Goal: Information Seeking & Learning: Find specific fact

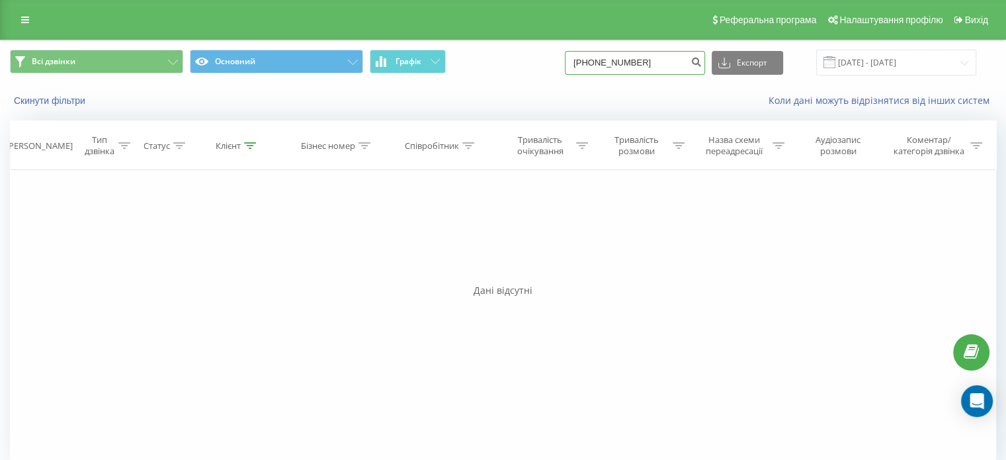
drag, startPoint x: 664, startPoint y: 68, endPoint x: 591, endPoint y: 64, distance: 72.8
click at [591, 64] on input "+380679589275" at bounding box center [635, 63] width 140 height 24
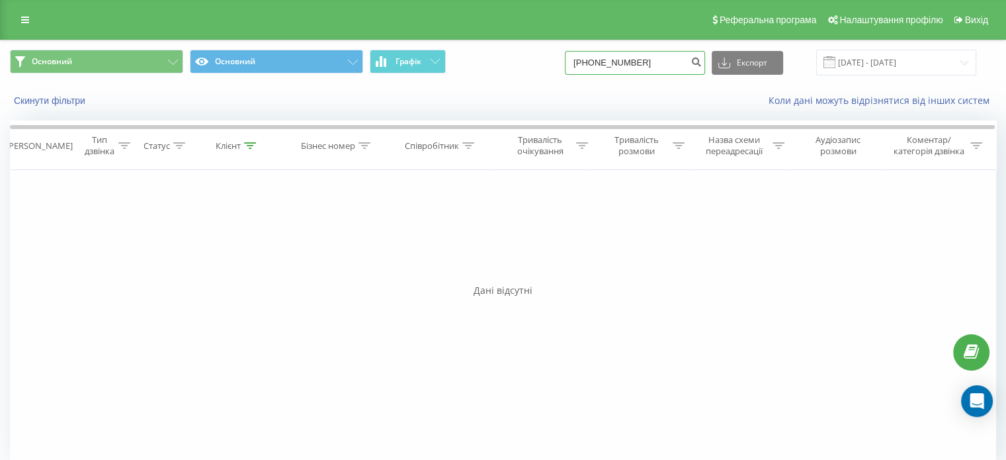
click at [674, 62] on input "+380679589275" at bounding box center [635, 63] width 140 height 24
paste input "503740280"
type input "+380503740280"
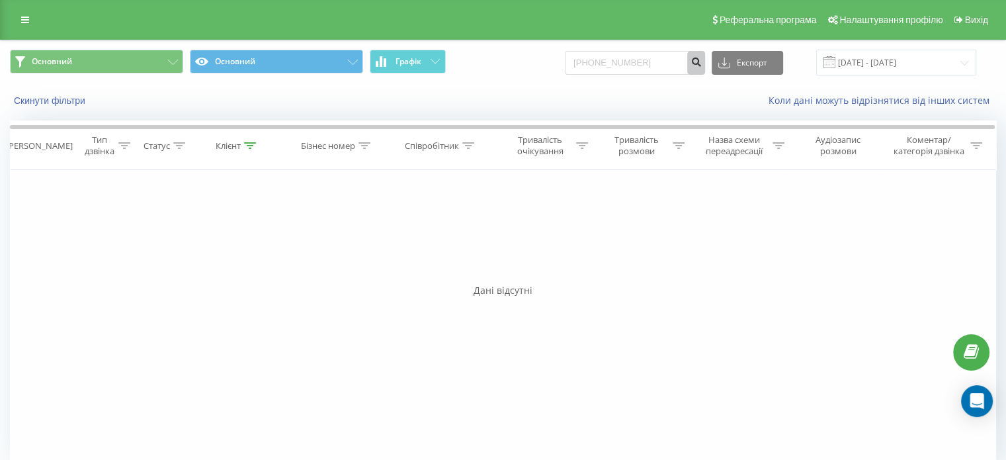
click at [702, 63] on icon "submit" at bounding box center [695, 60] width 11 height 8
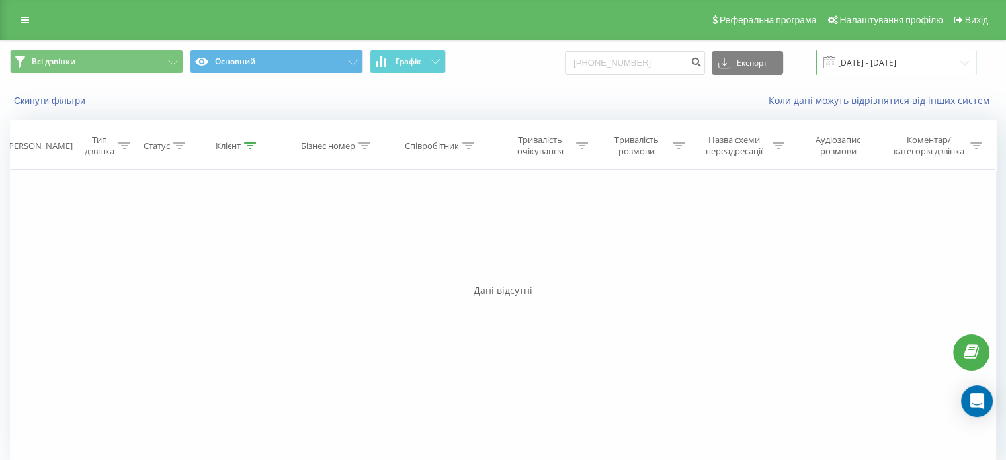
click at [959, 60] on input "[DATE] - [DATE]" at bounding box center [896, 63] width 160 height 26
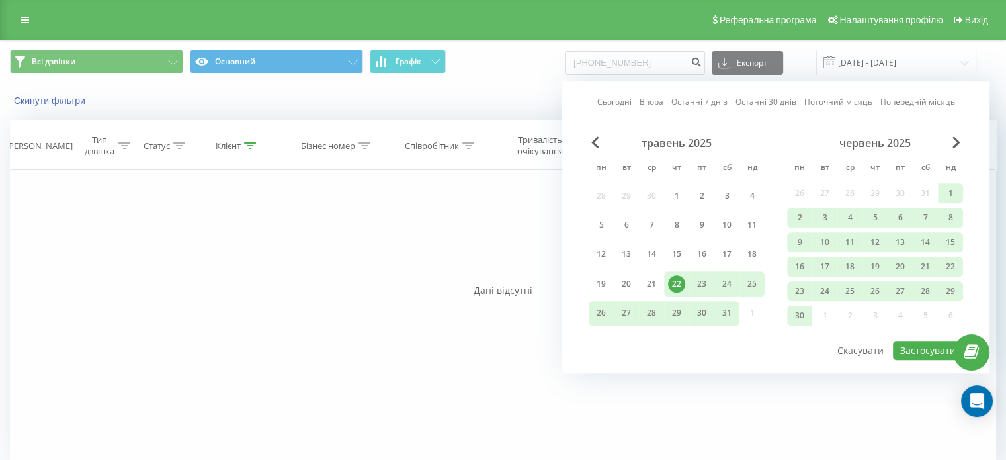
click at [586, 144] on div "Сьогодні Вчора Останні 7 днів Останні 30 днів Поточний місяць Попередній місяць…" at bounding box center [775, 227] width 427 height 292
click at [596, 140] on span "Previous Month" at bounding box center [595, 142] width 8 height 12
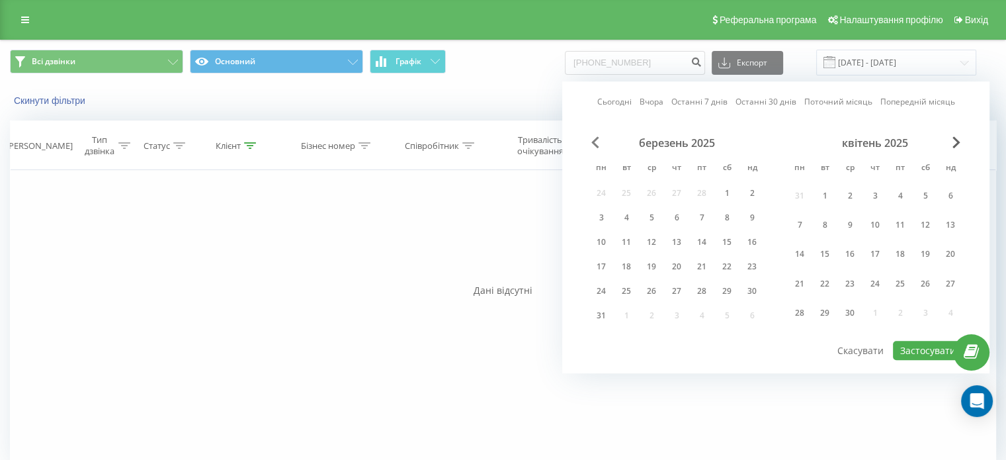
click at [595, 140] on span "Previous Month" at bounding box center [595, 142] width 8 height 12
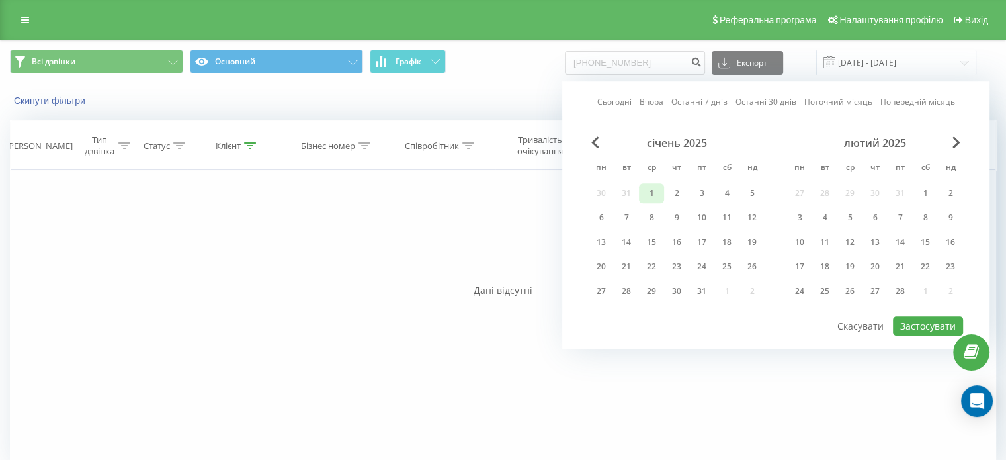
click at [648, 192] on div "1" at bounding box center [651, 192] width 17 height 17
click at [958, 142] on span "Next Month" at bounding box center [956, 142] width 8 height 12
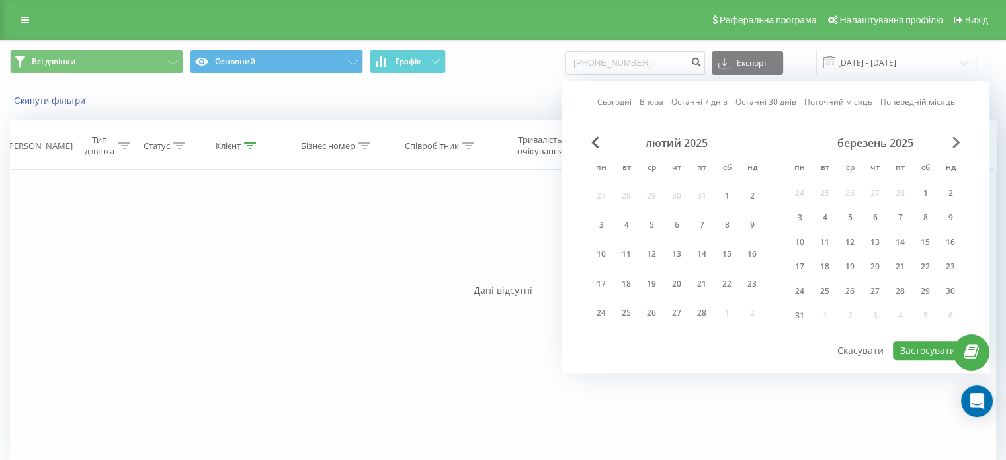
click at [958, 142] on span "Next Month" at bounding box center [956, 142] width 8 height 12
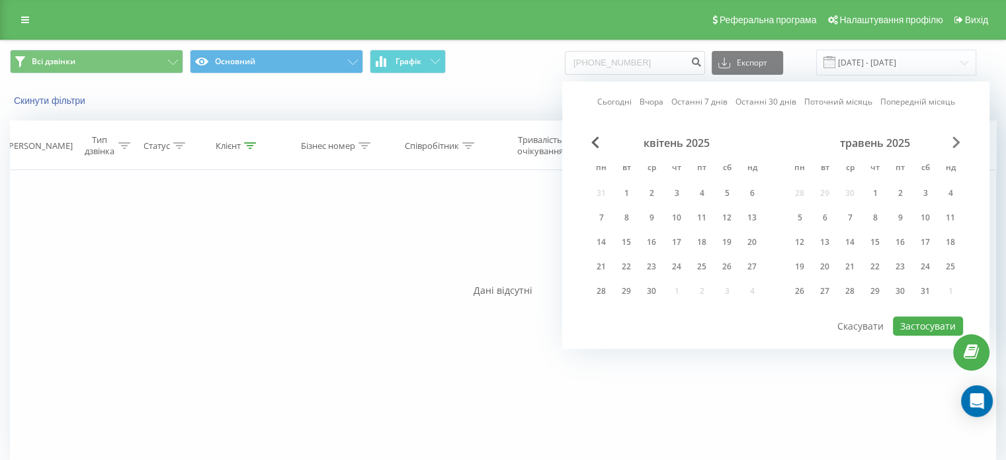
click at [958, 142] on span "Next Month" at bounding box center [956, 142] width 8 height 12
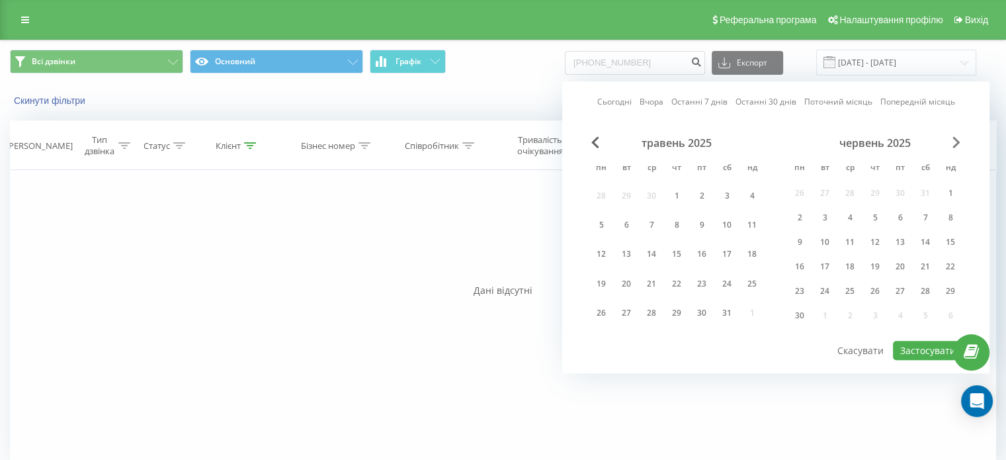
click at [957, 143] on span "Next Month" at bounding box center [956, 142] width 8 height 12
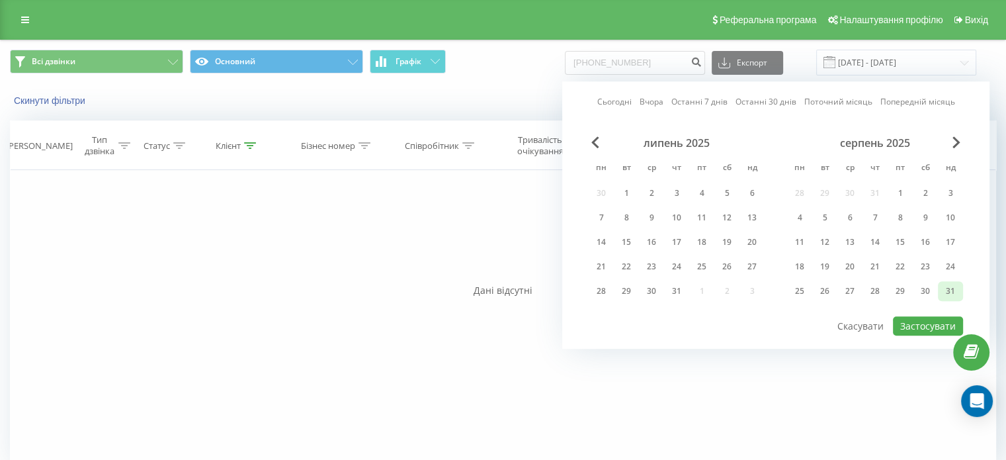
click at [945, 288] on div "31" at bounding box center [950, 290] width 17 height 17
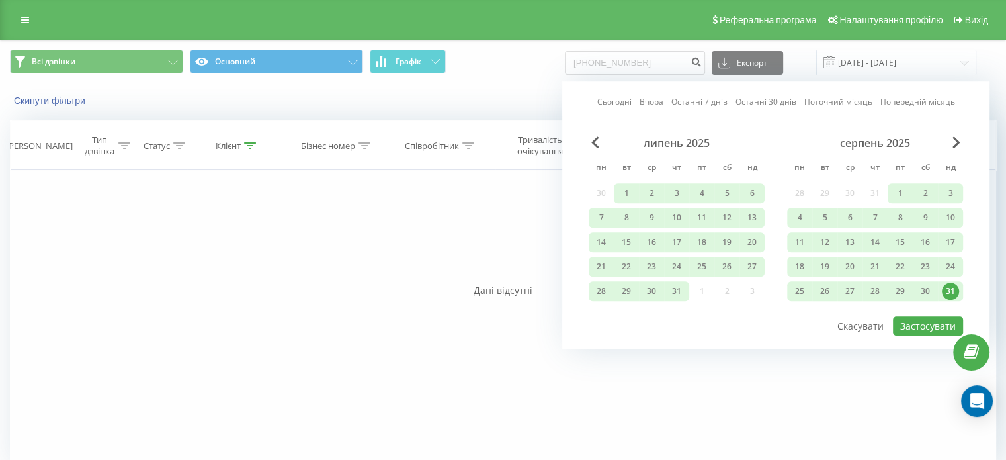
click at [925, 333] on div "Сьогодні Вчора Останні 7 днів Останні 30 днів Поточний місяць Попередній місяць…" at bounding box center [775, 214] width 427 height 267
click at [928, 325] on button "Застосувати" at bounding box center [928, 325] width 70 height 19
type input "01.01.2025 - 31.08.2025"
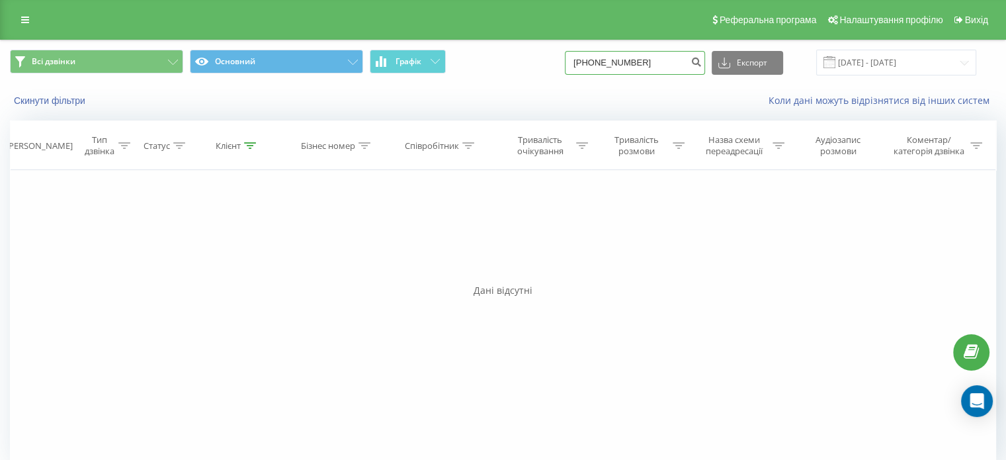
click at [674, 67] on input "+380503740280" at bounding box center [635, 63] width 140 height 24
paste input "935292928"
type input "+380935292928"
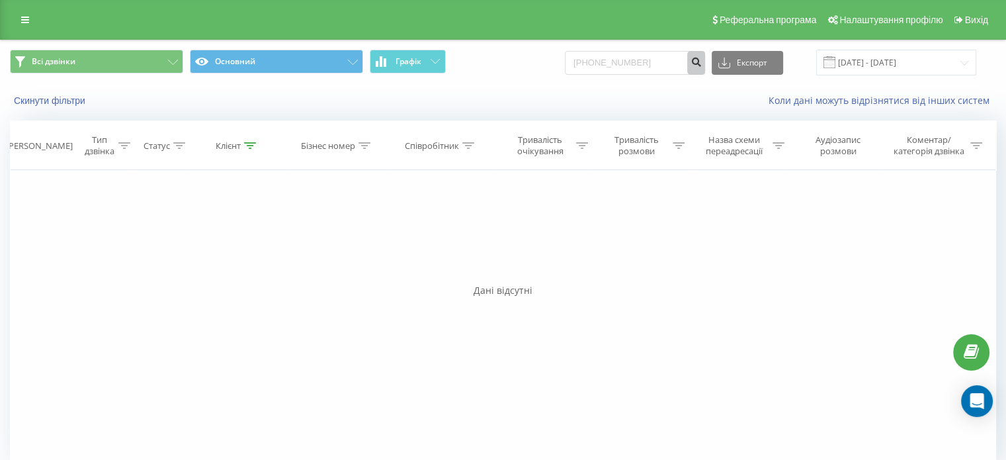
click at [702, 63] on icon "submit" at bounding box center [695, 60] width 11 height 8
click at [664, 61] on input "+380935292928" at bounding box center [635, 63] width 140 height 24
paste input "663619951"
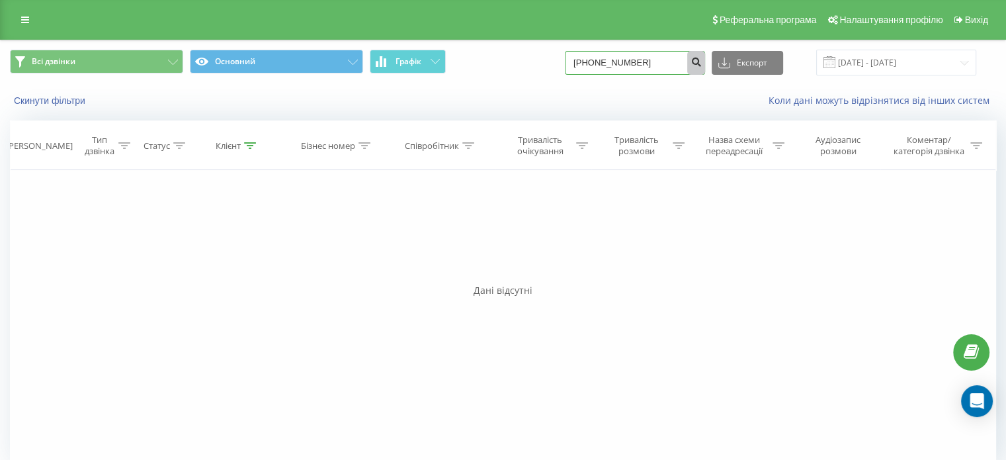
type input "[PHONE_NUMBER]"
click at [702, 63] on icon "submit" at bounding box center [695, 60] width 11 height 8
click at [663, 65] on input "[PHONE_NUMBER]" at bounding box center [635, 63] width 140 height 24
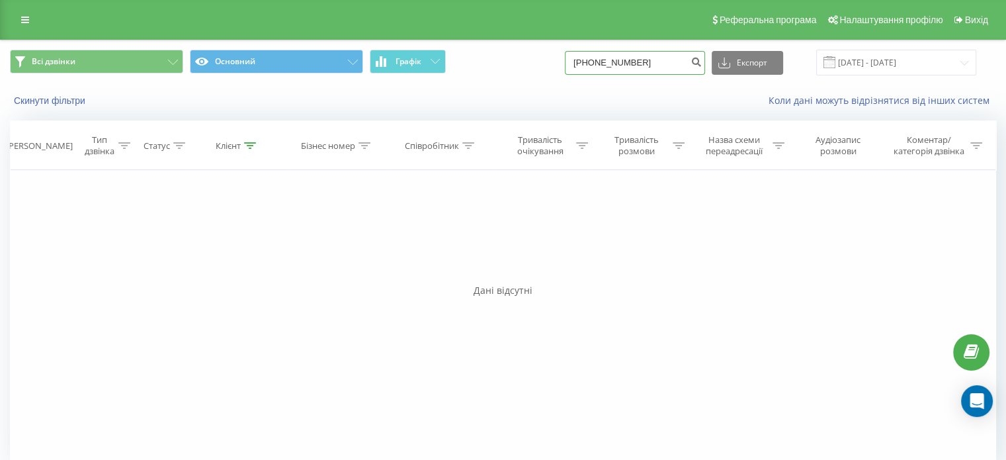
paste input "961952059"
type input "[PHONE_NUMBER]"
click at [702, 61] on icon "submit" at bounding box center [695, 60] width 11 height 8
click at [676, 62] on input "+380961952059" at bounding box center [635, 63] width 140 height 24
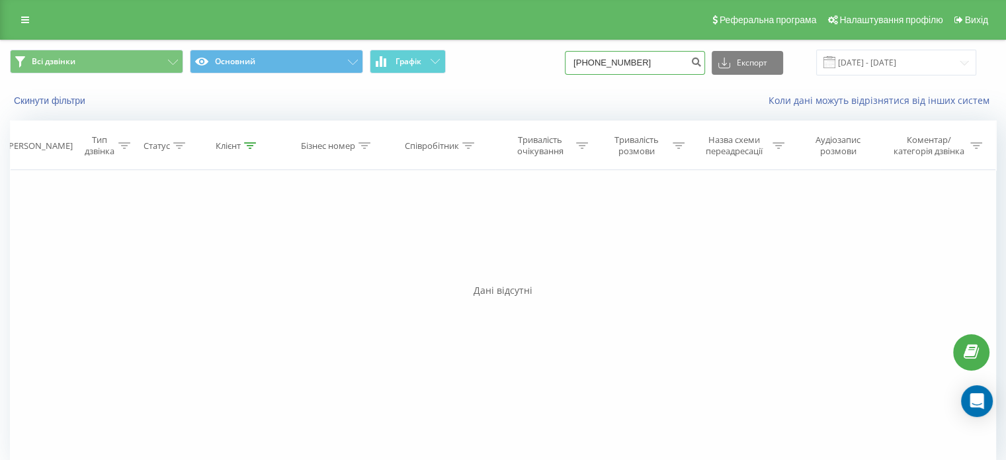
click at [676, 62] on input "+380961952059" at bounding box center [635, 63] width 140 height 24
paste input "2989688"
type input "[PHONE_NUMBER]"
click at [702, 61] on icon "submit" at bounding box center [695, 60] width 11 height 8
click at [646, 60] on input "[PHONE_NUMBER]" at bounding box center [635, 63] width 140 height 24
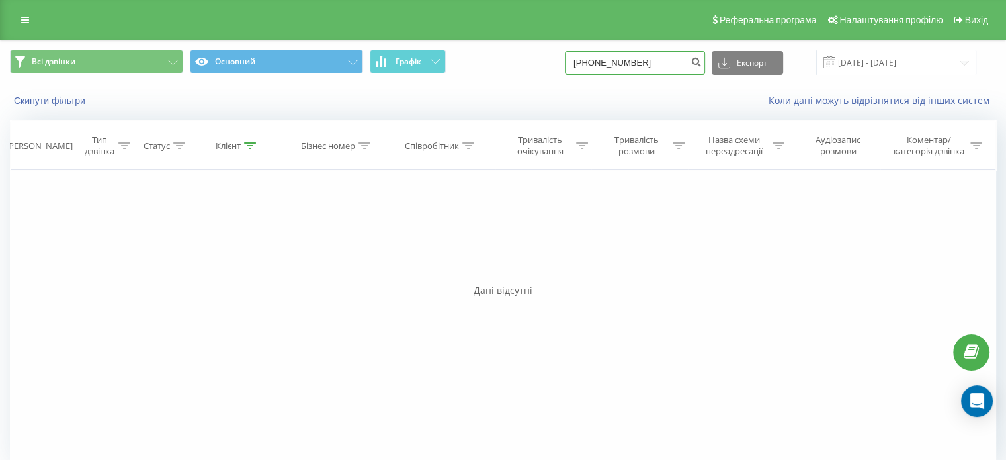
click at [646, 60] on input "+380962989688" at bounding box center [635, 63] width 140 height 24
paste input "89234577"
type input "+380989234577"
click at [705, 67] on button "submit" at bounding box center [696, 63] width 18 height 24
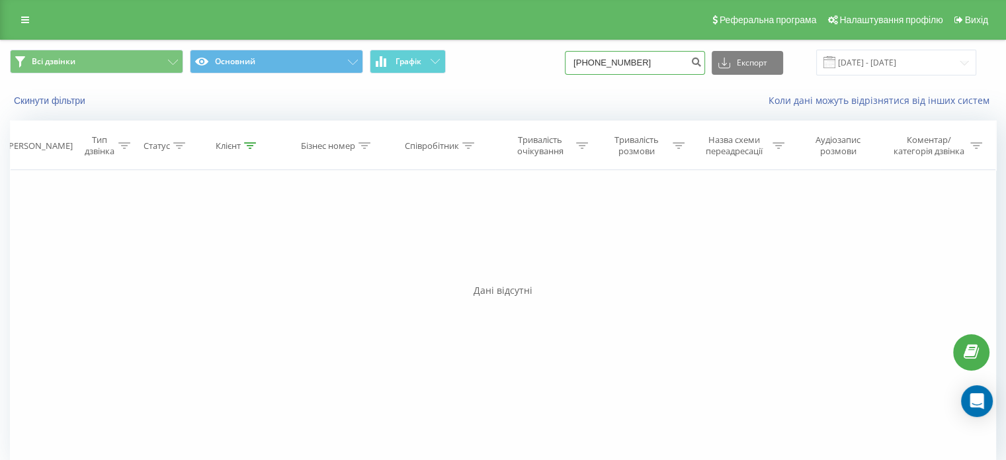
click at [656, 60] on input "[PHONE_NUMBER]" at bounding box center [635, 63] width 140 height 24
paste input "380676316209"
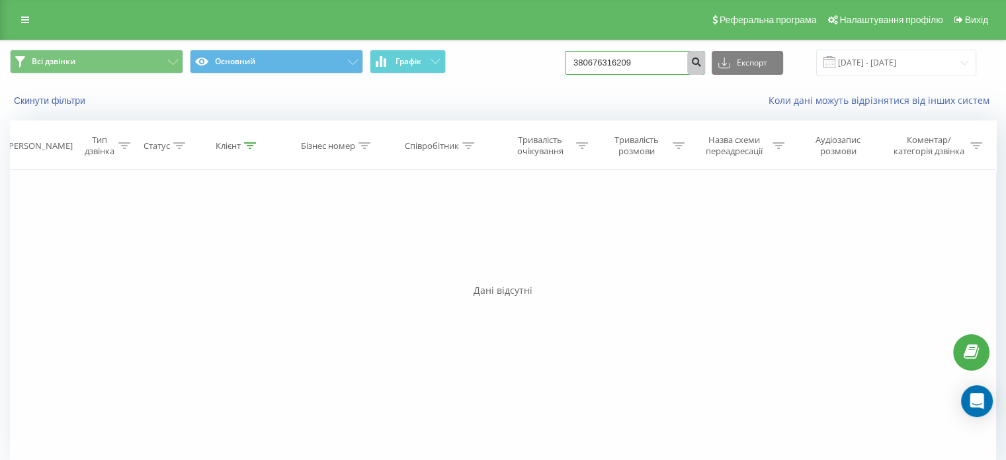
type input "380676316209"
click at [702, 64] on icon "submit" at bounding box center [695, 60] width 11 height 8
click at [963, 63] on input "[DATE] - [DATE]" at bounding box center [896, 63] width 160 height 26
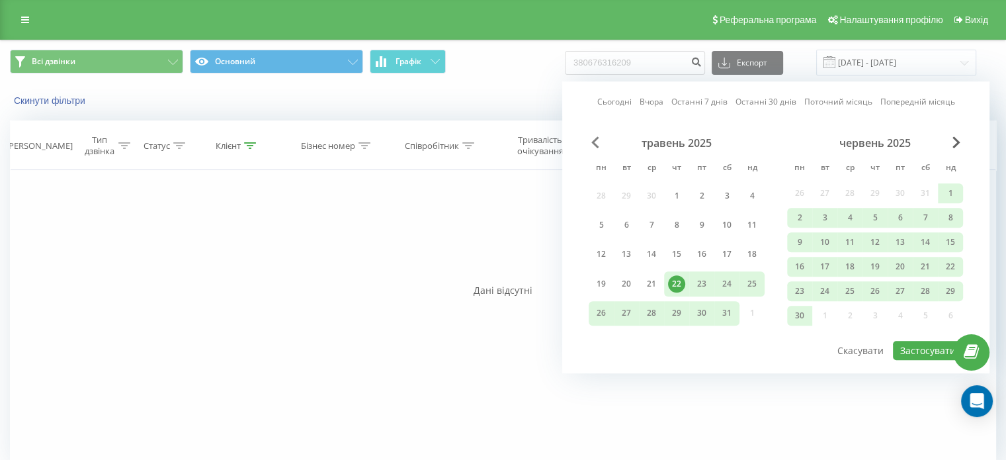
click at [598, 144] on span "Previous Month" at bounding box center [595, 142] width 8 height 12
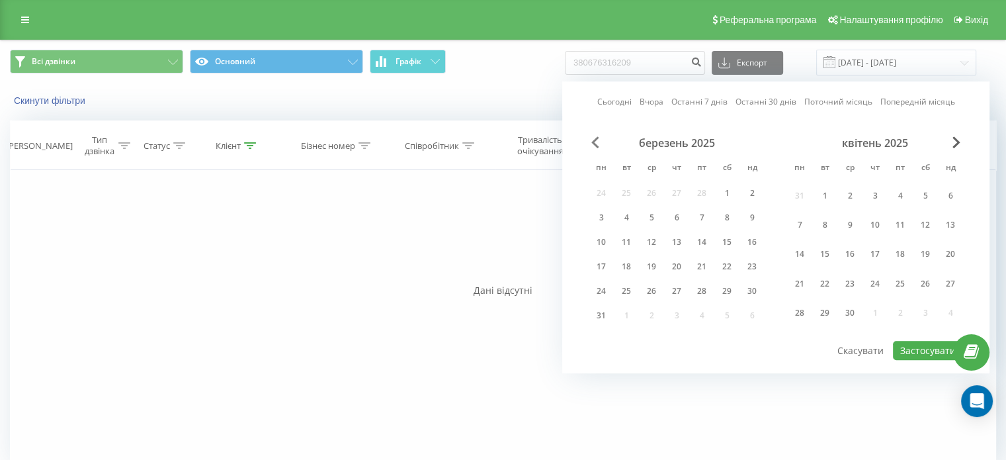
click at [598, 144] on span "Previous Month" at bounding box center [595, 142] width 8 height 12
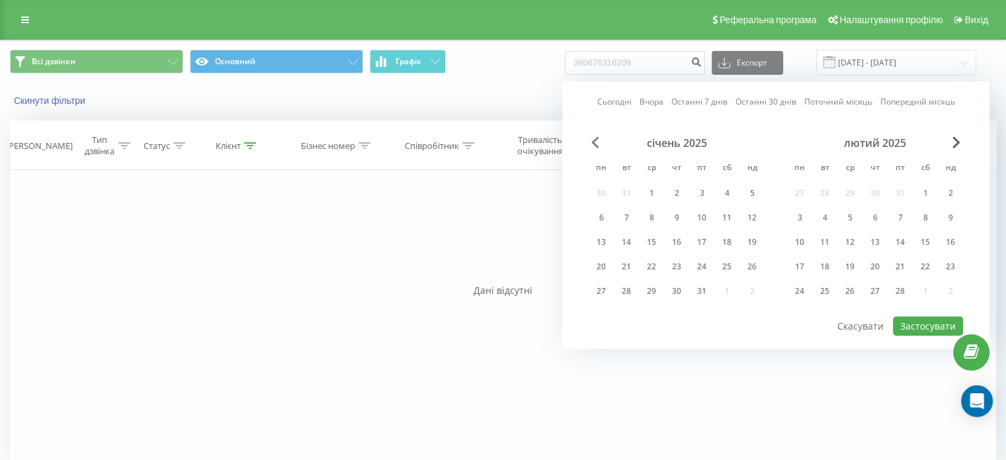
click at [598, 144] on span "Previous Month" at bounding box center [595, 142] width 8 height 12
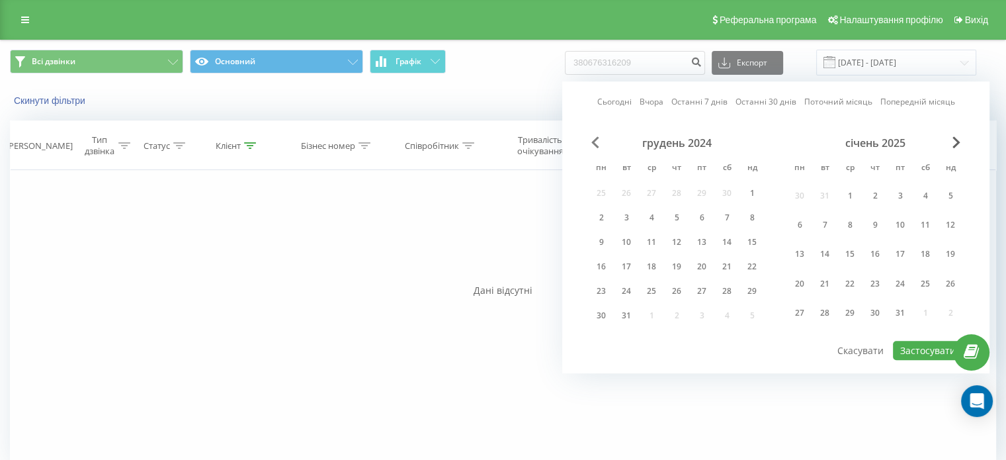
click at [598, 144] on span "Previous Month" at bounding box center [595, 142] width 8 height 12
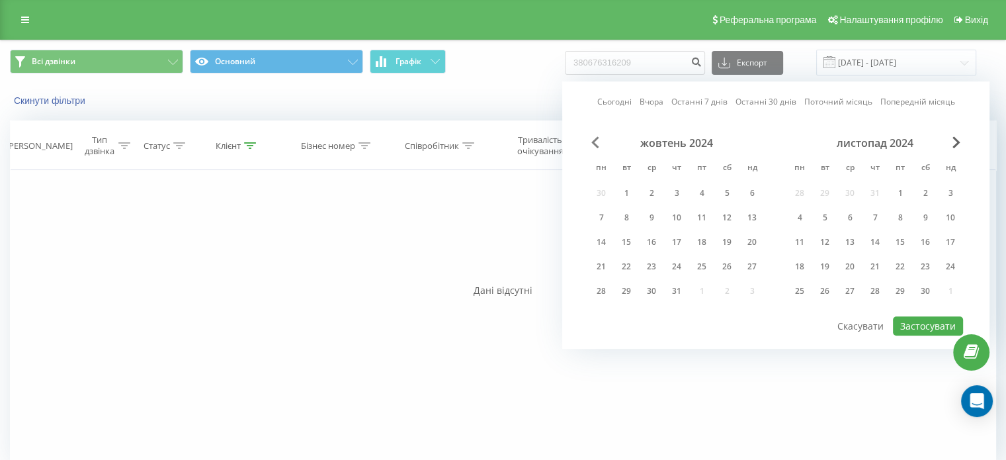
click at [598, 144] on span "Previous Month" at bounding box center [595, 142] width 8 height 12
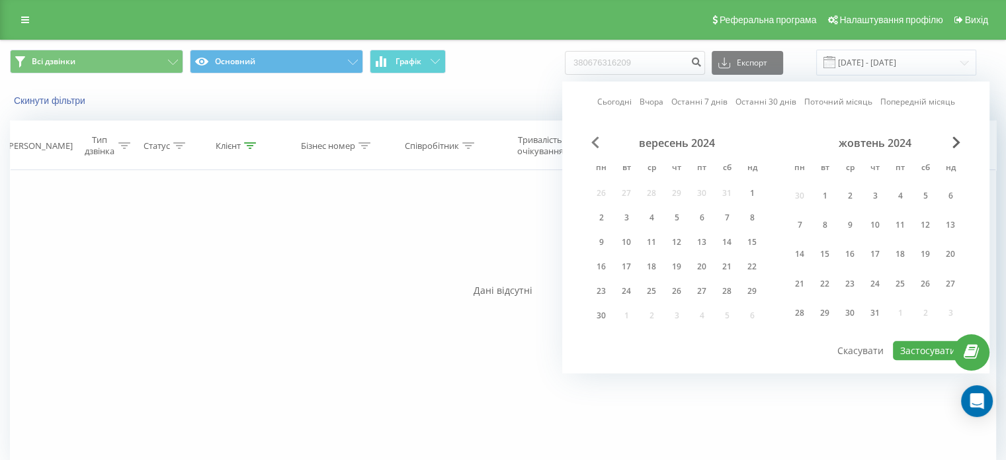
click at [598, 144] on span "Previous Month" at bounding box center [595, 142] width 8 height 12
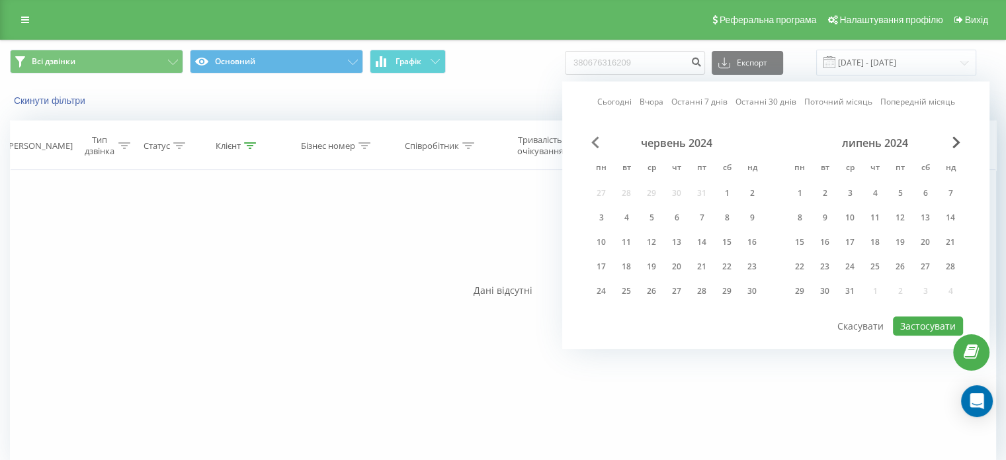
click at [598, 144] on span "Previous Month" at bounding box center [595, 142] width 8 height 12
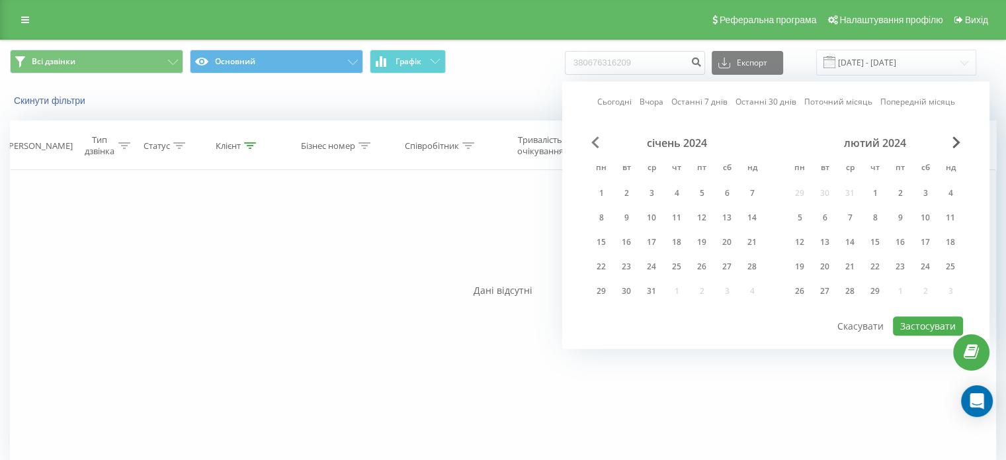
click at [598, 144] on span "Previous Month" at bounding box center [595, 142] width 8 height 12
click at [650, 194] on div "1" at bounding box center [651, 192] width 17 height 17
click at [956, 145] on span "Next Month" at bounding box center [956, 142] width 8 height 12
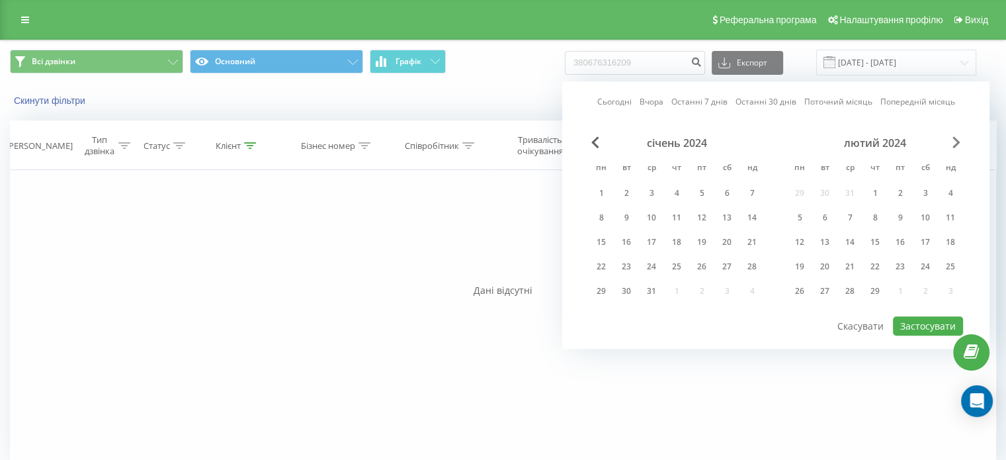
click at [956, 145] on span "Next Month" at bounding box center [956, 142] width 8 height 12
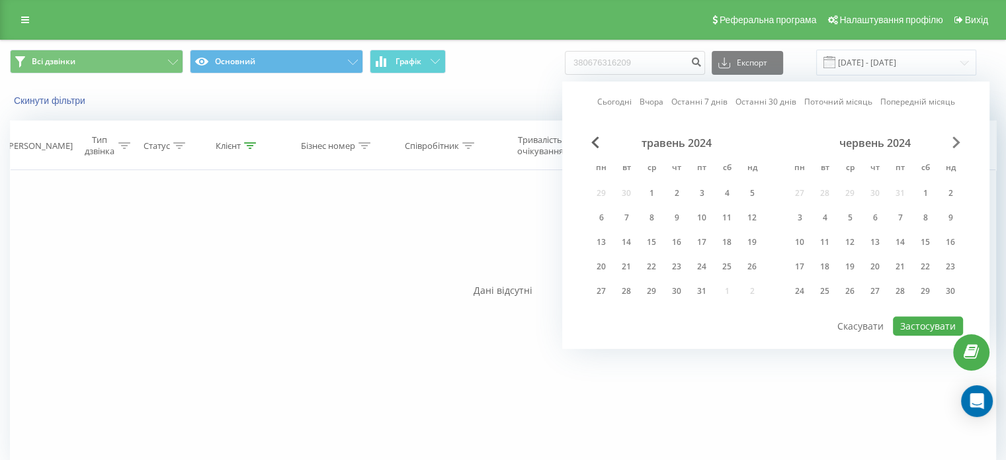
click at [956, 145] on span "Next Month" at bounding box center [956, 142] width 8 height 12
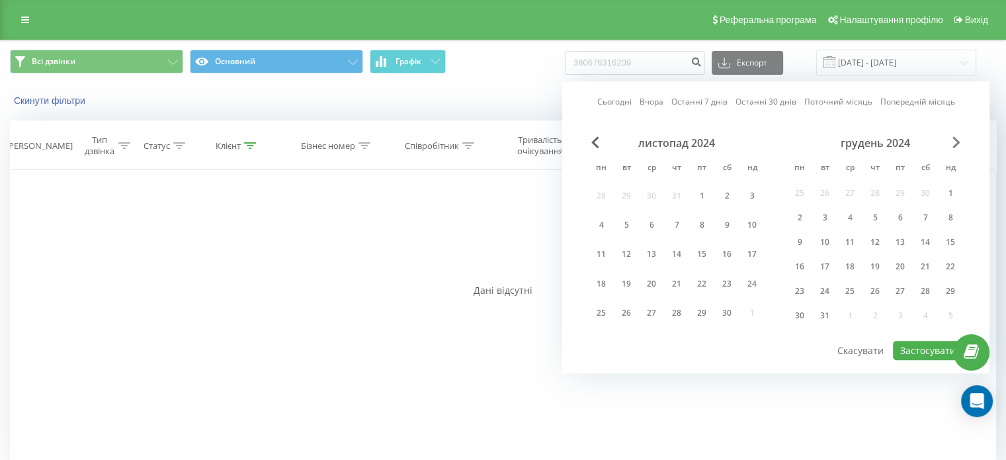
click at [956, 145] on span "Next Month" at bounding box center [956, 142] width 8 height 12
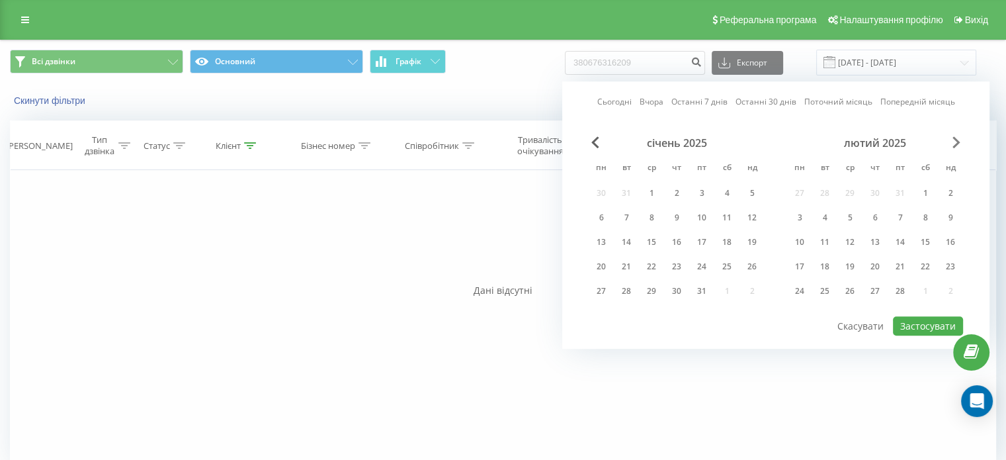
click at [956, 145] on span "Next Month" at bounding box center [956, 142] width 8 height 12
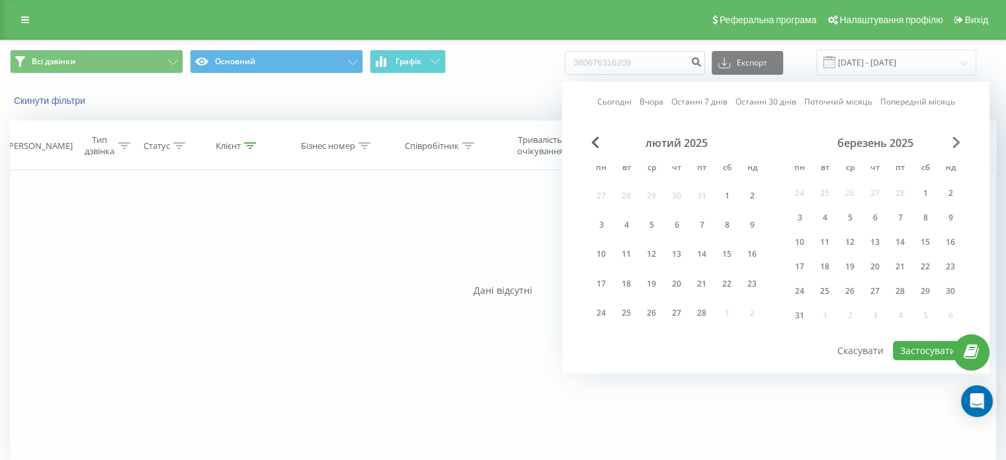
click at [956, 145] on span "Next Month" at bounding box center [956, 142] width 8 height 12
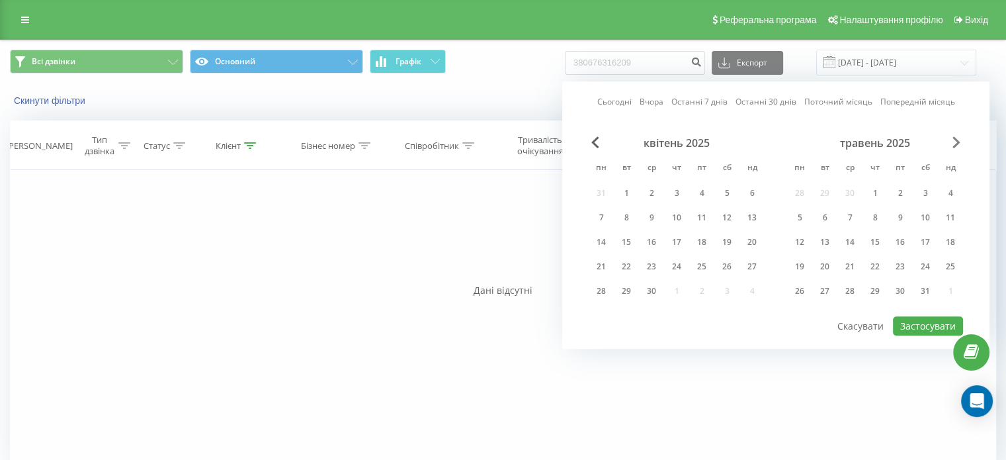
click at [956, 145] on span "Next Month" at bounding box center [956, 142] width 8 height 12
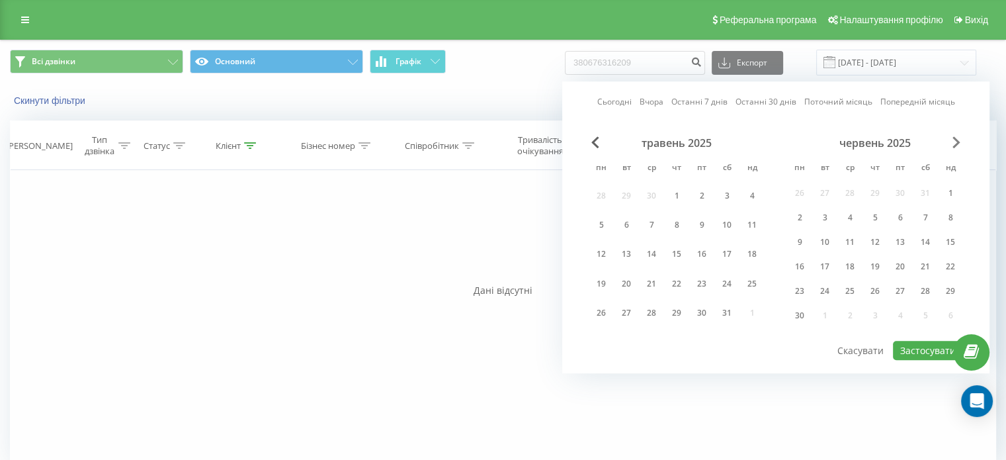
click at [956, 145] on span "Next Month" at bounding box center [956, 142] width 8 height 12
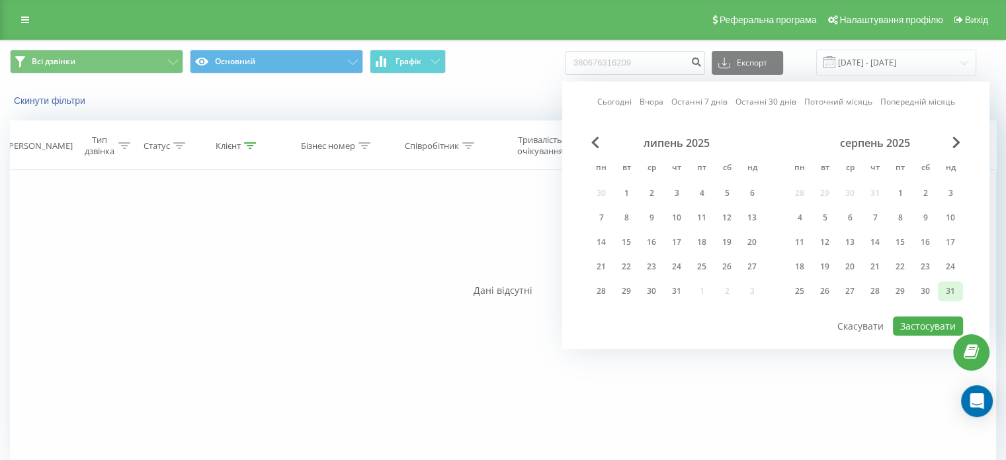
click at [945, 289] on div "31" at bounding box center [950, 290] width 17 height 17
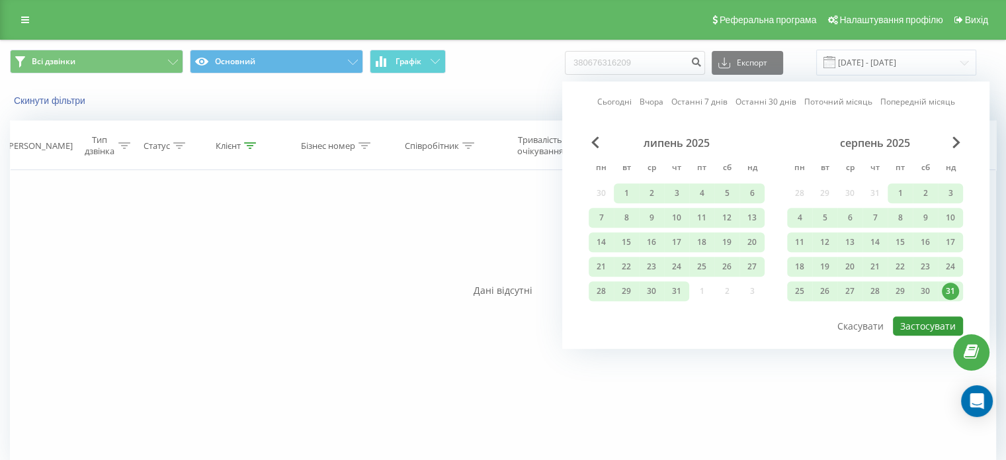
click at [927, 325] on button "Застосувати" at bounding box center [928, 325] width 70 height 19
type input "01.11.2023 - 31.08.2025"
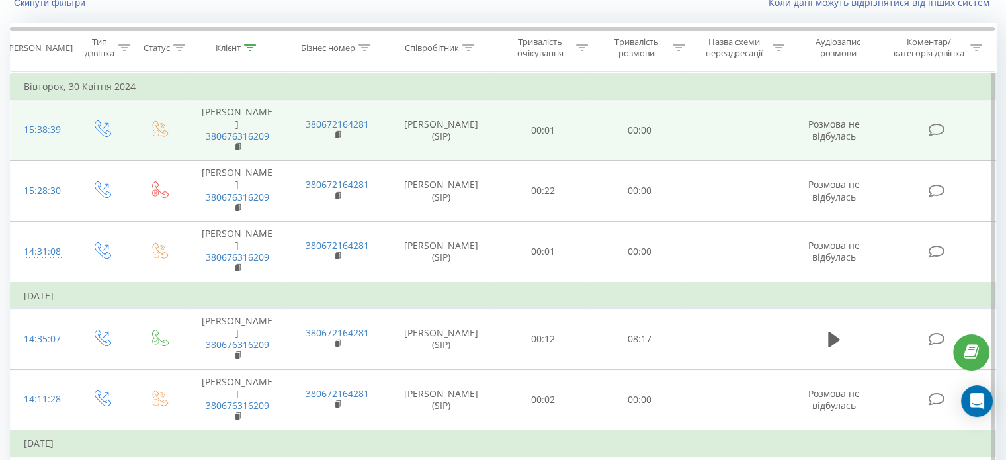
scroll to position [198, 0]
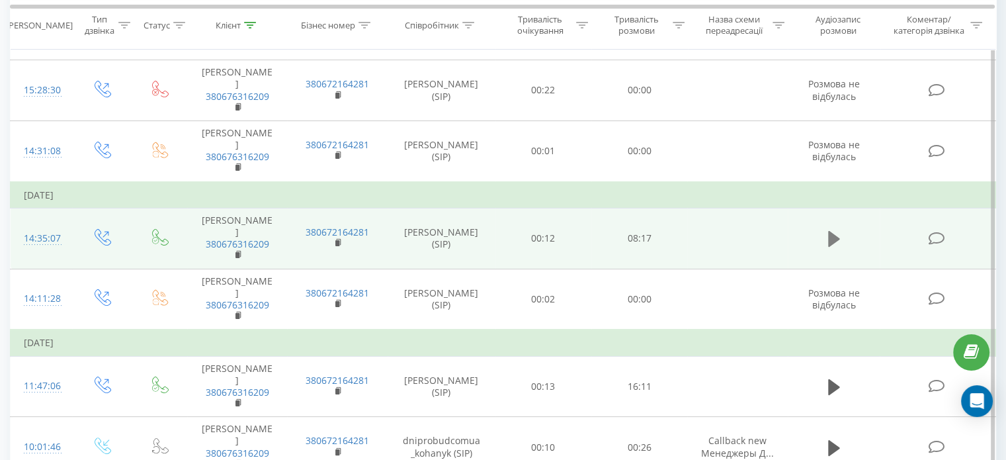
click at [836, 238] on icon at bounding box center [834, 239] width 12 height 16
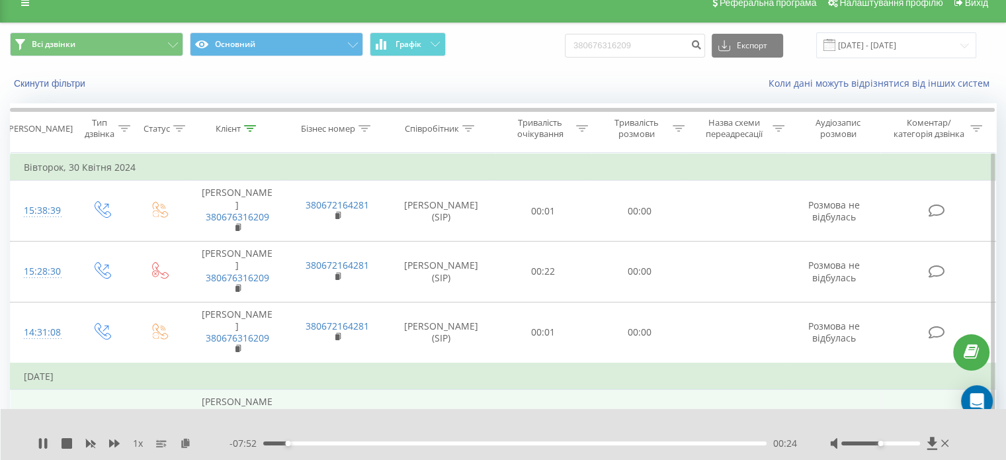
scroll to position [0, 0]
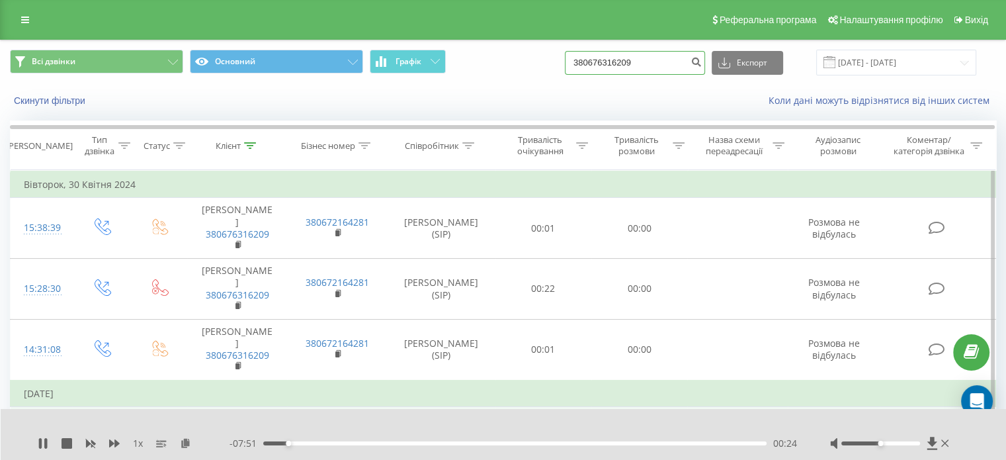
click at [655, 65] on input "380676316209" at bounding box center [635, 63] width 140 height 24
paste input "+38096195205"
type input "+380961952059"
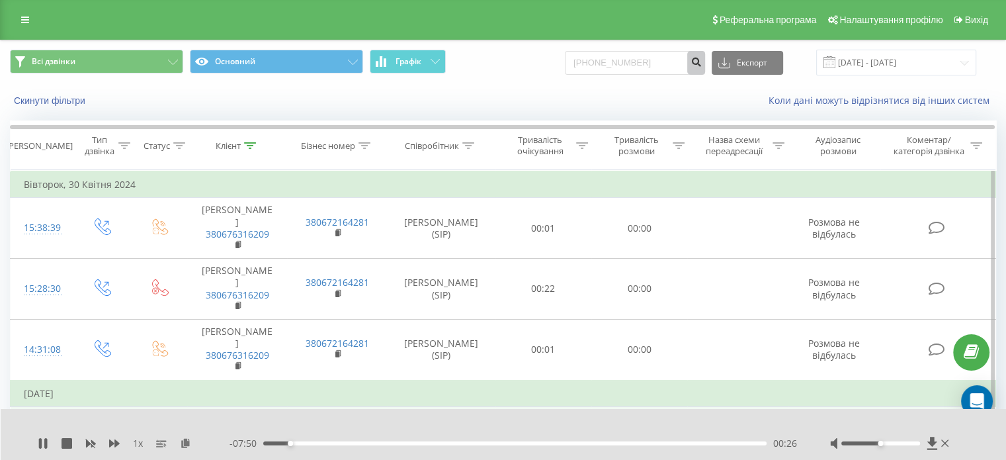
click at [702, 61] on icon "submit" at bounding box center [695, 60] width 11 height 8
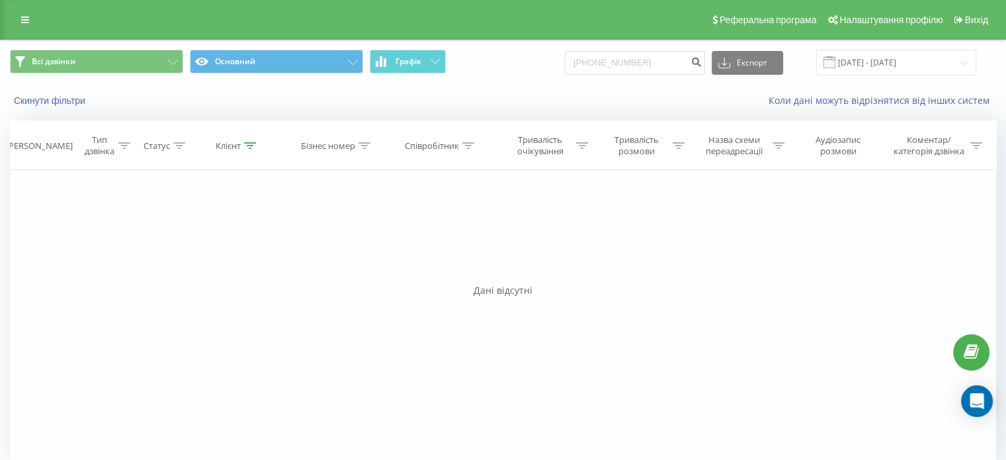
click at [698, 313] on div "Фільтрувати за умовою Дорівнює Введіть значення Скасувати OK Фільтрувати за умо…" at bounding box center [503, 319] width 986 height 298
click at [969, 61] on input "[DATE] - [DATE]" at bounding box center [896, 63] width 160 height 26
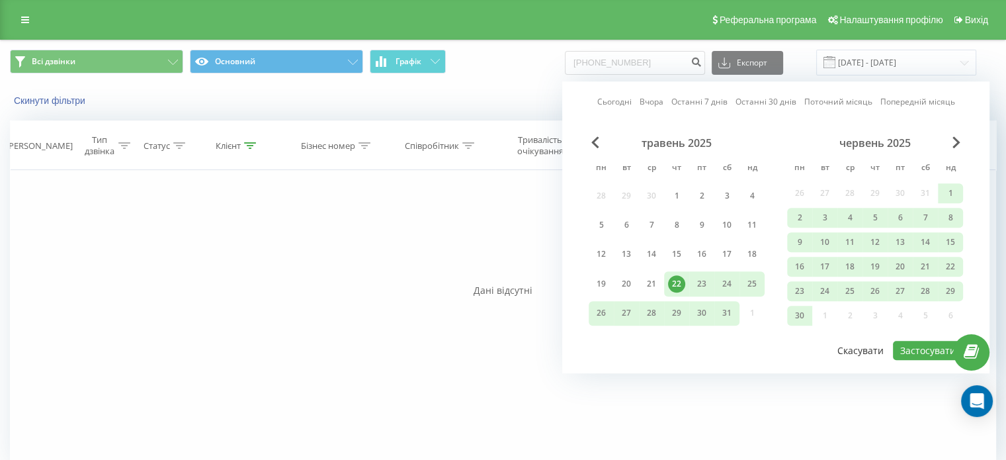
click at [866, 344] on button "Скасувати" at bounding box center [860, 350] width 61 height 19
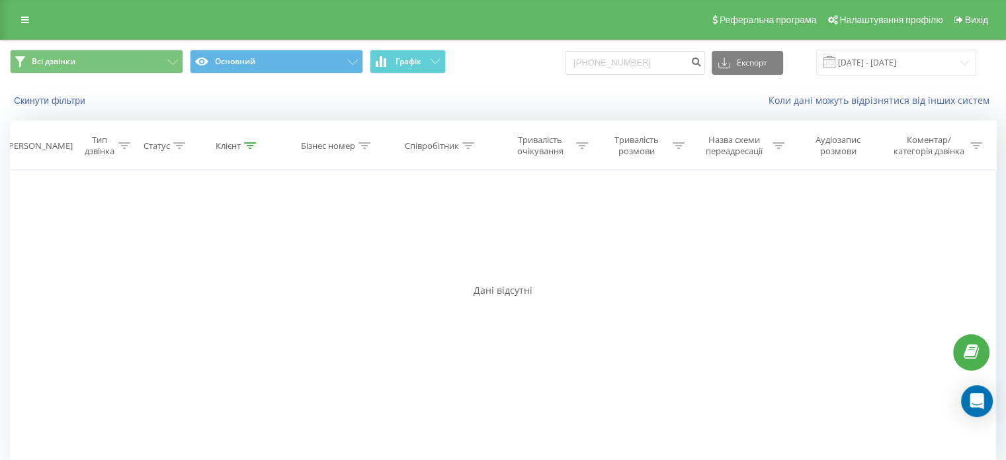
click at [936, 47] on div "Всі дзвінки Основний Графік [PHONE_NUMBER] Експорт .csv .xls .xlsx [DATE] - [DA…" at bounding box center [503, 62] width 1004 height 44
click at [936, 63] on input "[DATE] - [DATE]" at bounding box center [896, 63] width 160 height 26
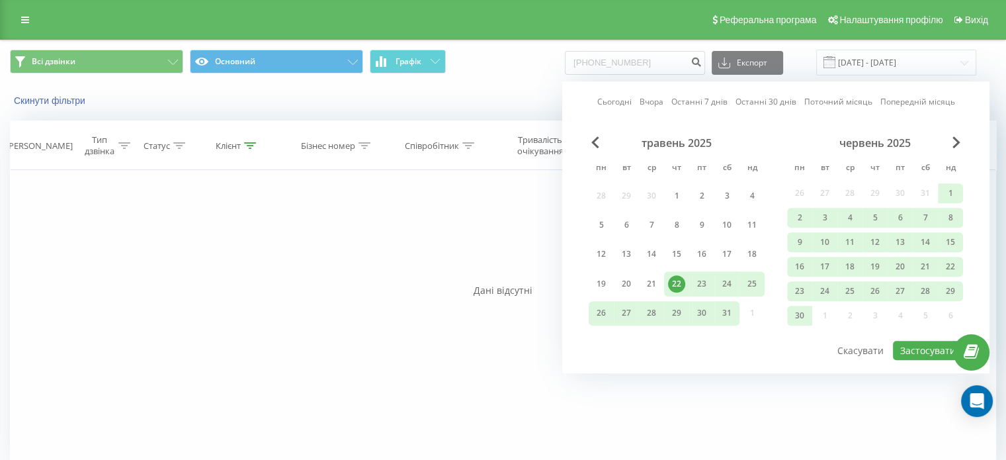
click at [731, 129] on div "Сьогодні Вчора Останні 7 днів Останні 30 днів Поточний місяць Попередній місяць…" at bounding box center [775, 227] width 427 height 292
click at [617, 103] on link "Сьогодні" at bounding box center [614, 102] width 34 height 13
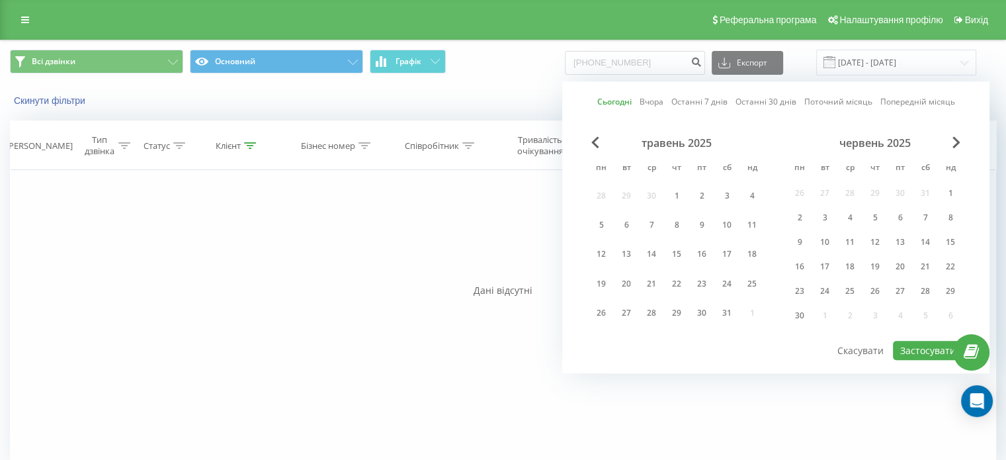
click at [836, 97] on link "Поточний місяць" at bounding box center [838, 102] width 68 height 13
click at [926, 105] on link "Попередній місяць" at bounding box center [917, 102] width 75 height 13
click at [592, 145] on span "Previous Month" at bounding box center [595, 142] width 8 height 12
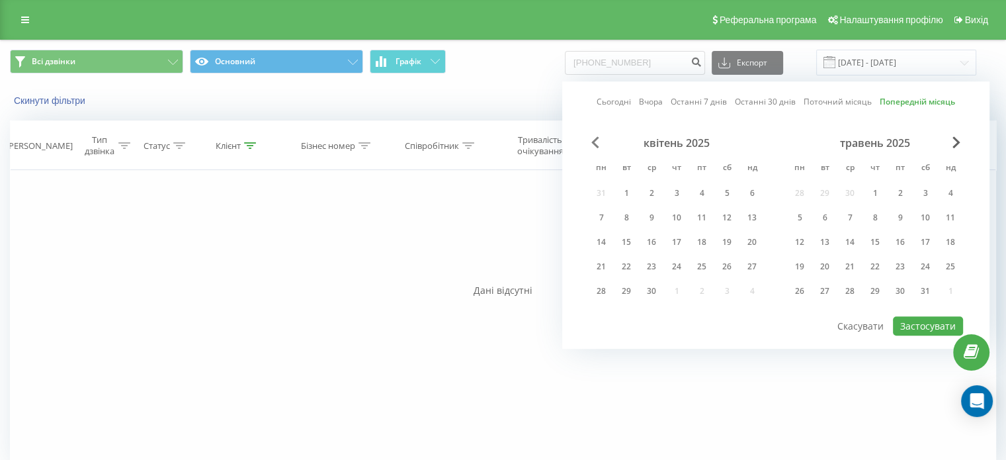
click at [592, 145] on span "Previous Month" at bounding box center [595, 142] width 8 height 12
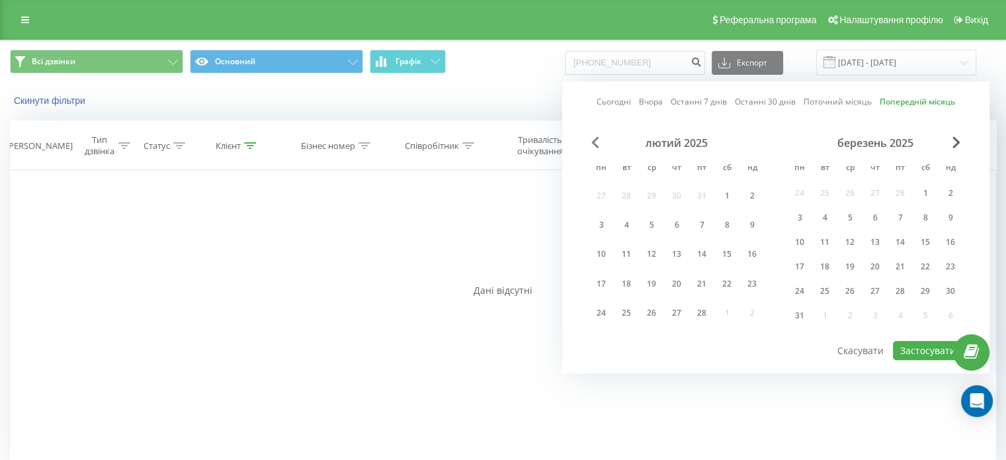
click at [592, 145] on span "Previous Month" at bounding box center [595, 142] width 8 height 12
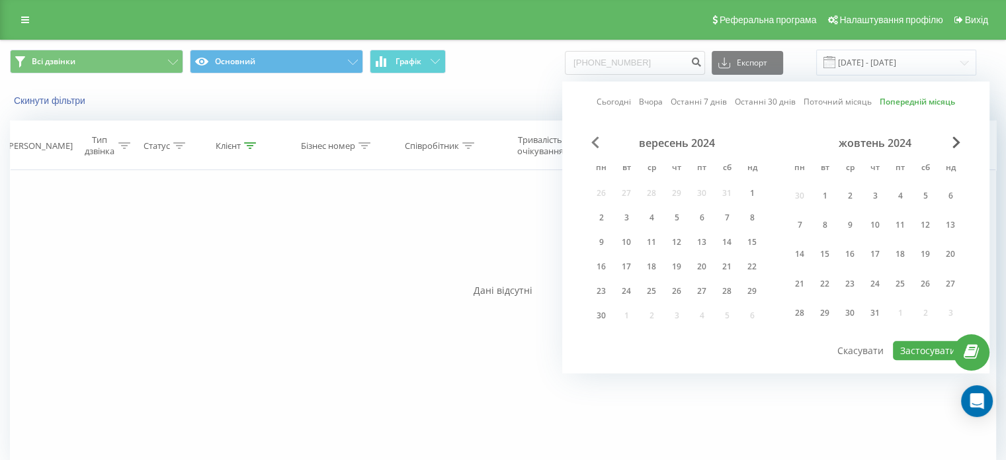
click at [592, 145] on span "Previous Month" at bounding box center [595, 142] width 8 height 12
click at [598, 142] on span "Previous Month" at bounding box center [595, 142] width 8 height 12
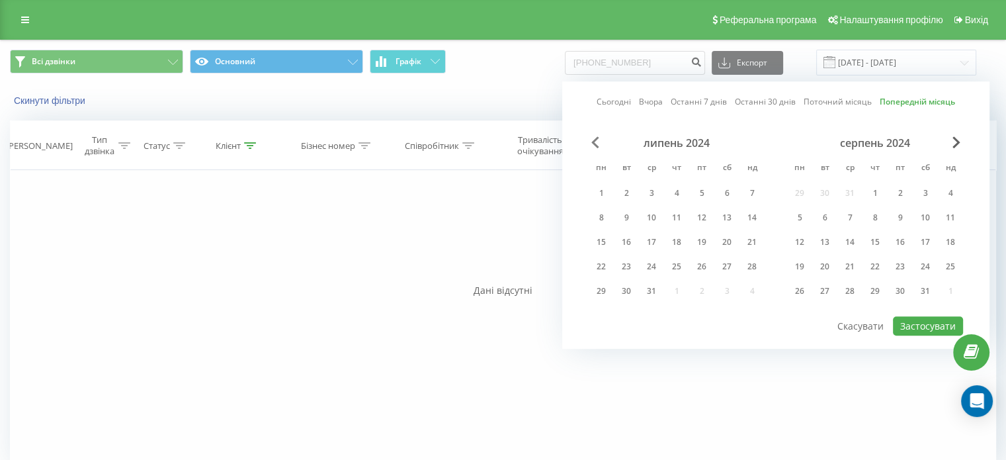
click at [598, 142] on span "Previous Month" at bounding box center [595, 142] width 8 height 12
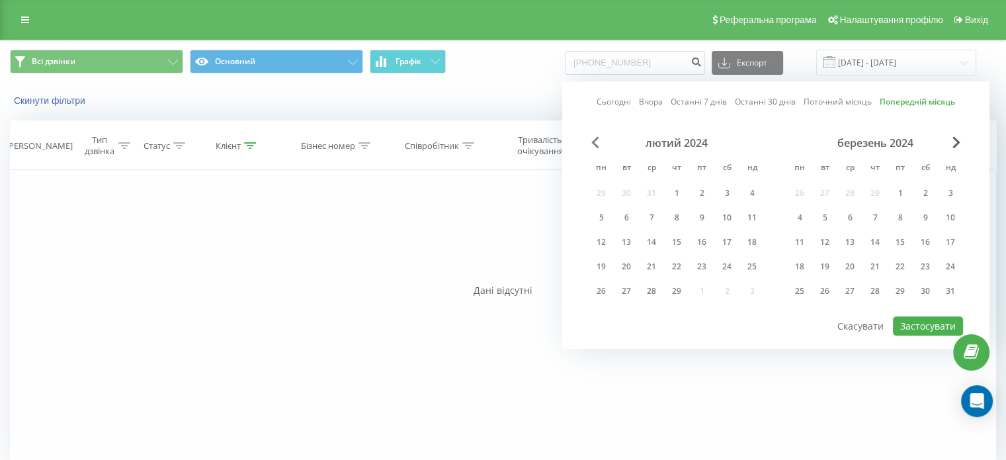
click at [598, 142] on span "Previous Month" at bounding box center [595, 142] width 8 height 12
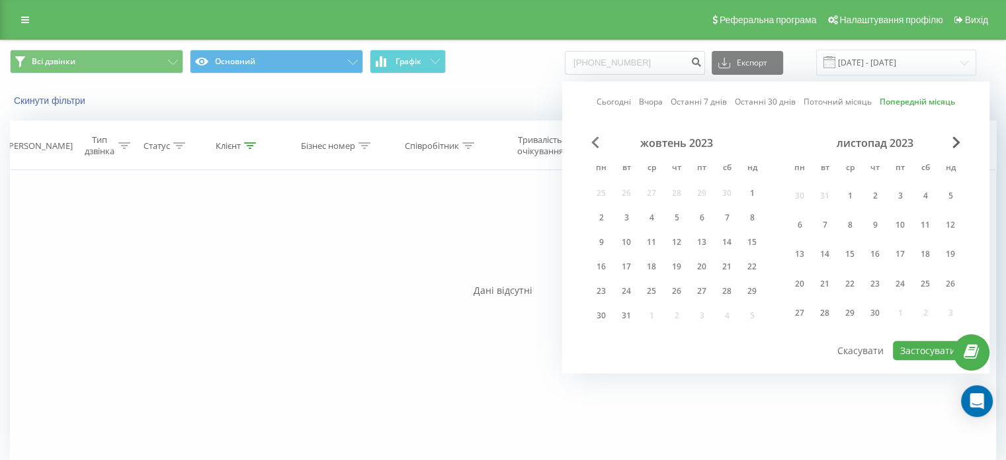
click at [598, 142] on span "Previous Month" at bounding box center [595, 142] width 8 height 12
click at [707, 193] on div "1" at bounding box center [701, 195] width 17 height 17
click at [952, 147] on span "Next Month" at bounding box center [956, 142] width 8 height 12
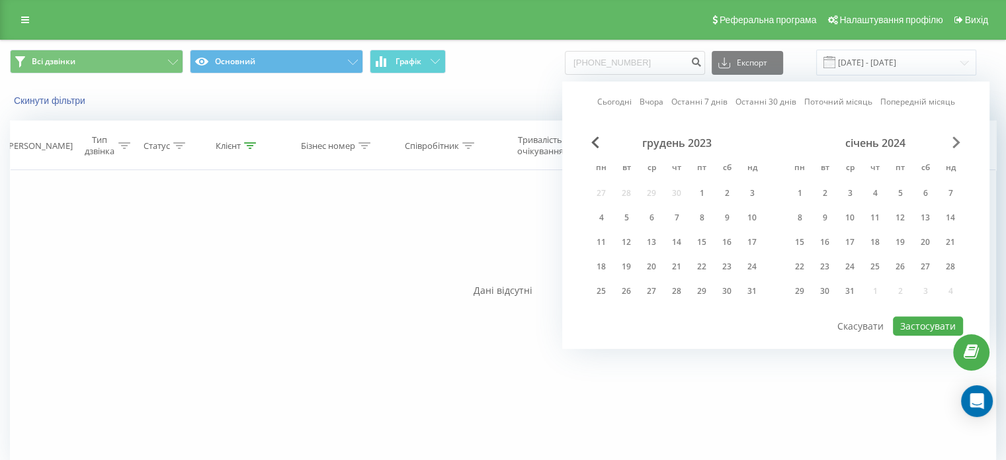
click at [952, 146] on span "Next Month" at bounding box center [956, 142] width 8 height 12
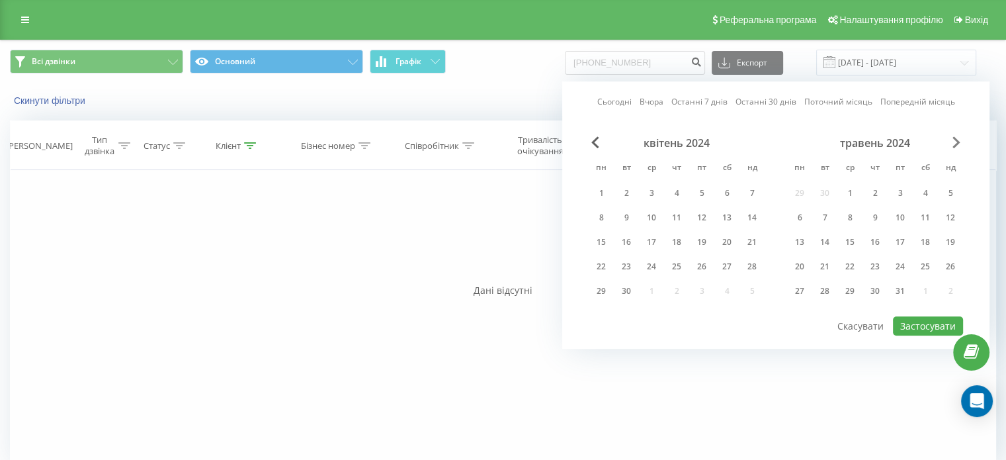
click at [952, 146] on span "Next Month" at bounding box center [956, 142] width 8 height 12
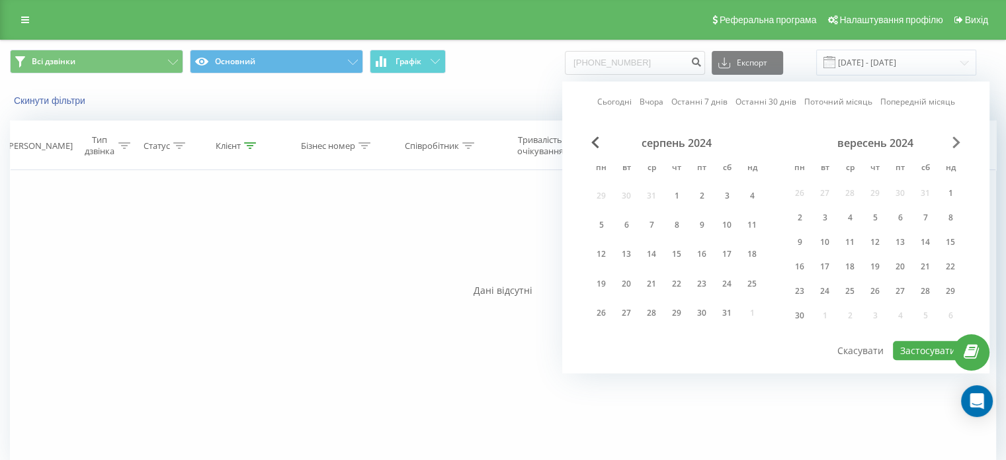
click at [952, 146] on span "Next Month" at bounding box center [956, 142] width 8 height 12
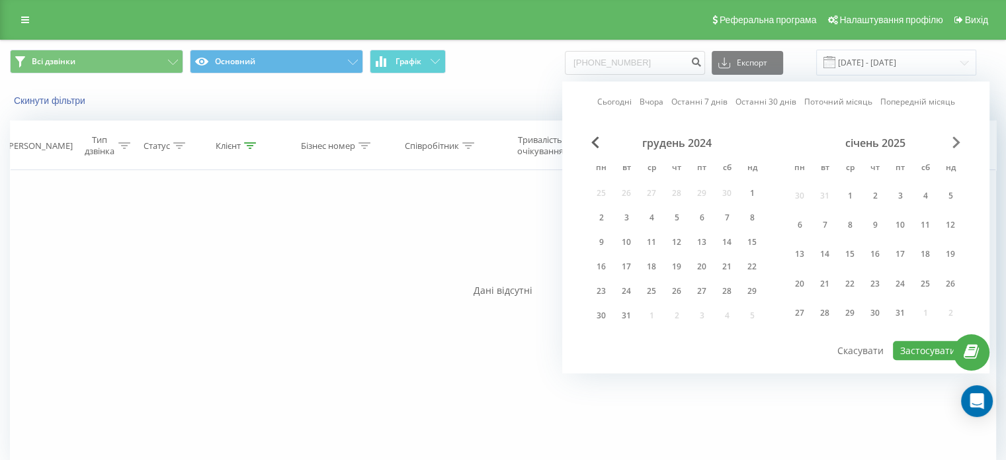
click at [952, 146] on span "Next Month" at bounding box center [956, 142] width 8 height 12
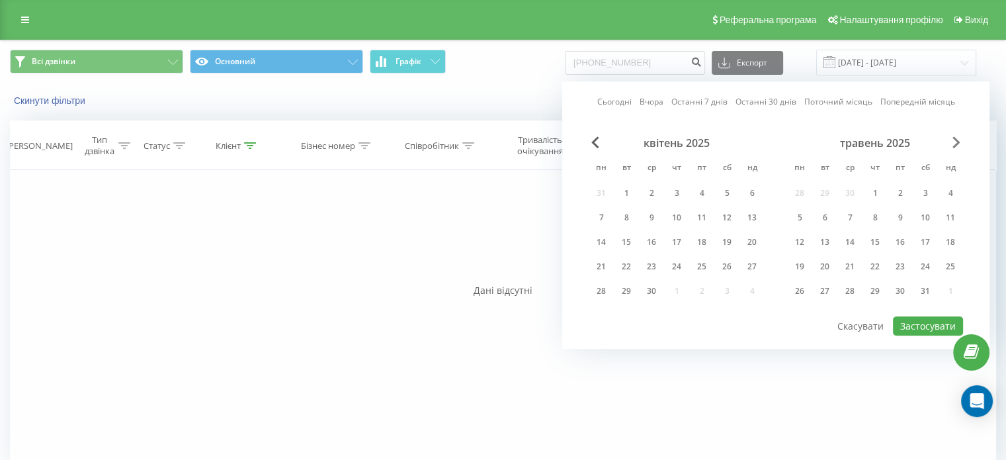
click at [952, 146] on span "Next Month" at bounding box center [956, 142] width 8 height 12
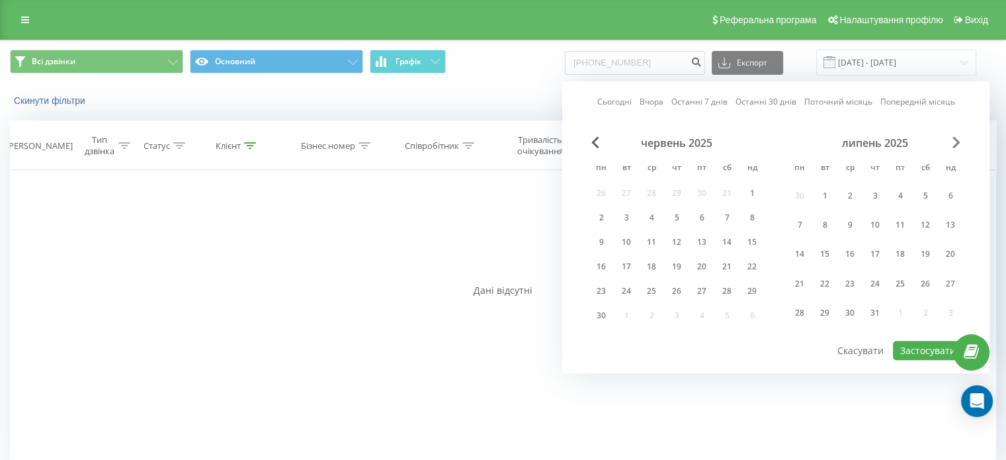
click at [952, 140] on span "Next Month" at bounding box center [956, 142] width 8 height 12
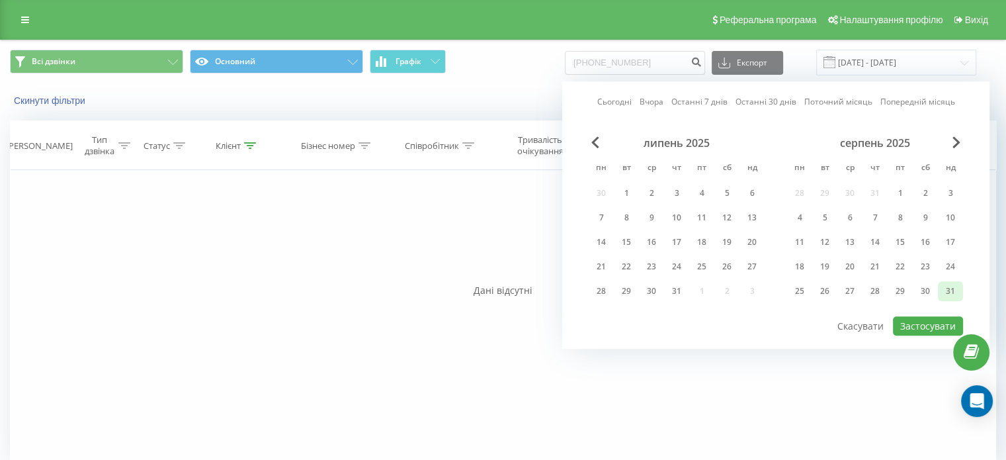
click at [942, 283] on div "31" at bounding box center [950, 290] width 17 height 17
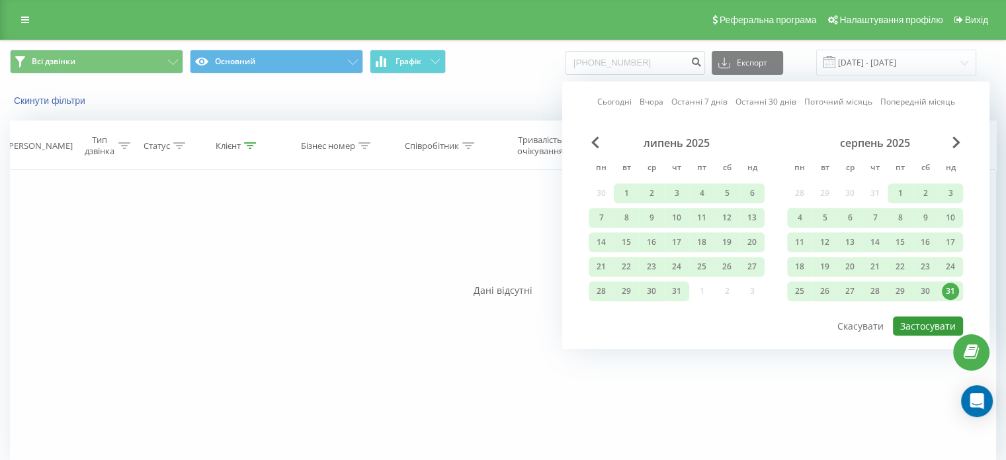
click at [920, 320] on button "Застосувати" at bounding box center [928, 325] width 70 height 19
type input "01.09.2023 - 31.08.2025"
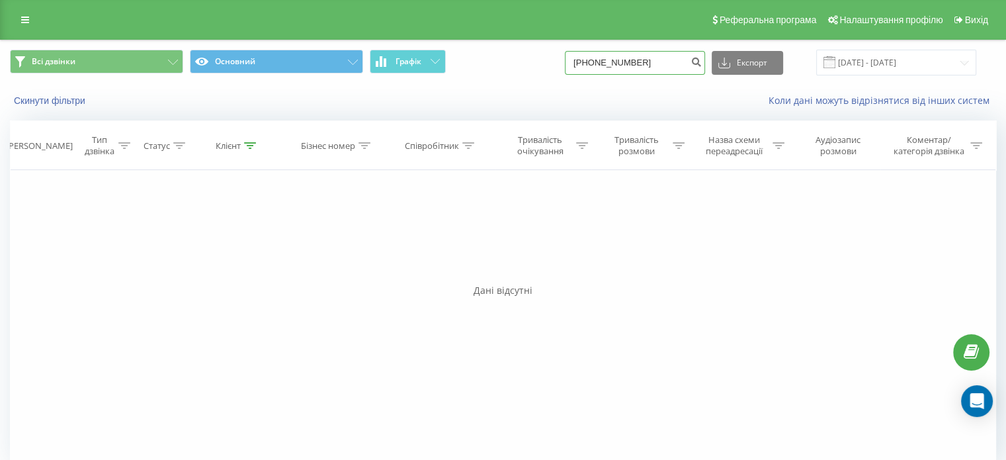
click at [661, 63] on input "+380961952059" at bounding box center [635, 63] width 140 height 24
paste input "380938325477"
type input "380938325477"
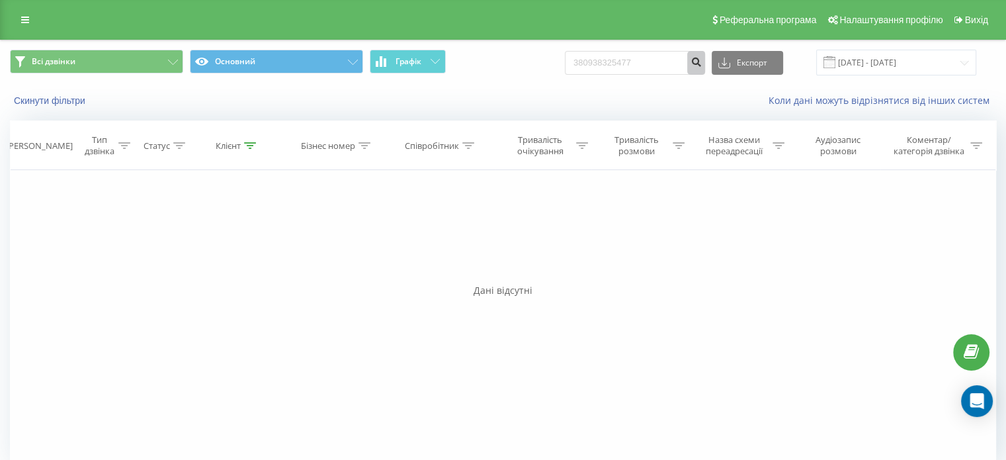
click at [702, 64] on icon "submit" at bounding box center [695, 60] width 11 height 8
click at [934, 63] on input "[DATE] - [DATE]" at bounding box center [896, 63] width 160 height 26
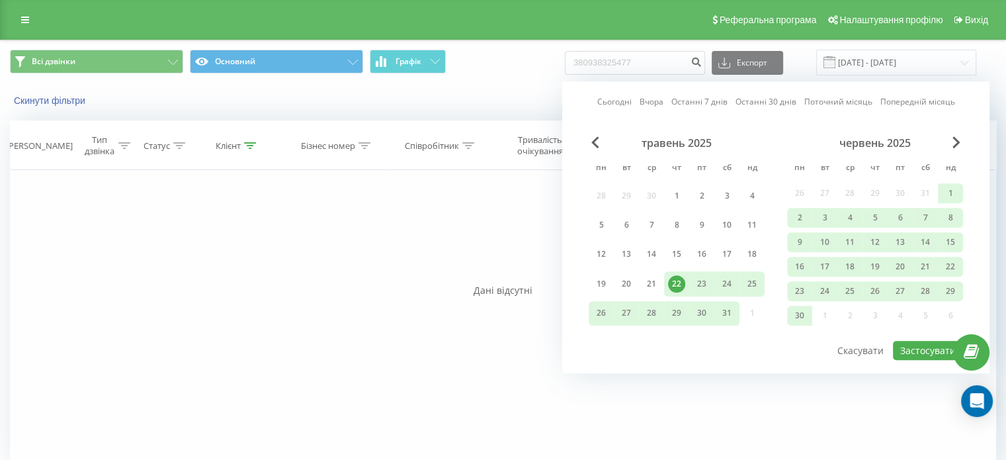
click at [589, 142] on div "травень 2025" at bounding box center [677, 142] width 176 height 13
click at [595, 140] on span "Previous Month" at bounding box center [595, 142] width 8 height 12
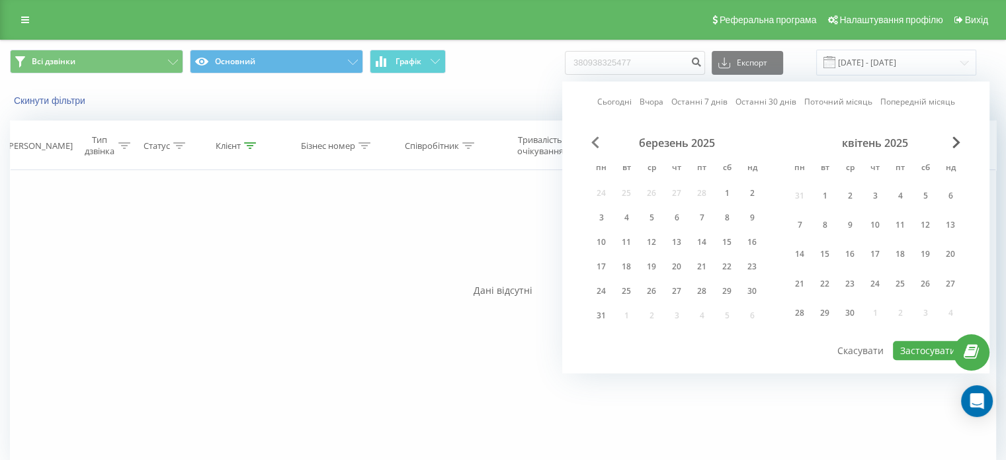
click at [595, 140] on span "Previous Month" at bounding box center [595, 142] width 8 height 12
click at [596, 140] on span "Previous Month" at bounding box center [595, 142] width 8 height 12
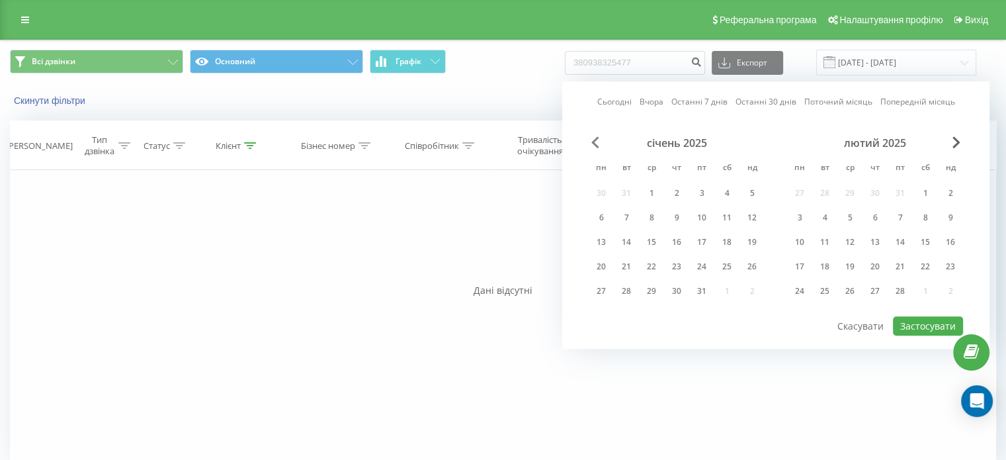
click at [596, 140] on span "Previous Month" at bounding box center [595, 142] width 8 height 12
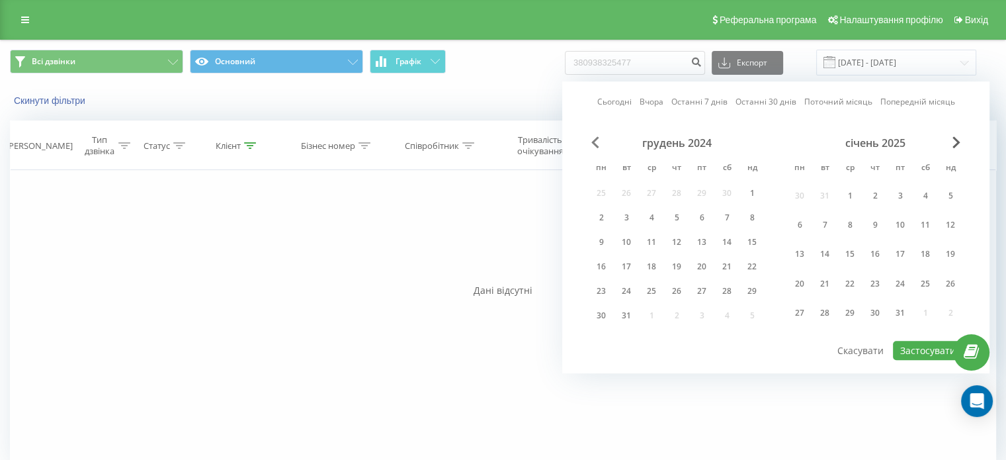
click at [596, 140] on span "Previous Month" at bounding box center [595, 142] width 8 height 12
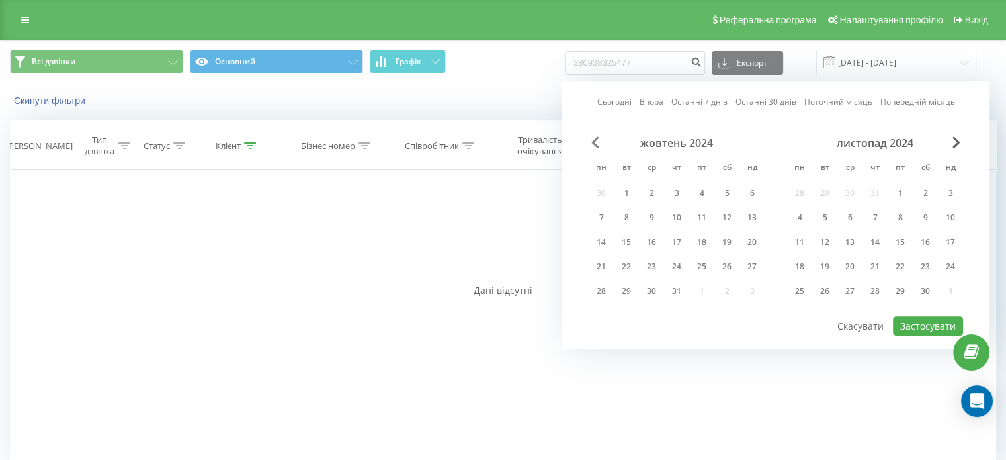
click at [596, 140] on span "Previous Month" at bounding box center [595, 142] width 8 height 12
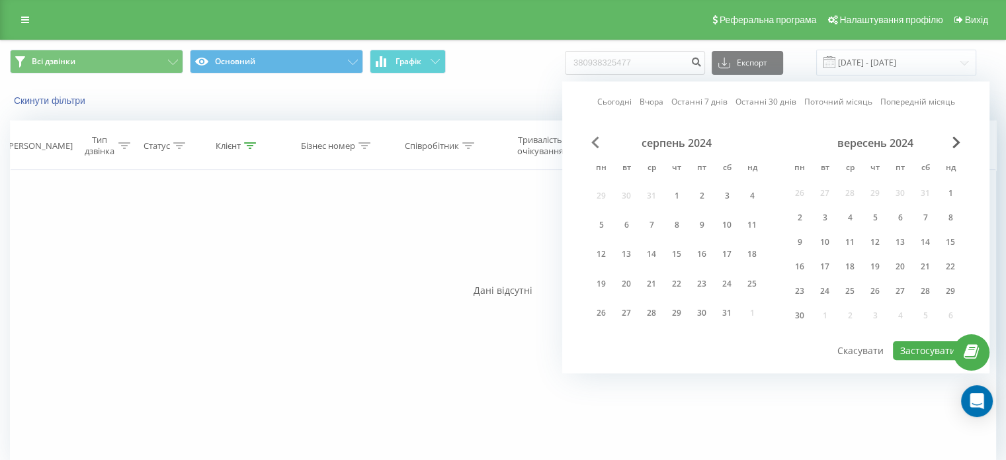
click at [596, 140] on span "Previous Month" at bounding box center [595, 142] width 8 height 12
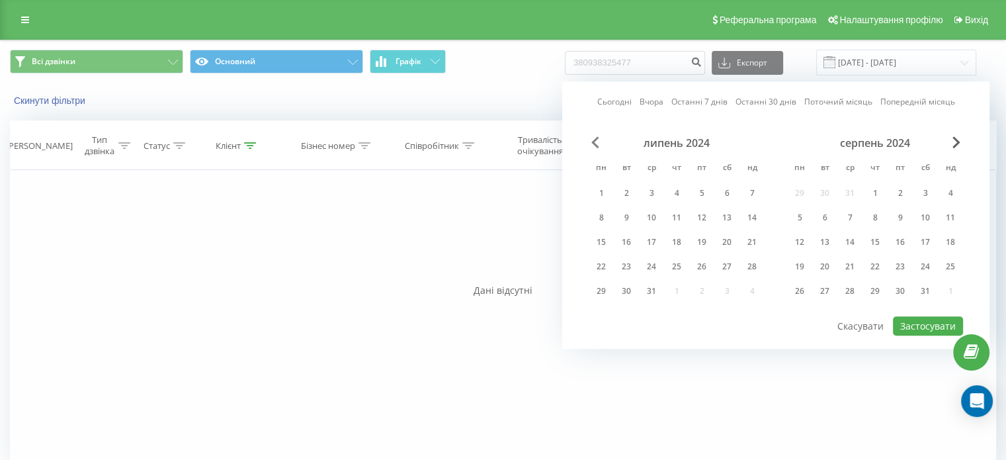
click at [596, 140] on span "Previous Month" at bounding box center [595, 142] width 8 height 12
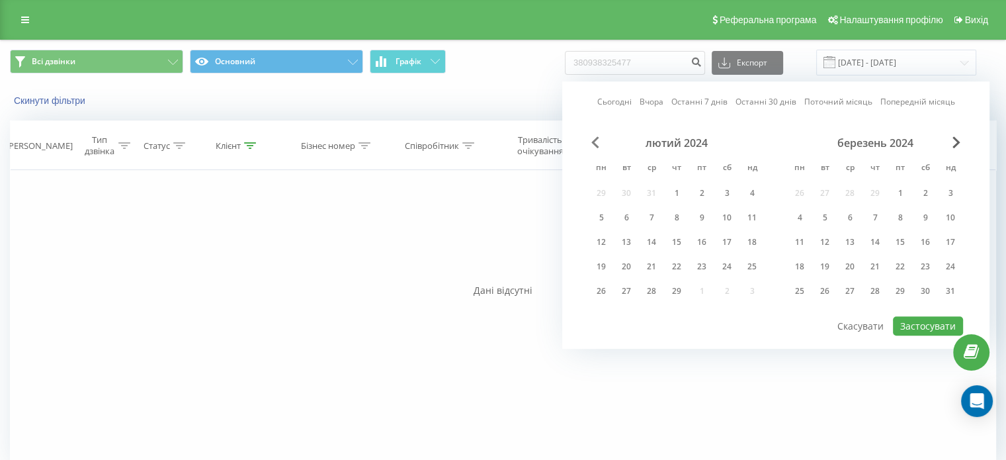
click at [596, 140] on span "Previous Month" at bounding box center [595, 142] width 8 height 12
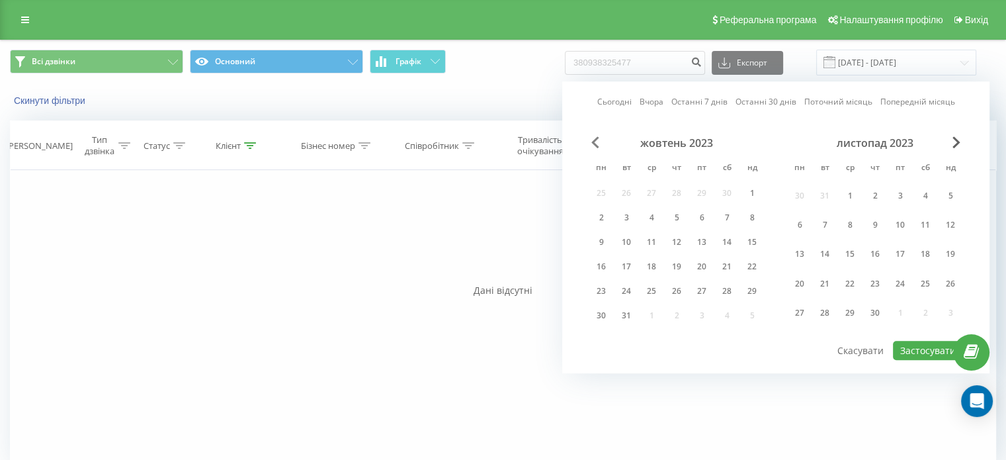
click at [596, 140] on span "Previous Month" at bounding box center [595, 142] width 8 height 12
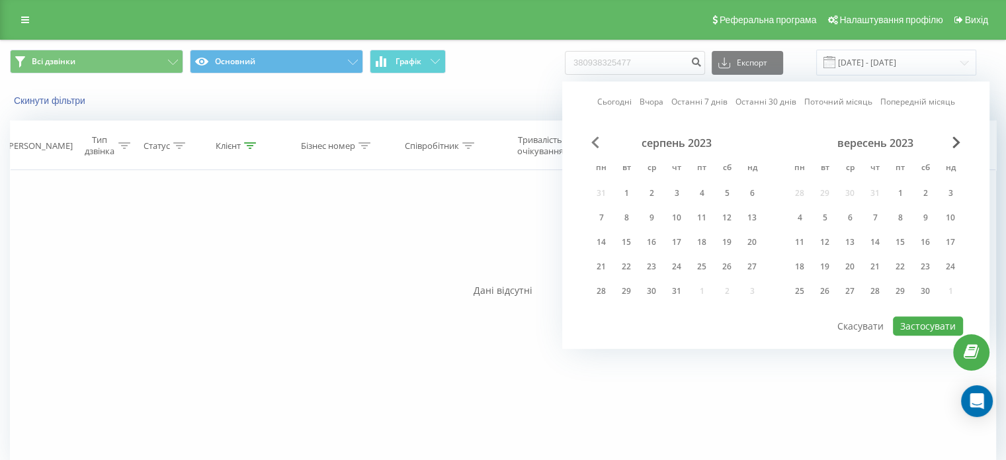
click at [596, 140] on span "Previous Month" at bounding box center [595, 142] width 8 height 12
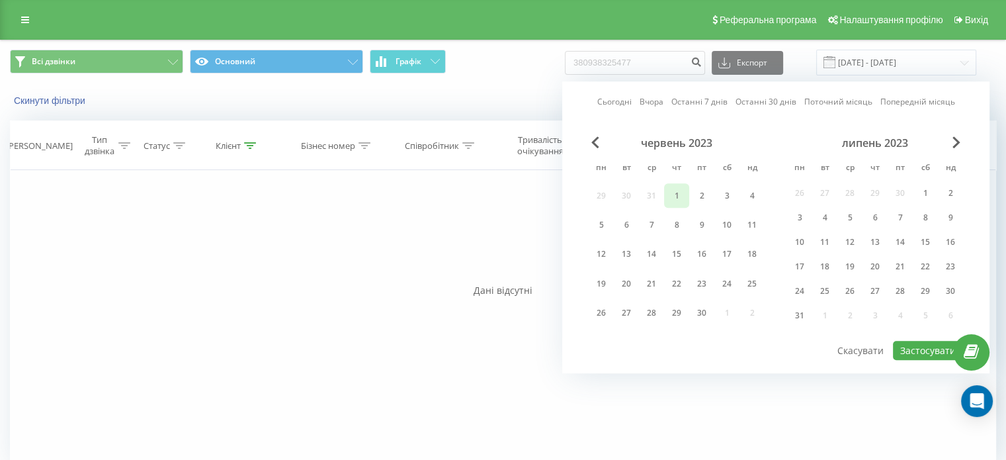
click at [676, 196] on div "1" at bounding box center [676, 195] width 17 height 17
click at [953, 146] on span "Next Month" at bounding box center [956, 142] width 8 height 12
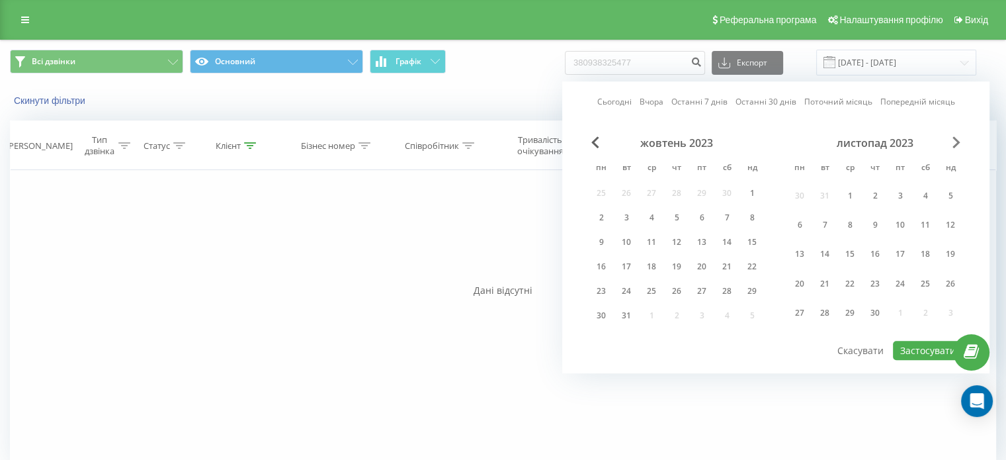
click at [953, 146] on span "Next Month" at bounding box center [956, 142] width 8 height 12
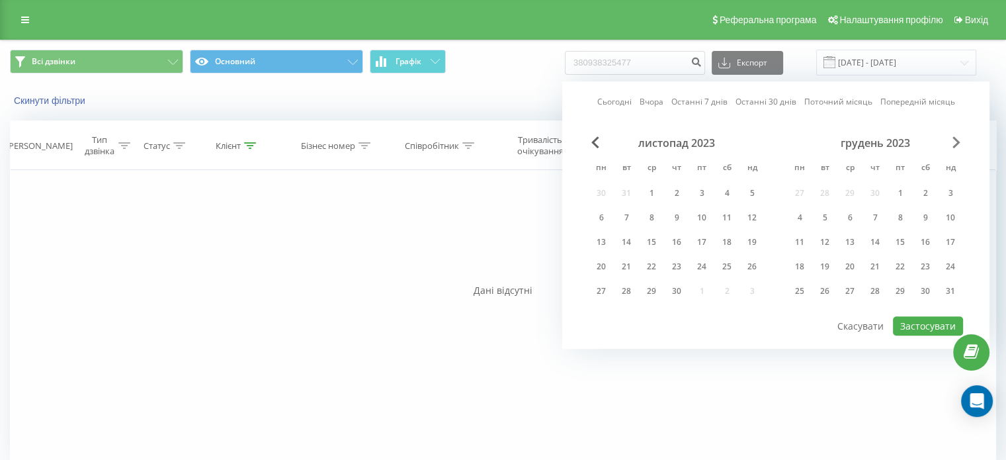
click at [953, 146] on span "Next Month" at bounding box center [956, 142] width 8 height 12
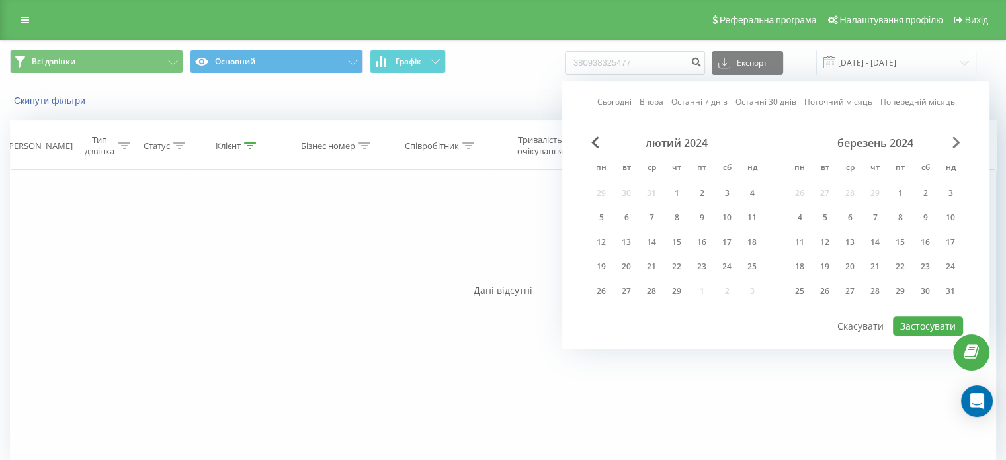
click at [953, 146] on span "Next Month" at bounding box center [956, 142] width 8 height 12
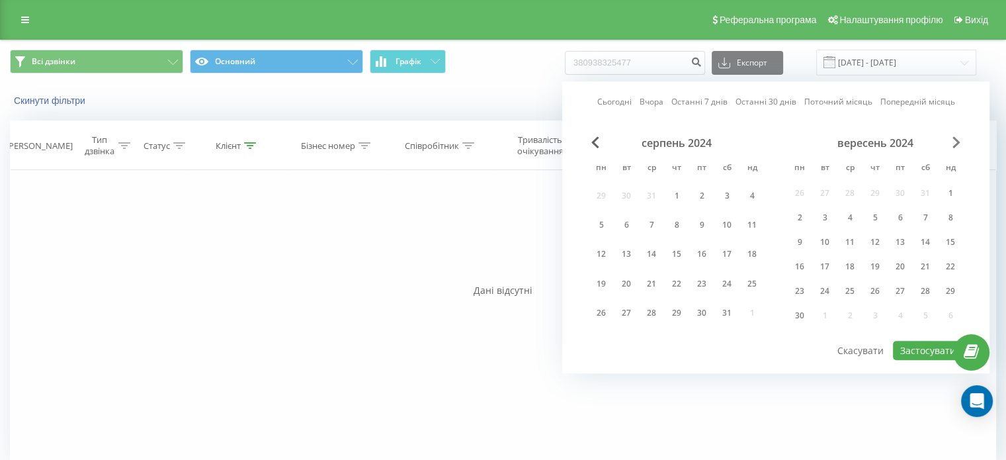
click at [953, 146] on span "Next Month" at bounding box center [956, 142] width 8 height 12
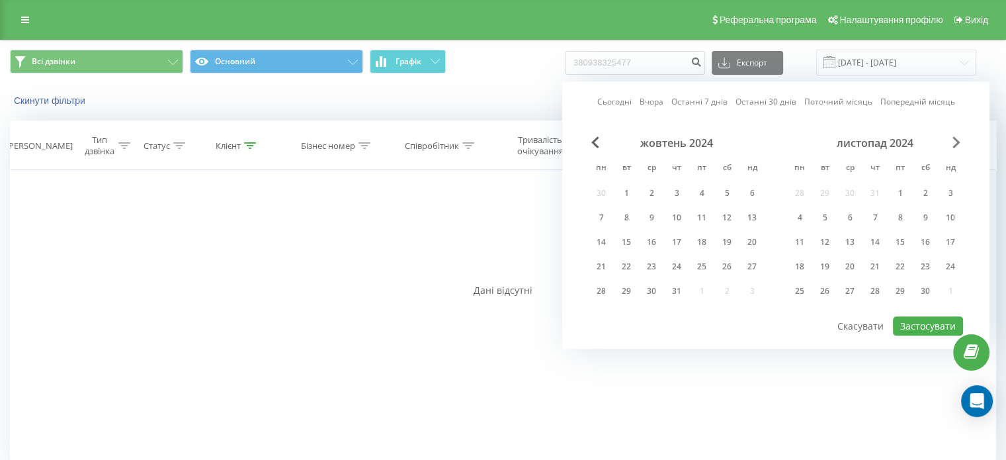
click at [953, 146] on span "Next Month" at bounding box center [956, 142] width 8 height 12
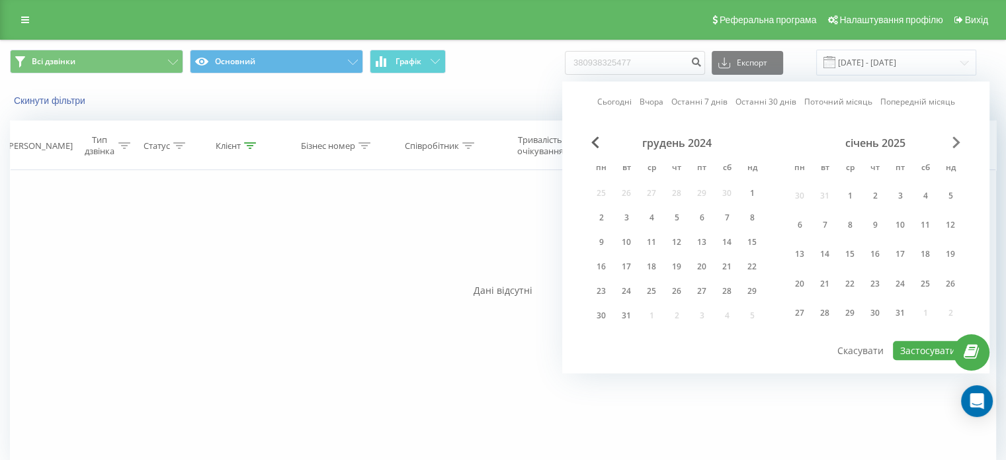
click at [953, 146] on span "Next Month" at bounding box center [956, 142] width 8 height 12
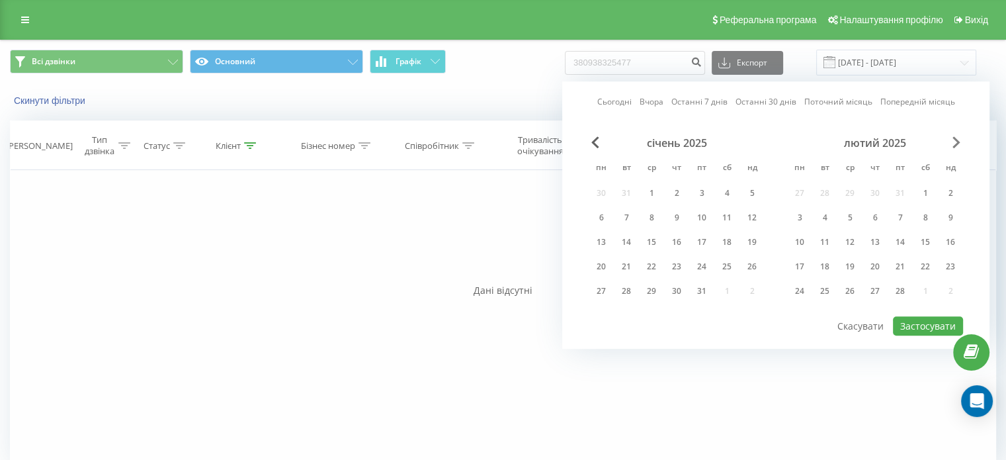
click at [953, 146] on span "Next Month" at bounding box center [956, 142] width 8 height 12
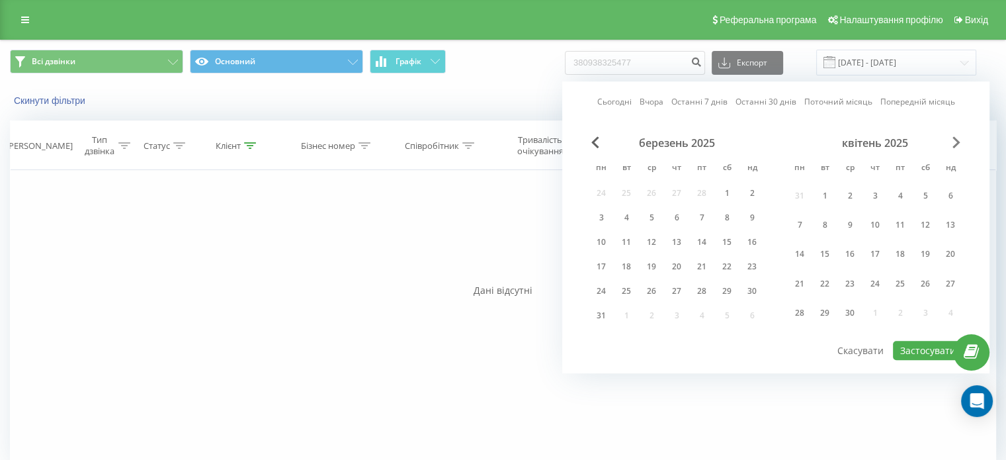
click at [953, 146] on span "Next Month" at bounding box center [956, 142] width 8 height 12
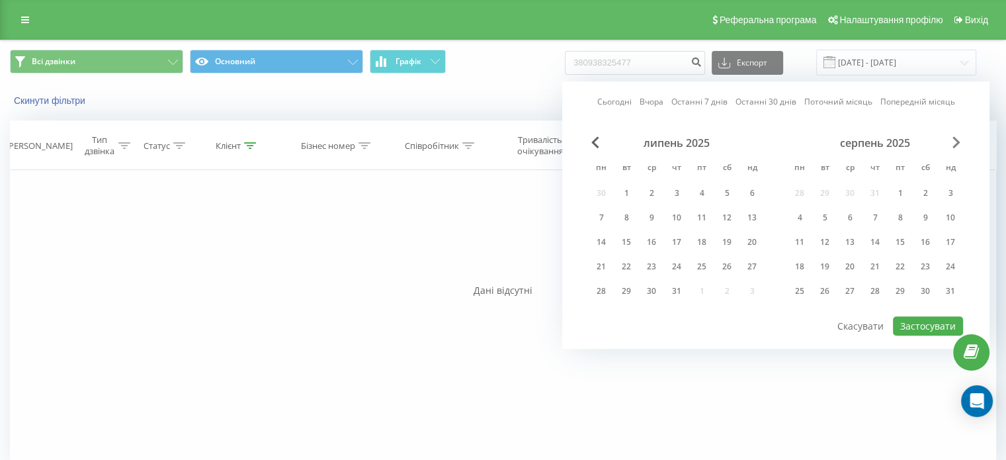
click at [953, 146] on span "Next Month" at bounding box center [956, 142] width 8 height 12
click at [924, 264] on div "27" at bounding box center [925, 266] width 17 height 17
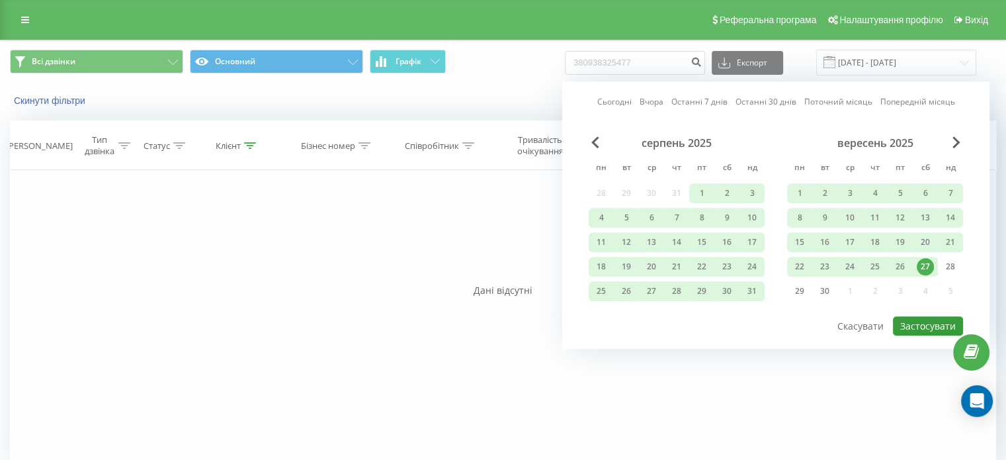
click at [913, 326] on button "Застосувати" at bounding box center [928, 325] width 70 height 19
type input "01.06.2023 - 27.09.2025"
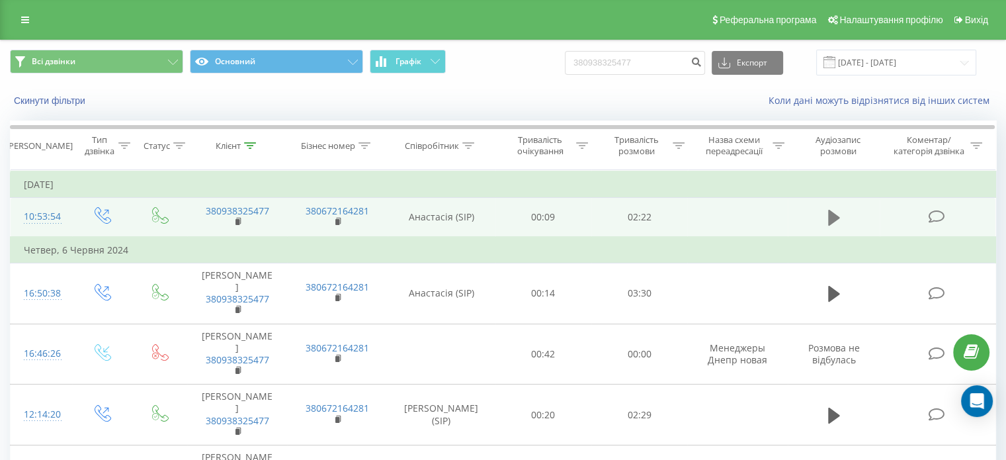
click at [828, 221] on icon at bounding box center [834, 218] width 12 height 16
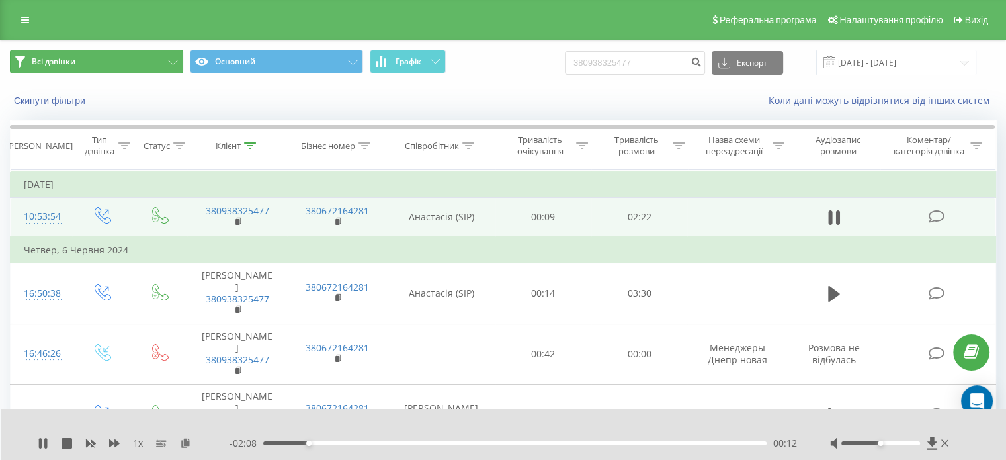
click at [173, 62] on icon at bounding box center [173, 62] width 10 height 5
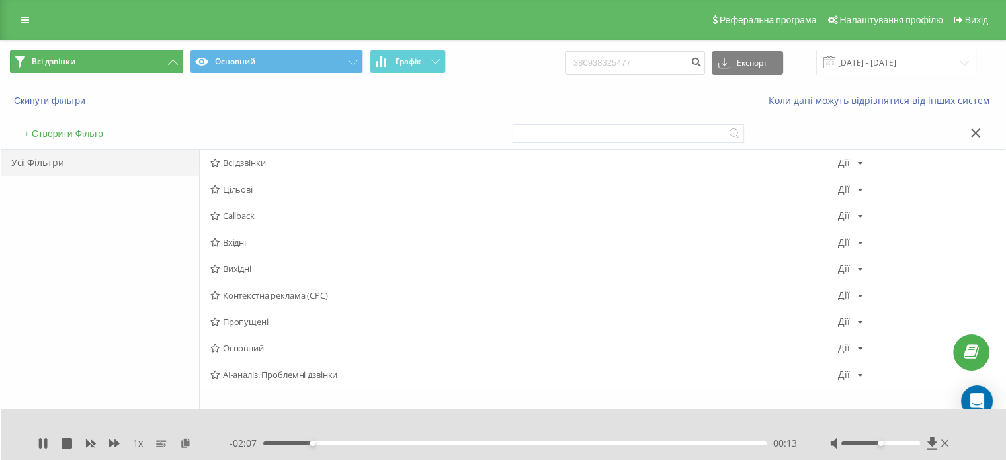
click at [173, 62] on icon at bounding box center [173, 62] width 10 height 5
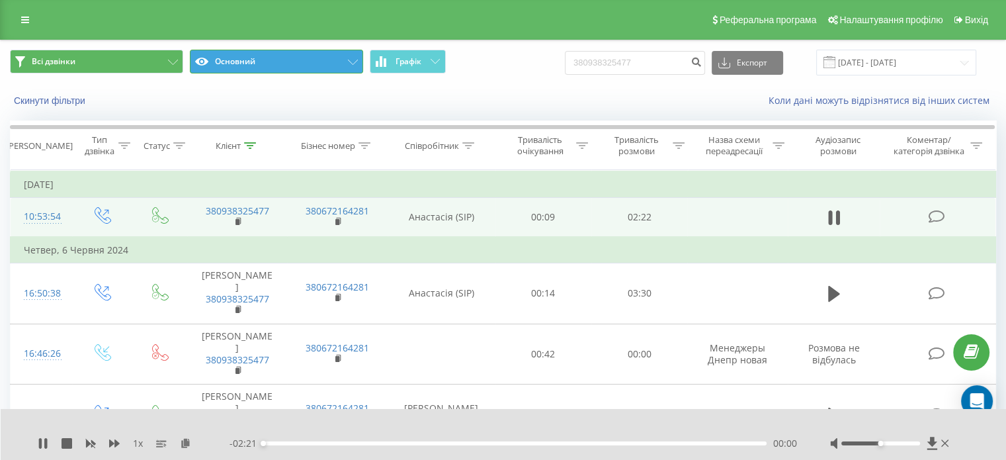
click at [357, 65] on button "Основний" at bounding box center [276, 62] width 173 height 24
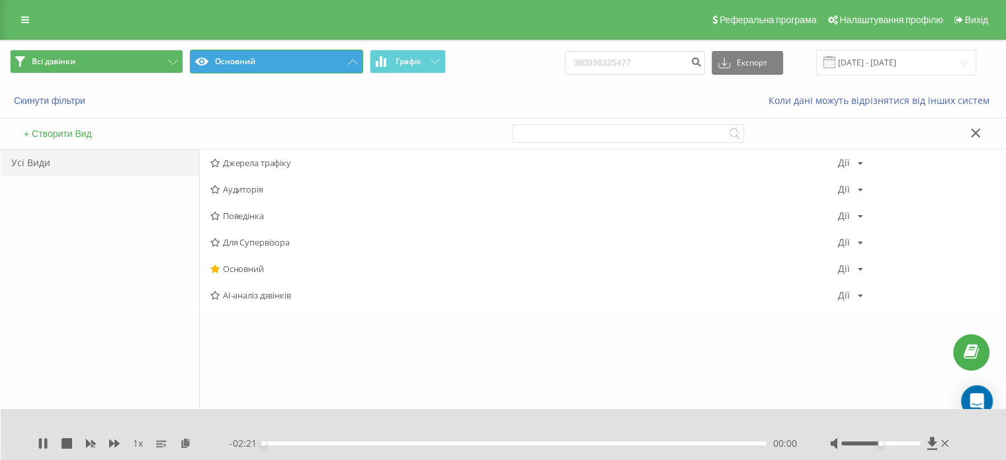
click at [357, 63] on icon at bounding box center [353, 62] width 10 height 5
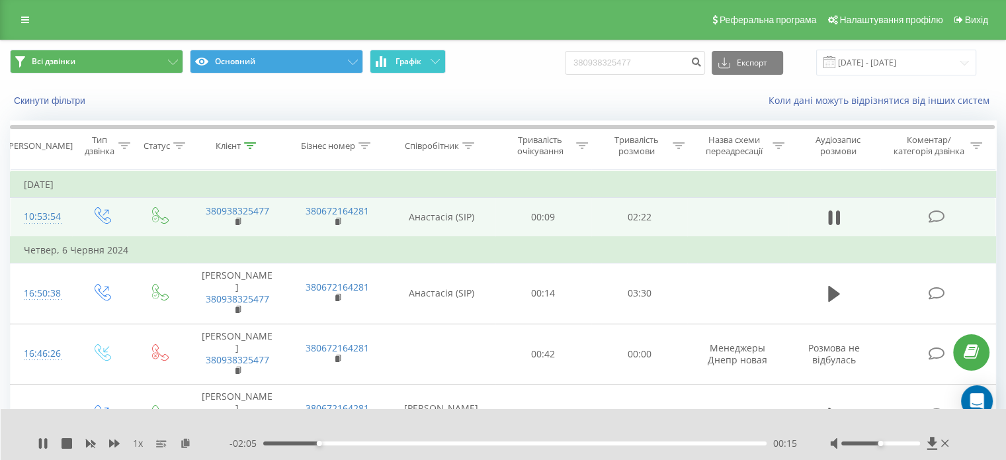
click at [434, 61] on icon at bounding box center [434, 61] width 9 height 5
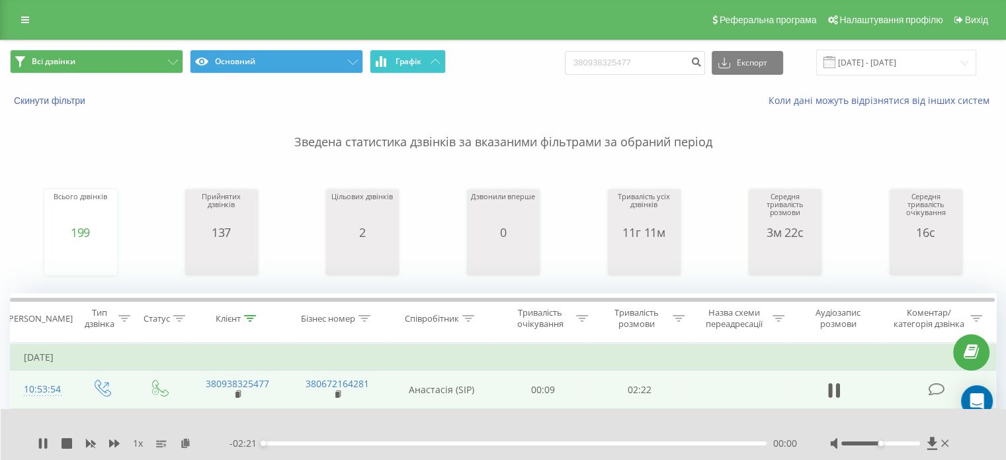
click at [432, 63] on icon at bounding box center [434, 61] width 9 height 5
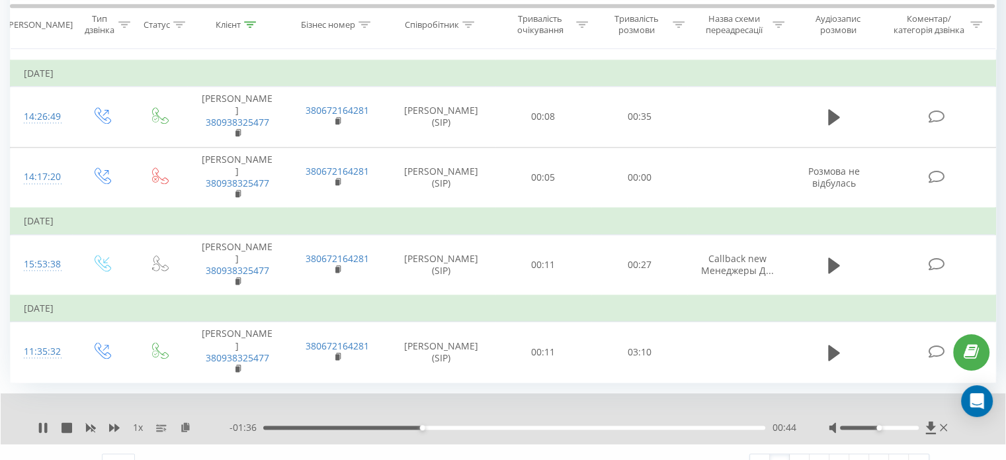
scroll to position [1698, 0]
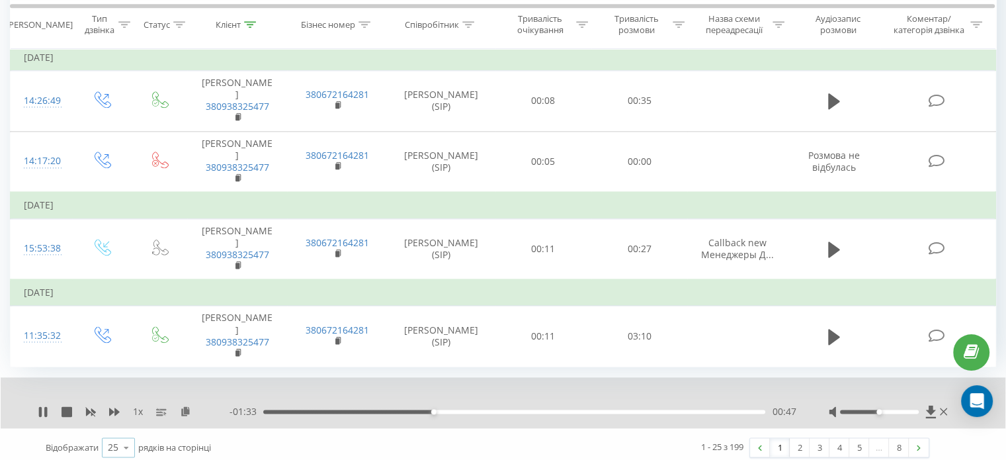
click at [129, 436] on icon at bounding box center [126, 447] width 20 height 26
click at [117, 422] on span "100" at bounding box center [116, 428] width 16 height 13
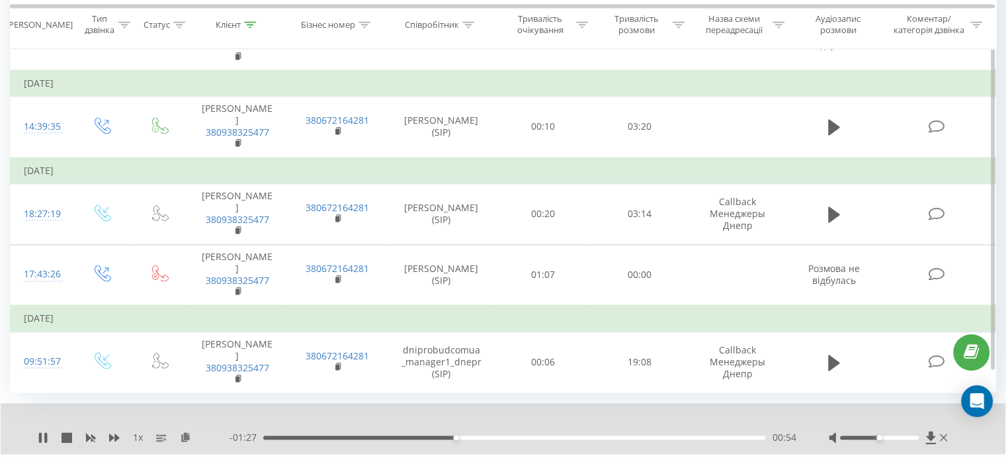
scroll to position [7057, 0]
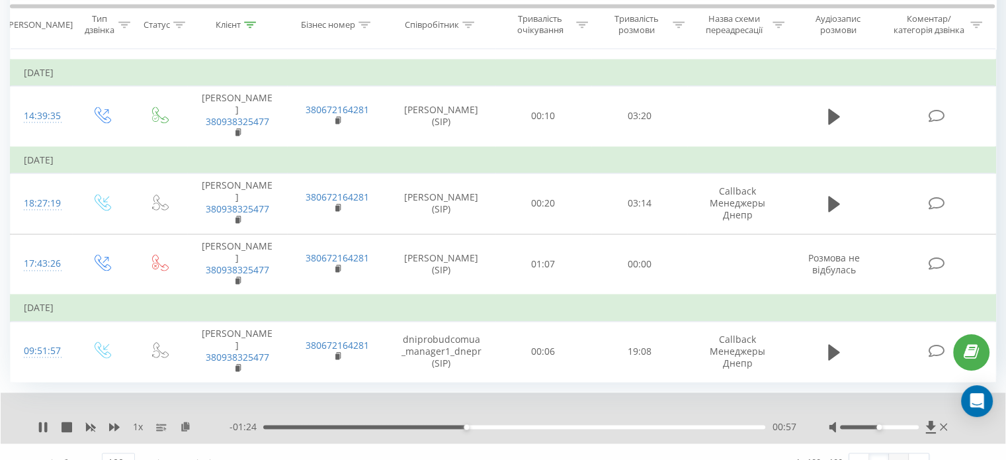
click at [899, 453] on link "2" at bounding box center [899, 462] width 20 height 19
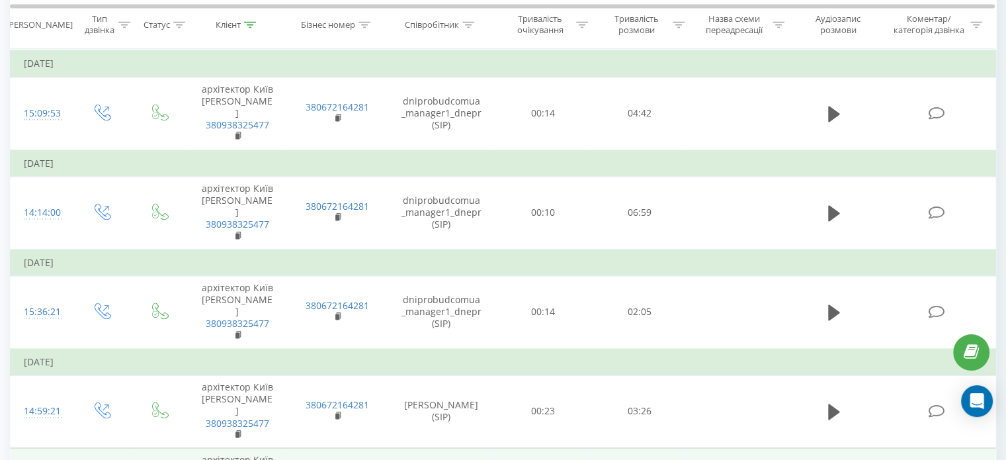
scroll to position [6981, 0]
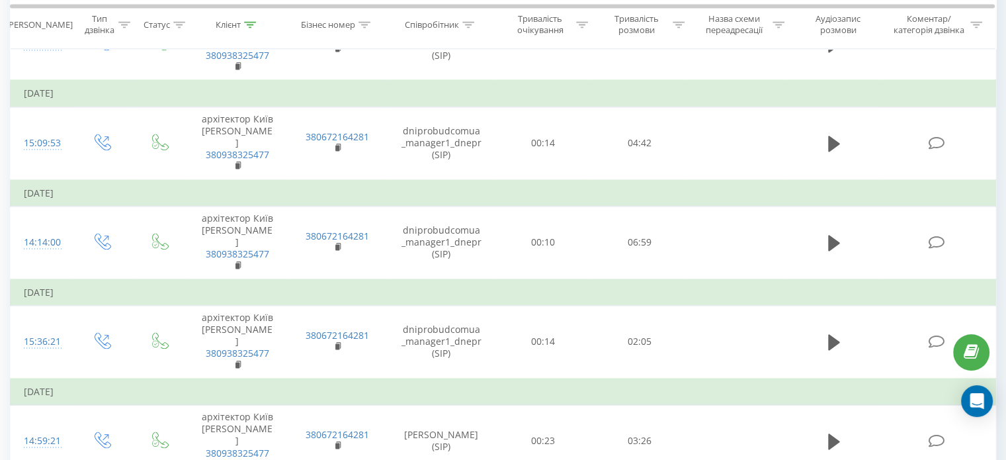
scroll to position [6915, 0]
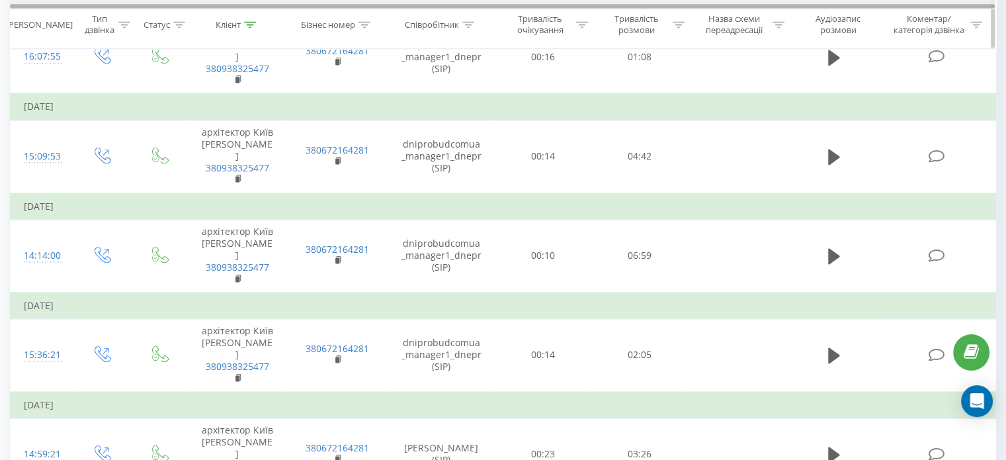
scroll to position [6981, 0]
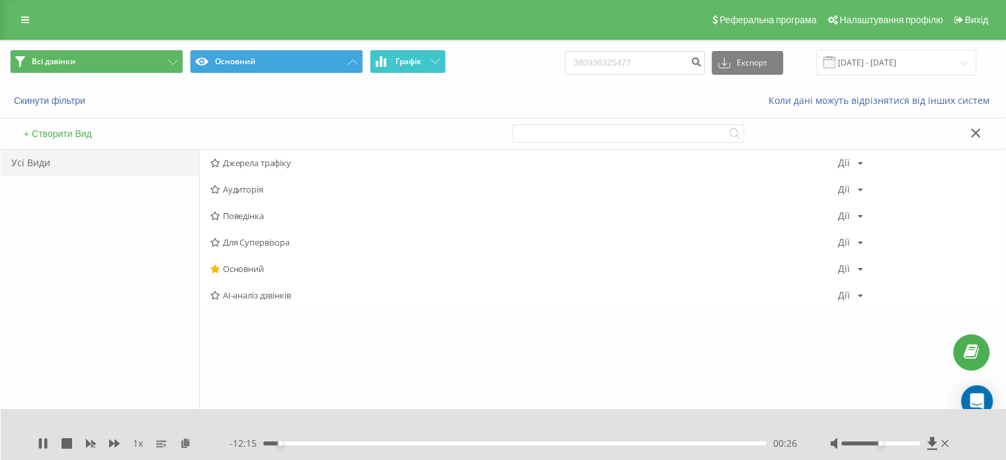
click at [124, 15] on div "Реферальна програма Налаштування профілю Вихід" at bounding box center [503, 20] width 1006 height 40
click at [58, 97] on button "Скинути фільтри" at bounding box center [51, 101] width 82 height 12
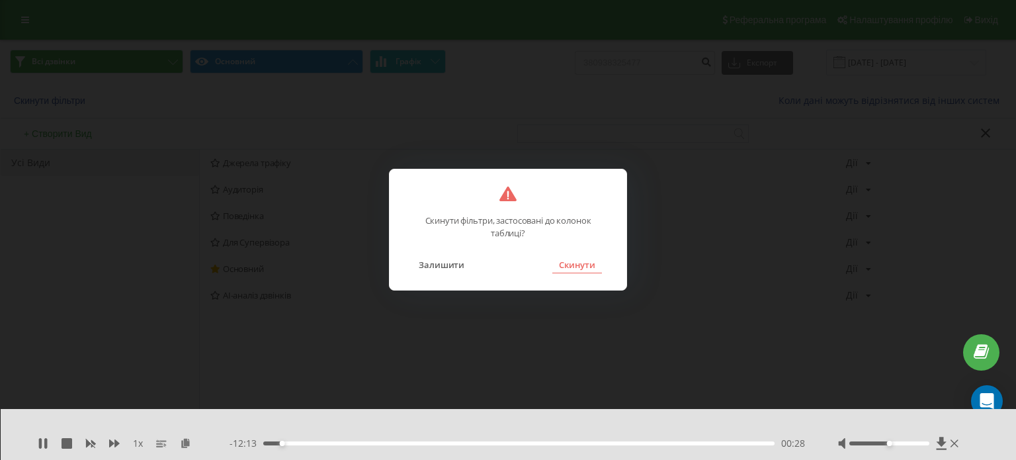
click at [566, 263] on button "Скинути" at bounding box center [577, 264] width 50 height 17
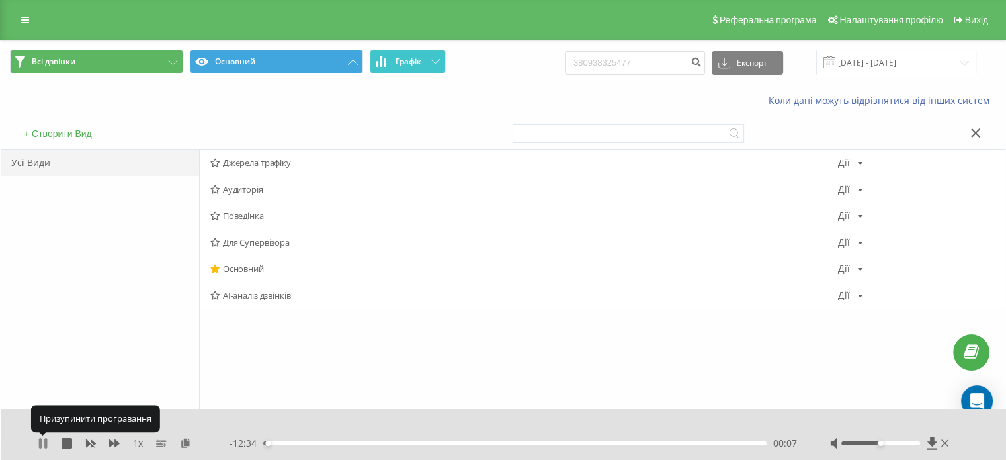
click at [42, 442] on icon at bounding box center [43, 443] width 11 height 11
click at [204, 103] on div "Коли дані можуть відрізнятися вiд інших систем" at bounding box center [503, 101] width 1004 height 32
click at [93, 59] on button "Всі дзвінки" at bounding box center [96, 62] width 173 height 24
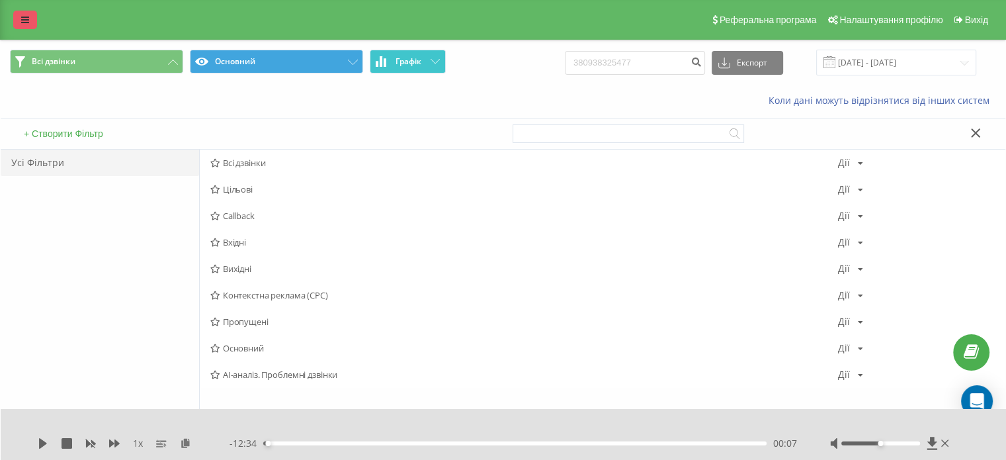
click at [15, 19] on link at bounding box center [25, 20] width 24 height 19
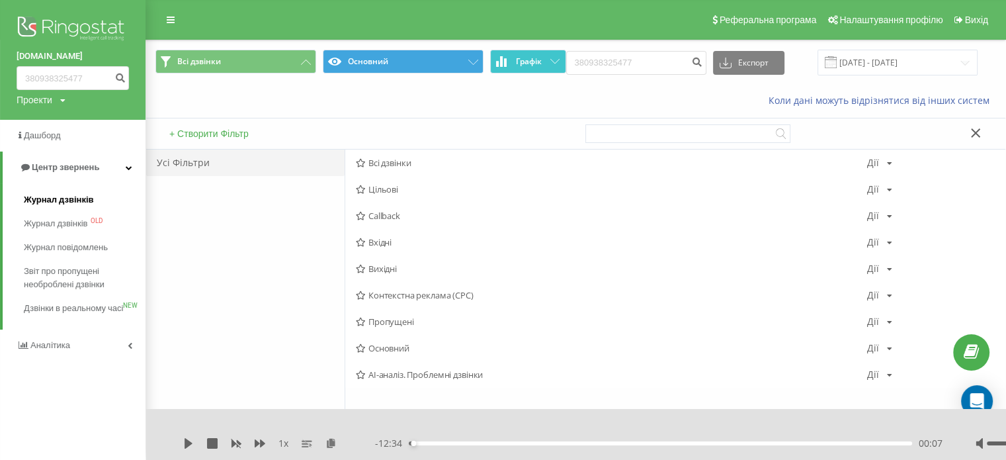
click at [63, 205] on span "Журнал дзвінків" at bounding box center [59, 199] width 70 height 13
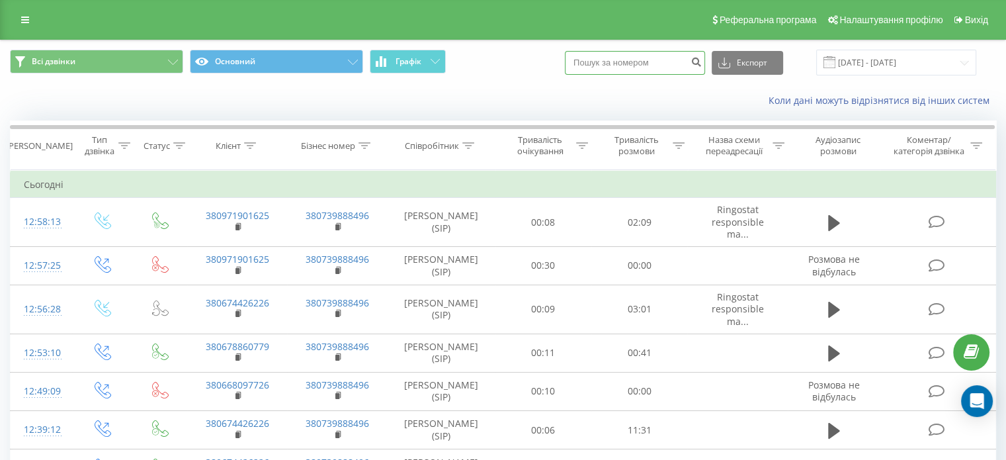
click at [665, 61] on input at bounding box center [635, 63] width 140 height 24
paste input "[PHONE_NUMBER]"
type input "[PHONE_NUMBER]"
click at [702, 62] on icon "submit" at bounding box center [695, 60] width 11 height 8
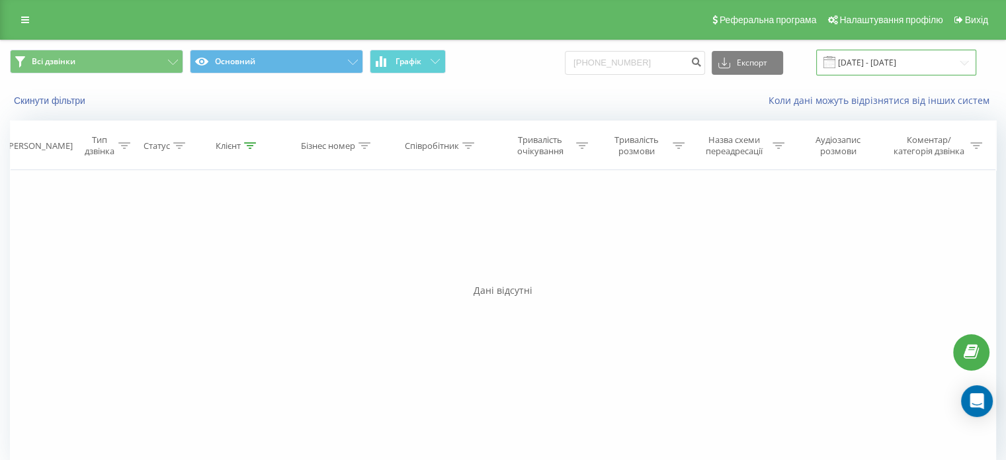
click at [895, 66] on input "[DATE] - [DATE]" at bounding box center [896, 63] width 160 height 26
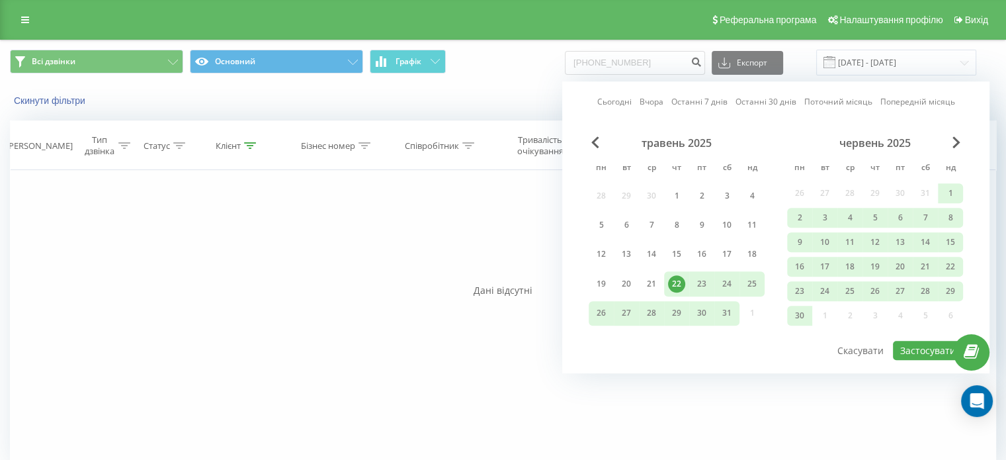
click at [606, 145] on div "травень 2025" at bounding box center [677, 142] width 176 height 13
click at [598, 145] on span "Previous Month" at bounding box center [595, 142] width 8 height 12
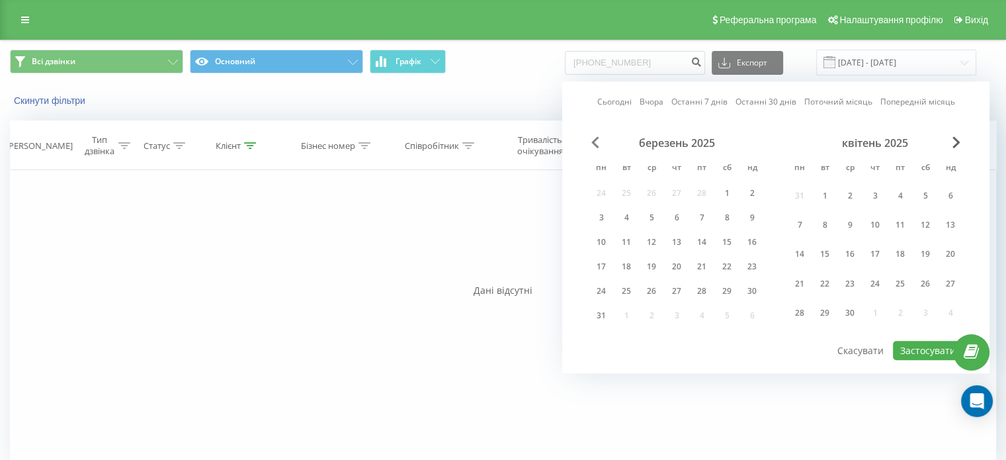
click at [598, 145] on span "Previous Month" at bounding box center [595, 142] width 8 height 12
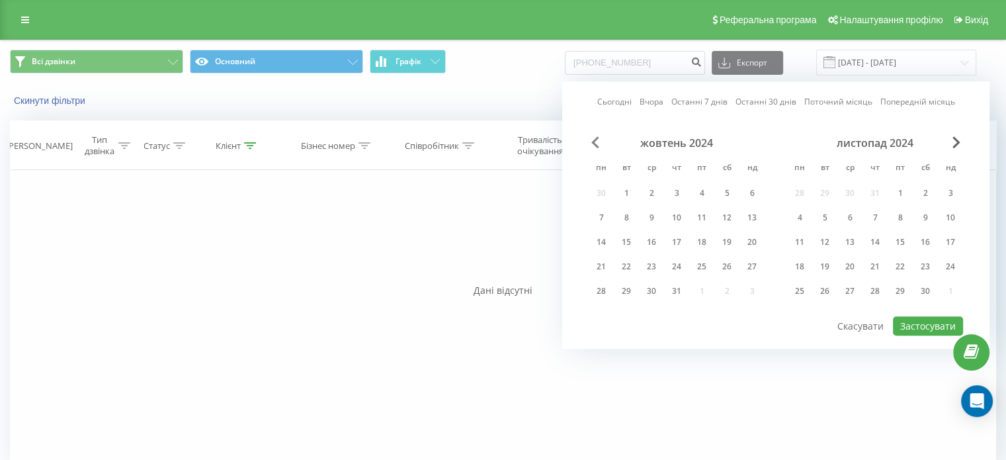
click at [598, 145] on span "Previous Month" at bounding box center [595, 142] width 8 height 12
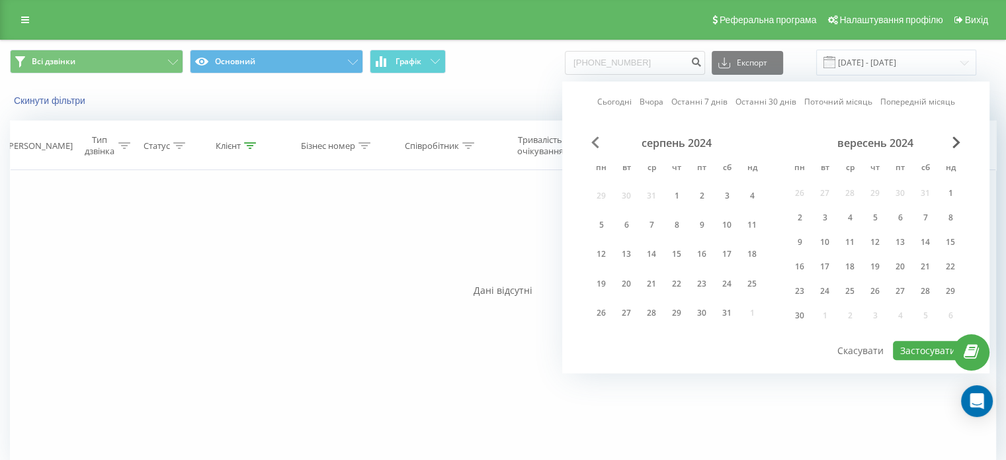
click at [598, 145] on span "Previous Month" at bounding box center [595, 142] width 8 height 12
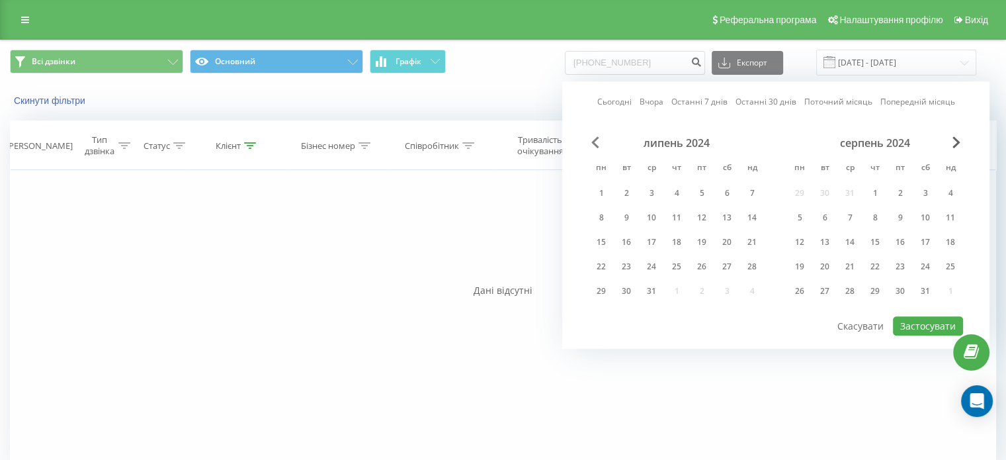
click at [598, 145] on span "Previous Month" at bounding box center [595, 142] width 8 height 12
click at [598, 144] on span "Previous Month" at bounding box center [595, 142] width 8 height 12
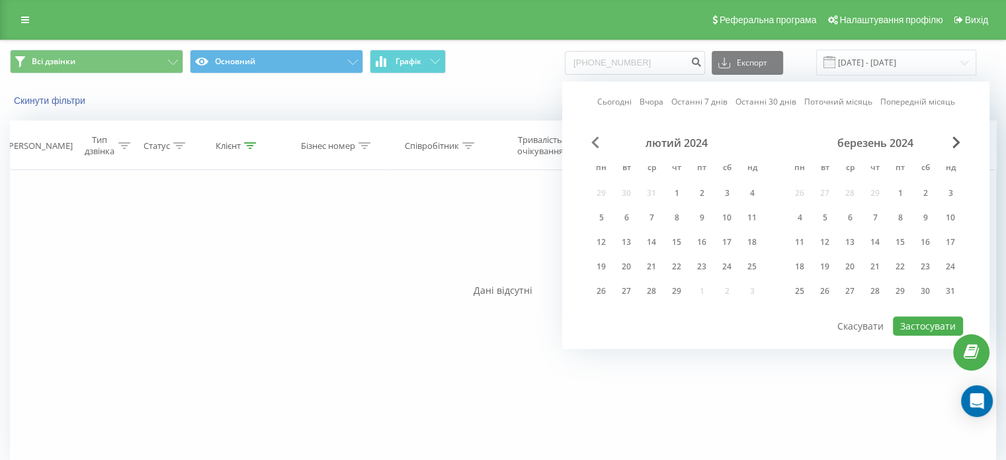
click at [598, 144] on span "Previous Month" at bounding box center [595, 142] width 8 height 12
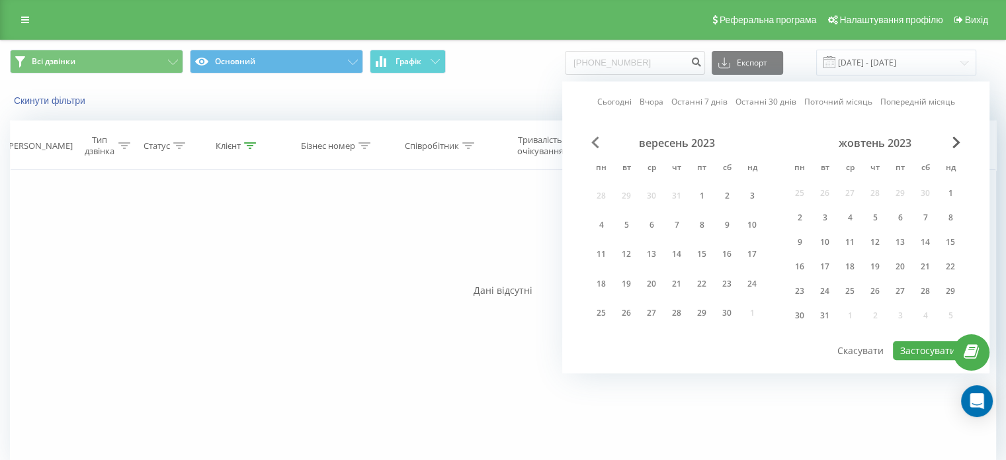
click at [598, 144] on span "Previous Month" at bounding box center [595, 142] width 8 height 12
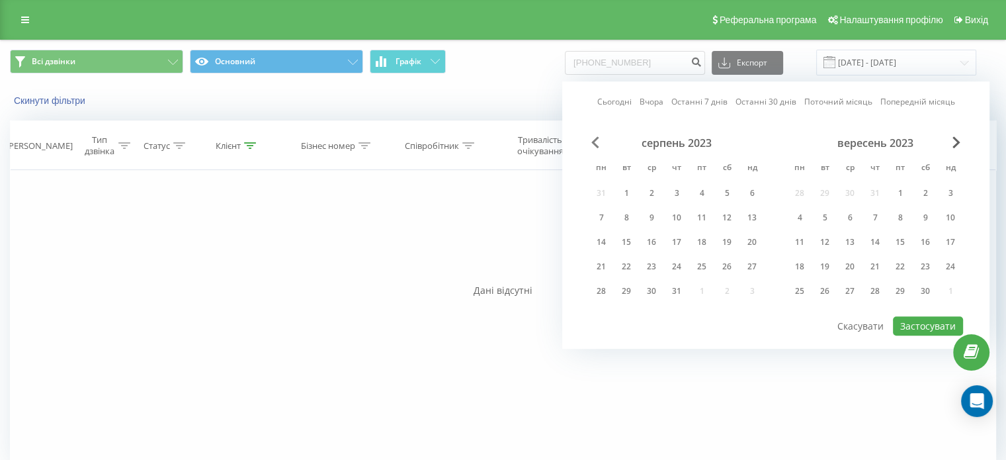
click at [598, 144] on span "Previous Month" at bounding box center [595, 142] width 8 height 12
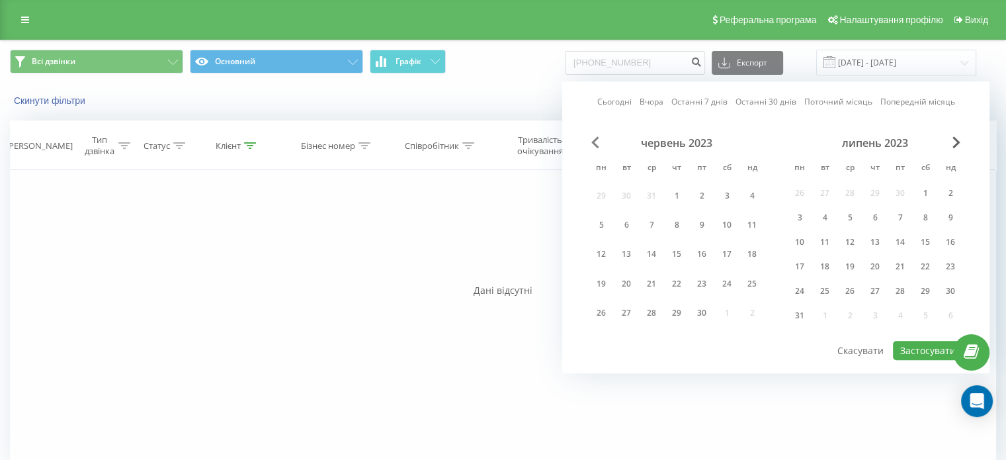
click at [598, 144] on span "Previous Month" at bounding box center [595, 142] width 8 height 12
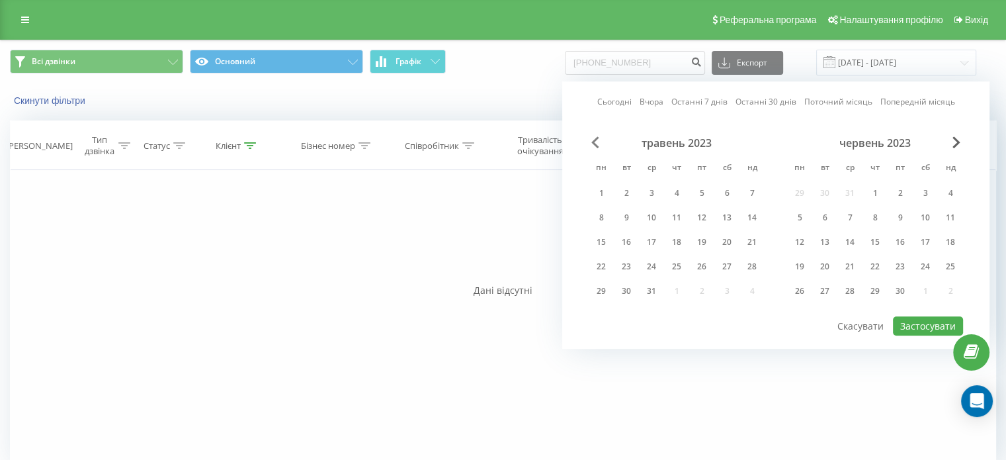
click at [598, 144] on span "Previous Month" at bounding box center [595, 142] width 8 height 12
click at [723, 190] on div "1" at bounding box center [726, 192] width 17 height 17
click at [950, 138] on div "травень 2023" at bounding box center [875, 142] width 176 height 13
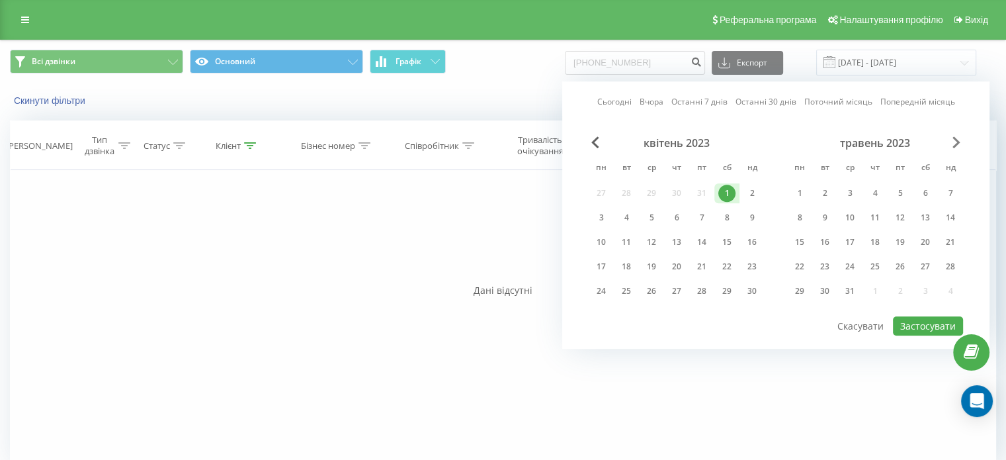
click at [957, 142] on div "квітень 2023 пн вт ср чт пт сб нд 27 28 29 30 31 1 2 3 4 5 6 7 8 9 10 11 12 13 …" at bounding box center [776, 225] width 374 height 179
click at [957, 142] on span "Next Month" at bounding box center [956, 142] width 8 height 12
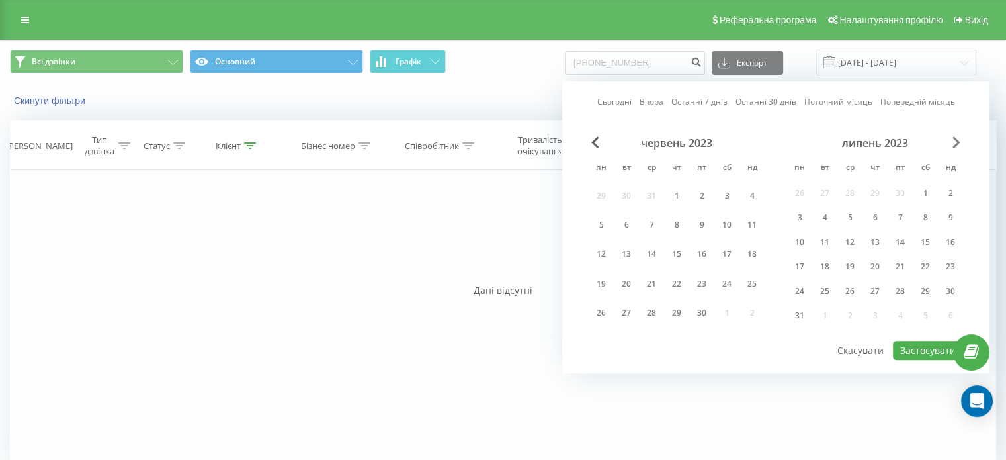
click at [957, 142] on span "Next Month" at bounding box center [956, 142] width 8 height 12
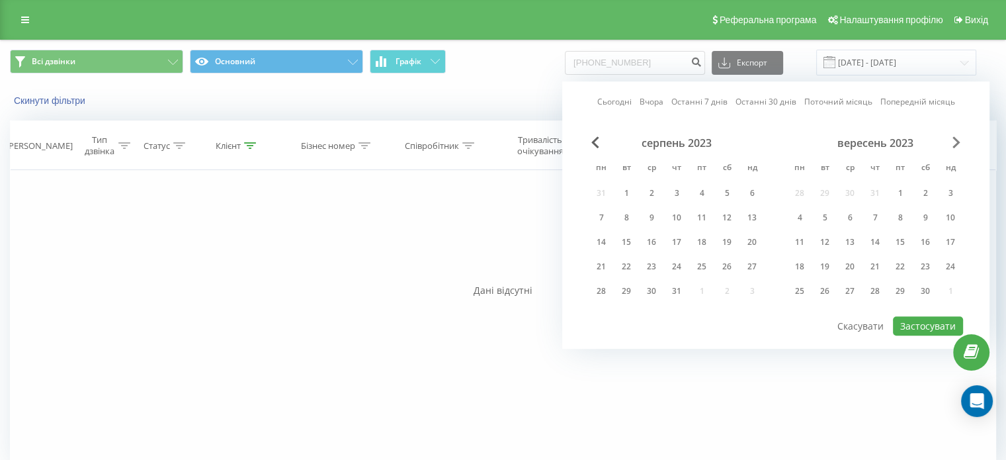
click at [957, 142] on span "Next Month" at bounding box center [956, 142] width 8 height 12
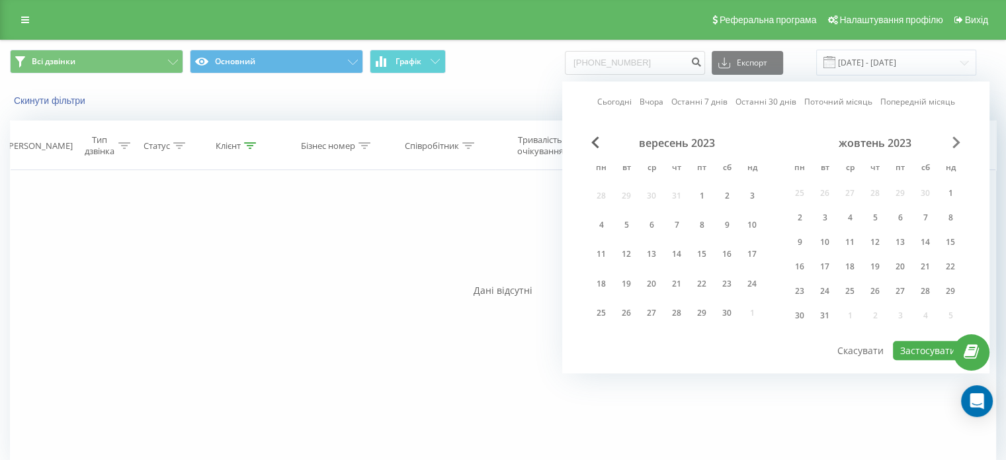
click at [957, 142] on span "Next Month" at bounding box center [956, 142] width 8 height 12
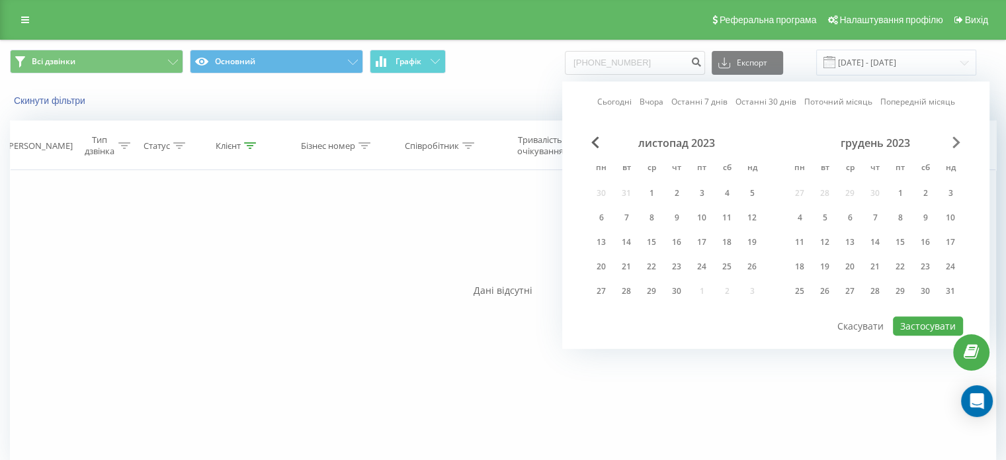
click at [957, 142] on span "Next Month" at bounding box center [956, 142] width 8 height 12
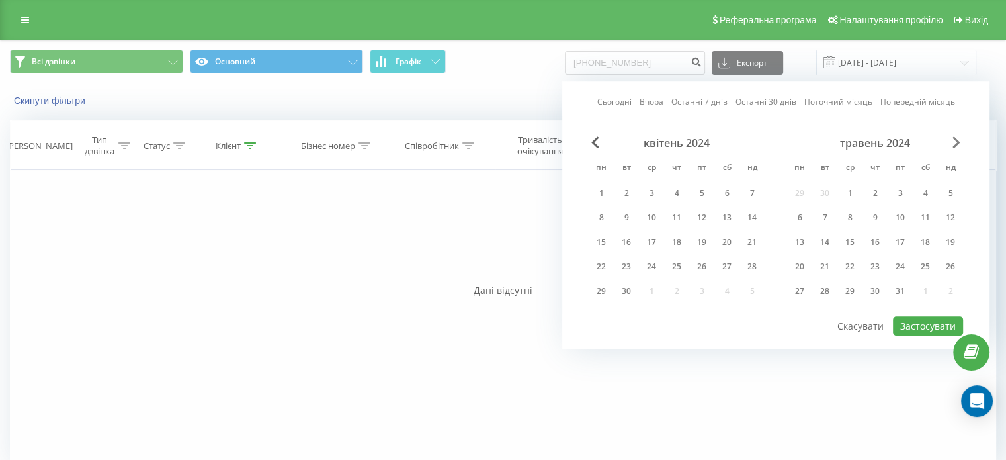
click at [957, 142] on span "Next Month" at bounding box center [956, 142] width 8 height 12
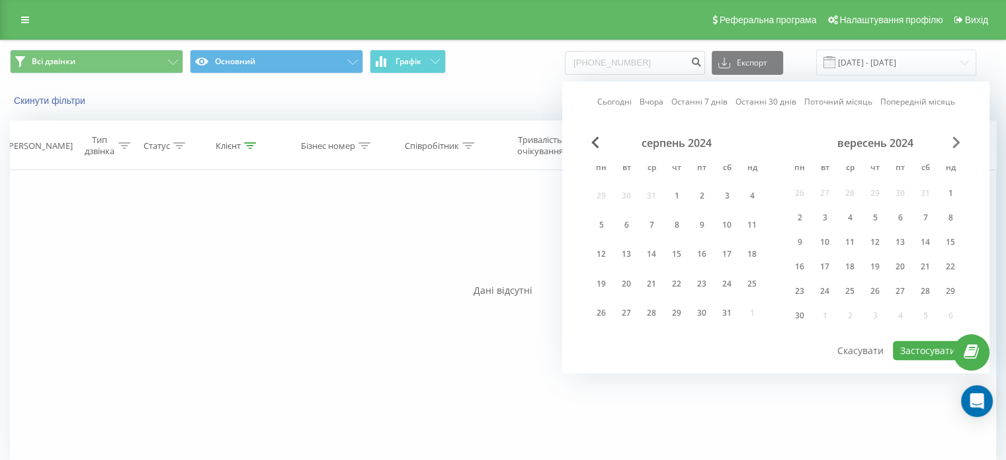
click at [957, 142] on span "Next Month" at bounding box center [956, 142] width 8 height 12
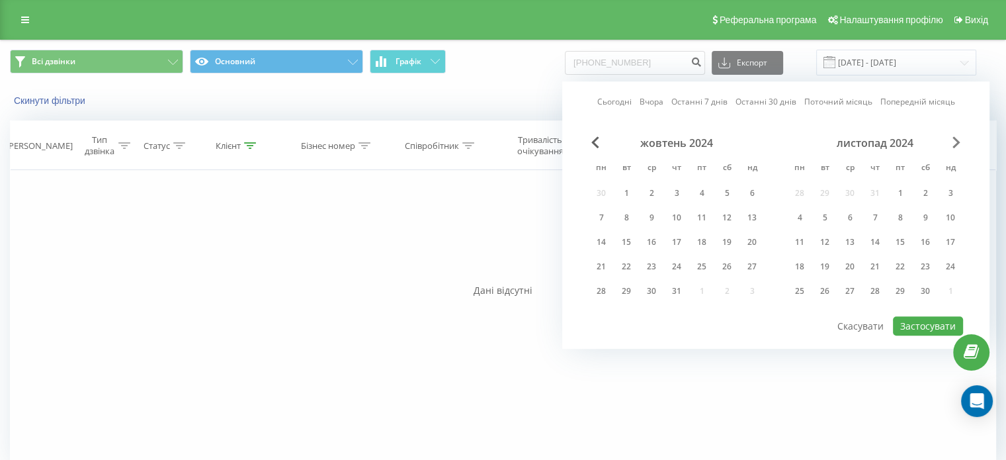
click at [957, 142] on span "Next Month" at bounding box center [956, 142] width 8 height 12
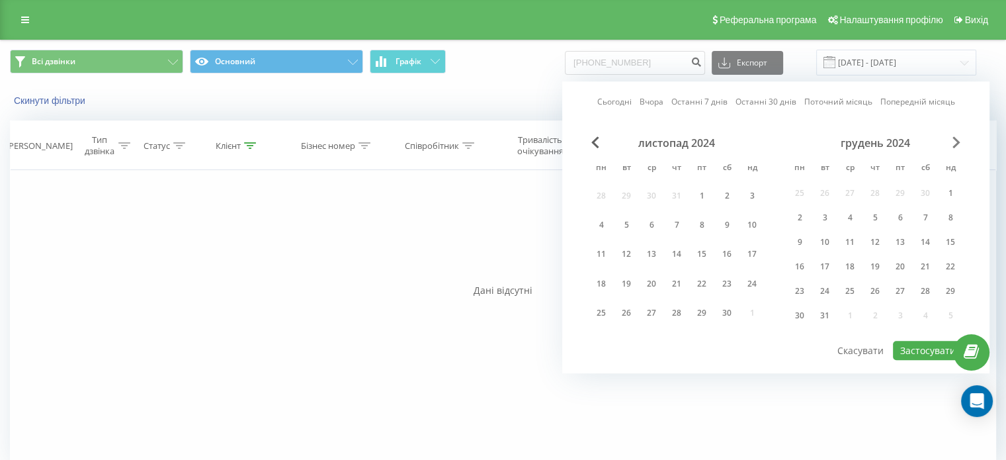
click at [957, 142] on span "Next Month" at bounding box center [956, 142] width 8 height 12
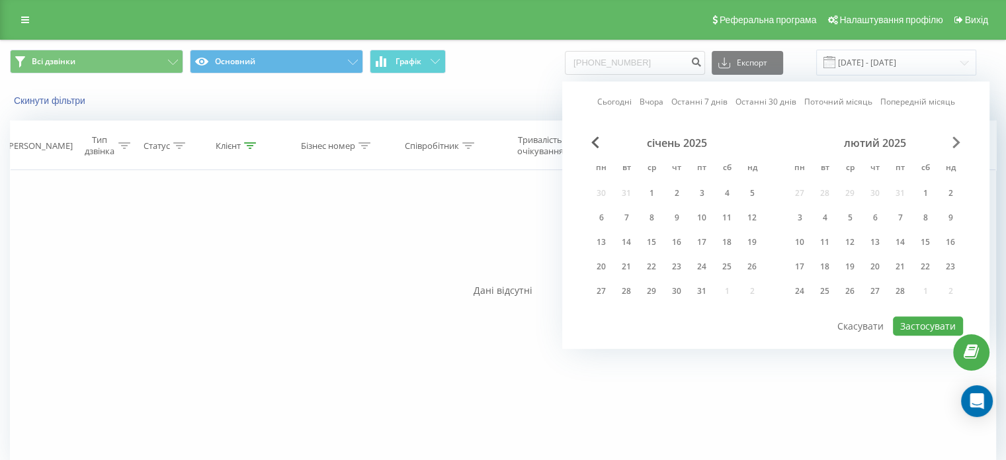
click at [957, 142] on span "Next Month" at bounding box center [956, 142] width 8 height 12
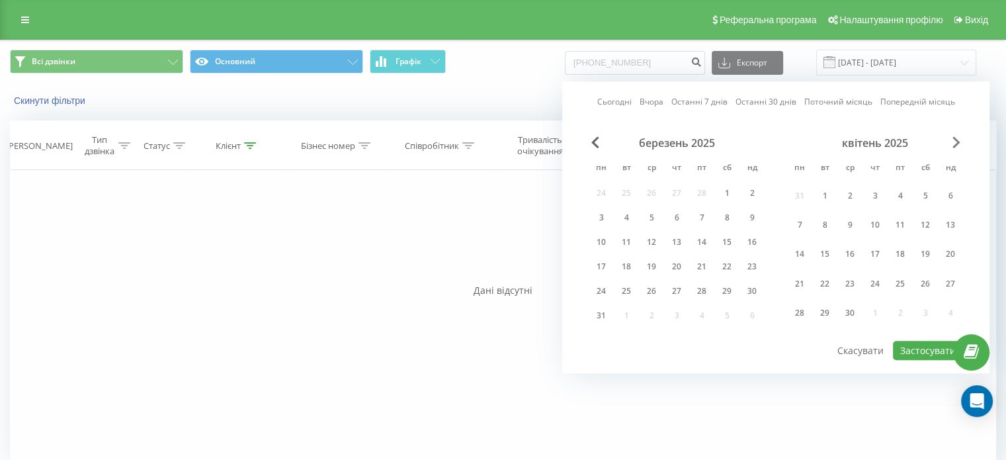
click at [957, 142] on span "Next Month" at bounding box center [956, 142] width 8 height 12
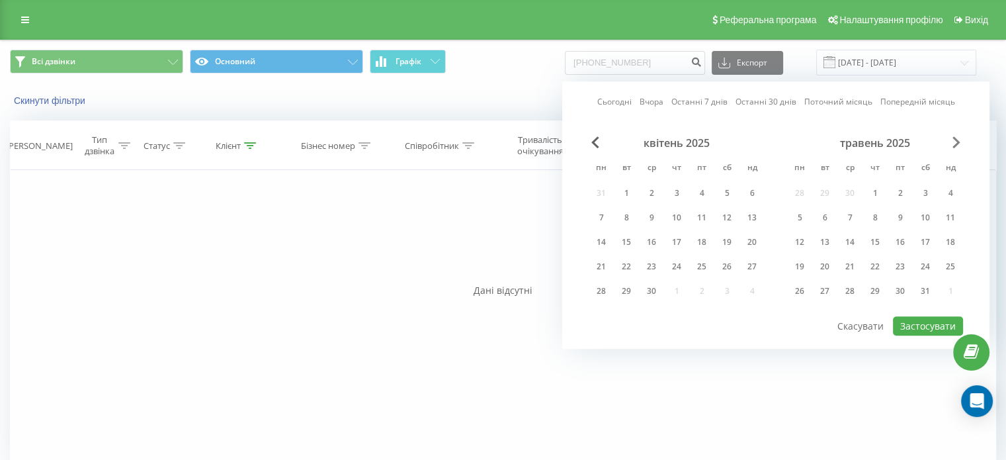
click at [957, 142] on span "Next Month" at bounding box center [956, 142] width 8 height 12
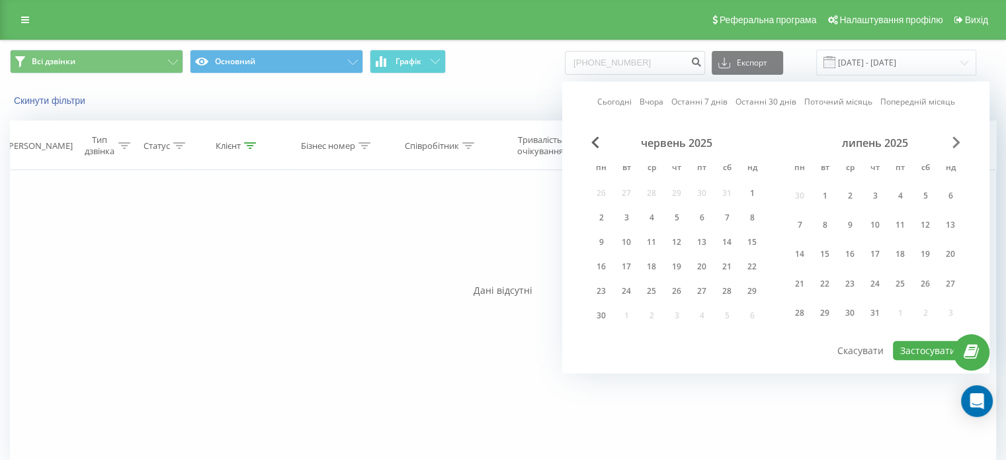
click at [957, 142] on span "Next Month" at bounding box center [956, 142] width 8 height 12
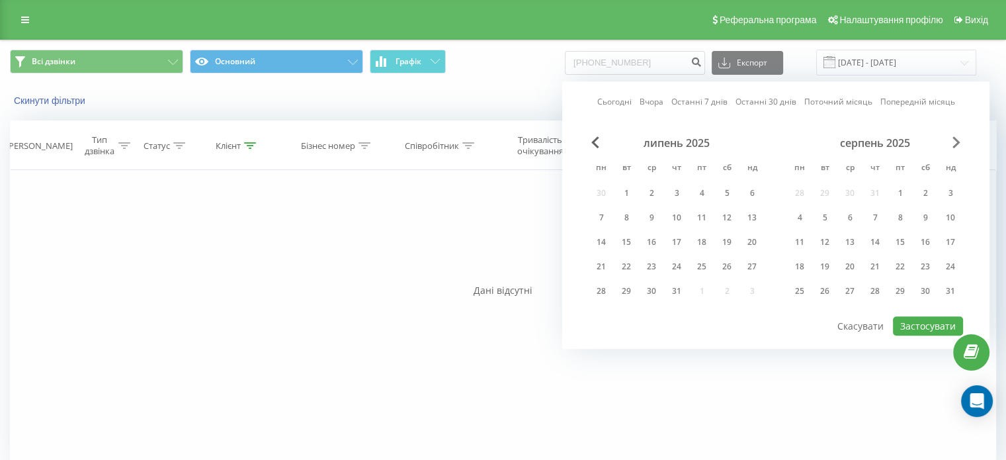
click at [957, 142] on span "Next Month" at bounding box center [956, 142] width 8 height 12
click at [828, 292] on div "30" at bounding box center [824, 290] width 17 height 17
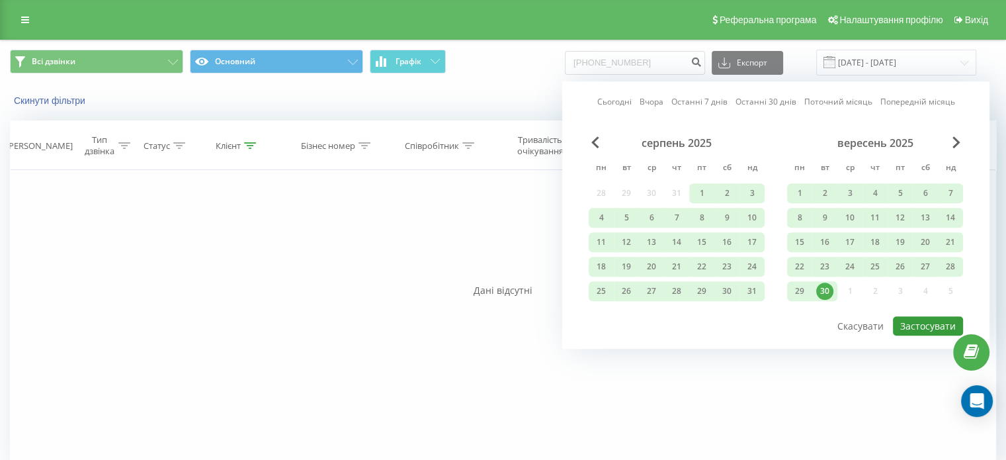
click at [908, 322] on button "Застосувати" at bounding box center [928, 325] width 70 height 19
type input "01.04.2023 - 30.09.2025"
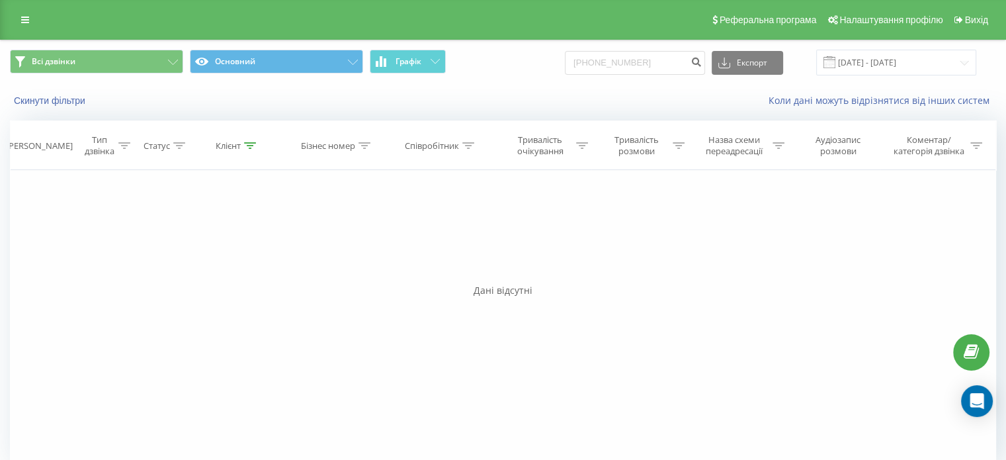
click at [510, 79] on div "Всі дзвінки Основний Графік +380950651729 Експорт .csv .xls .xlsx 01.04.2023 - …" at bounding box center [503, 62] width 1004 height 44
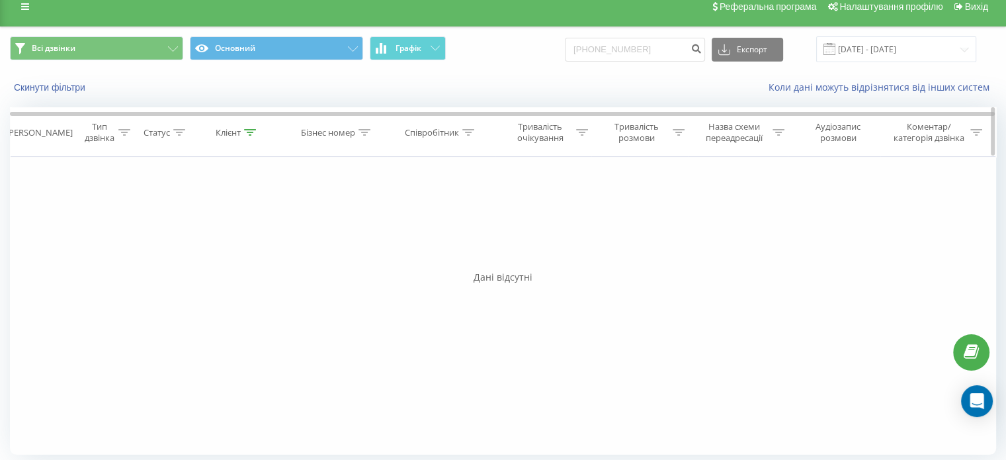
scroll to position [19, 0]
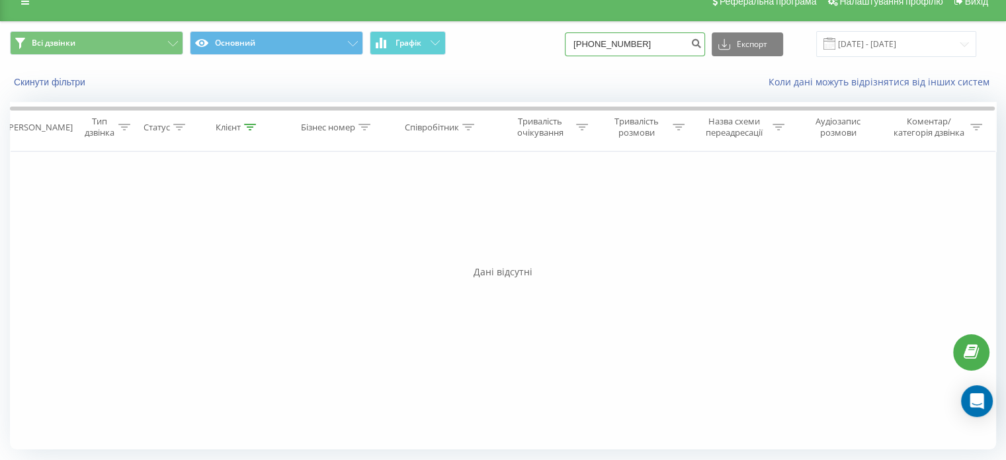
click at [659, 44] on input "[PHONE_NUMBER]" at bounding box center [635, 44] width 140 height 24
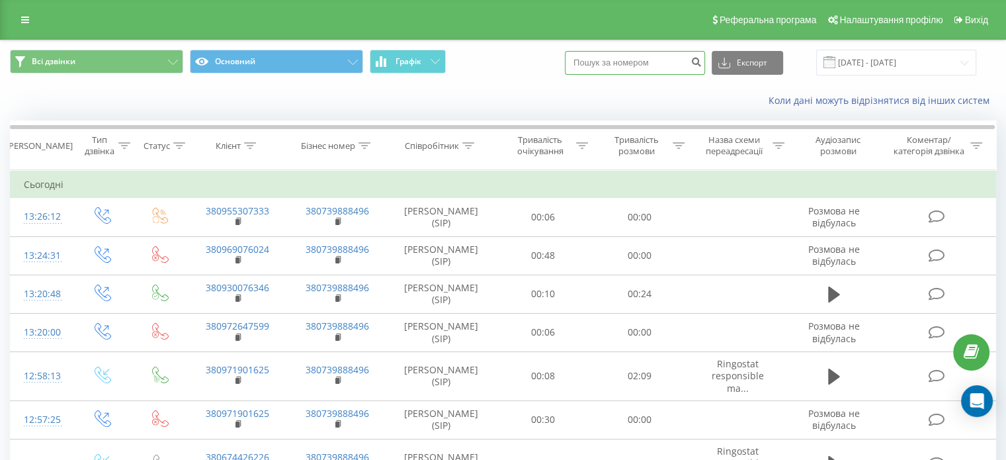
click at [630, 61] on input at bounding box center [635, 63] width 140 height 24
paste input "[PHONE_NUMBER]"
type input "[PHONE_NUMBER]"
click at [702, 63] on icon "submit" at bounding box center [695, 60] width 11 height 8
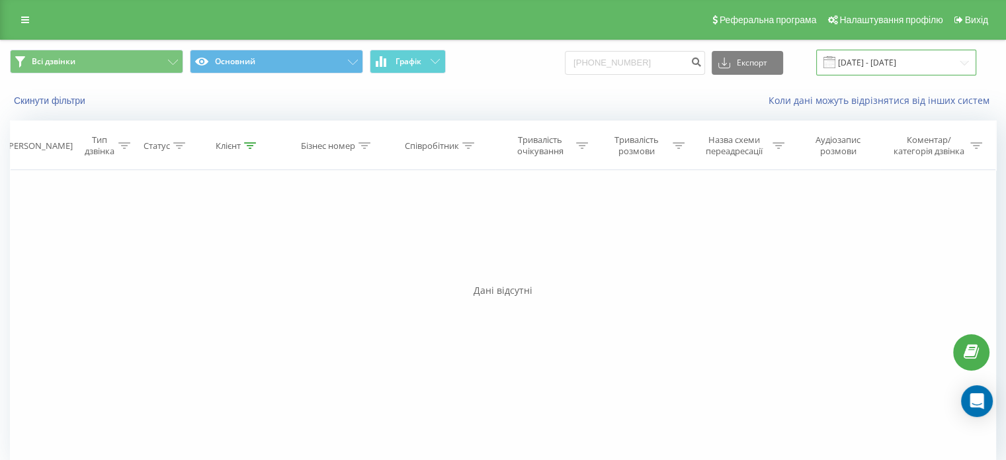
click at [928, 61] on input "[DATE] - [DATE]" at bounding box center [896, 63] width 160 height 26
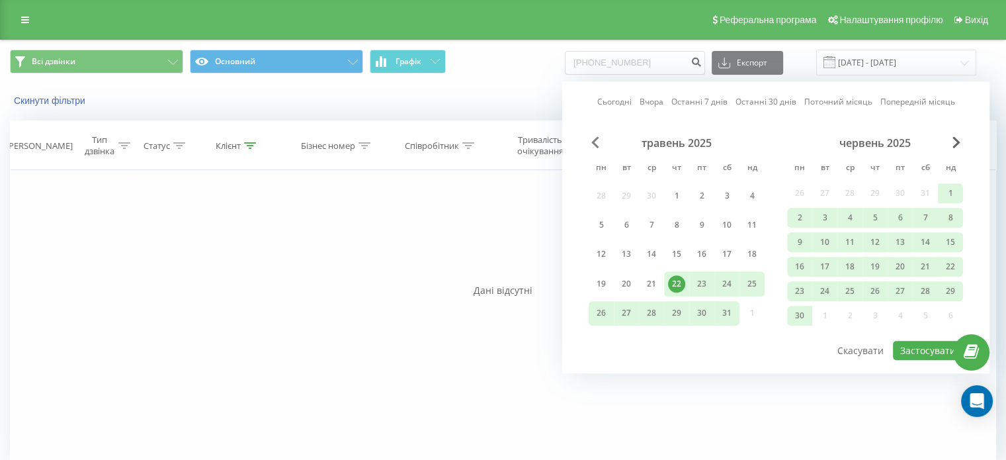
click at [598, 142] on span "Previous Month" at bounding box center [595, 142] width 8 height 12
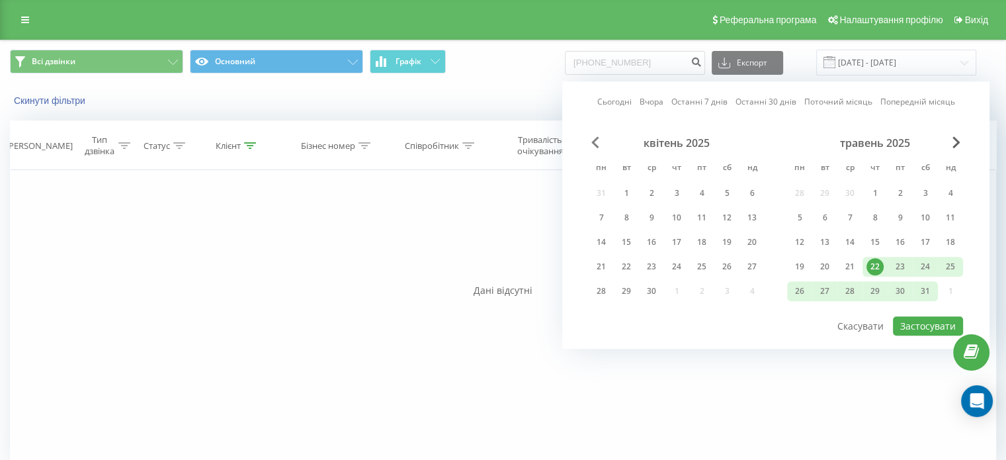
click at [598, 142] on span "Previous Month" at bounding box center [595, 142] width 8 height 12
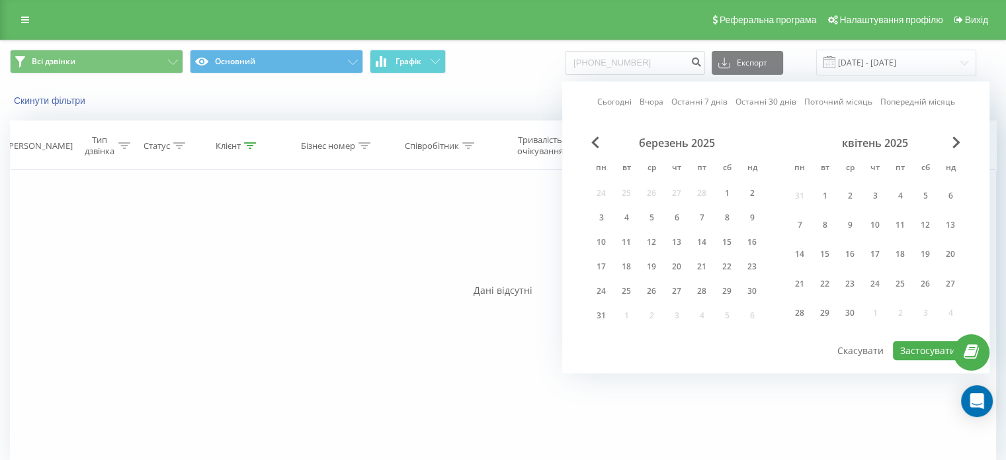
click at [496, 81] on div "Всі дзвінки Основний Графік [PHONE_NUMBER] Експорт .csv .xls .xlsx [DATE] - [DA…" at bounding box center [503, 62] width 1004 height 44
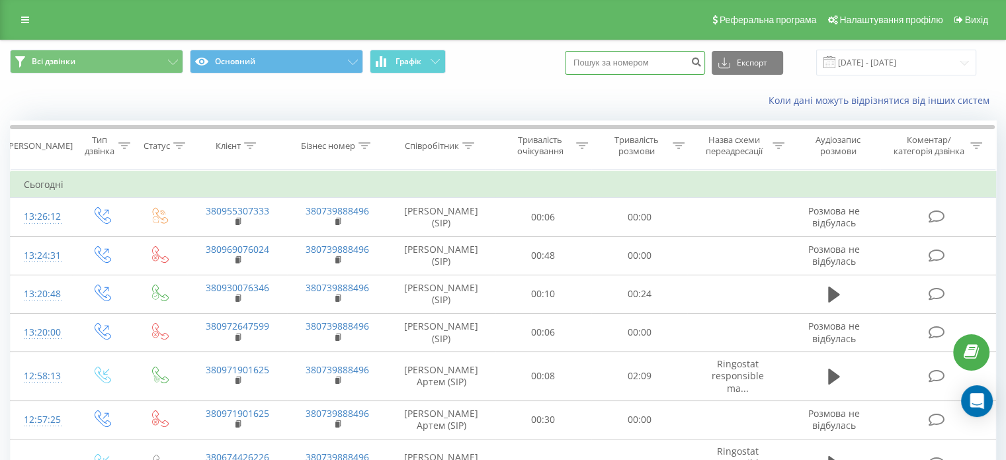
click at [672, 69] on input at bounding box center [635, 63] width 140 height 24
paste input "[PHONE_NUMBER]"
click at [657, 63] on input "[PHONE_NUMBER]" at bounding box center [635, 63] width 140 height 24
click at [654, 61] on input "[PHONE_NUMBER]" at bounding box center [635, 63] width 140 height 24
click at [643, 60] on input "[PHONE_NUMBER]" at bounding box center [635, 63] width 140 height 24
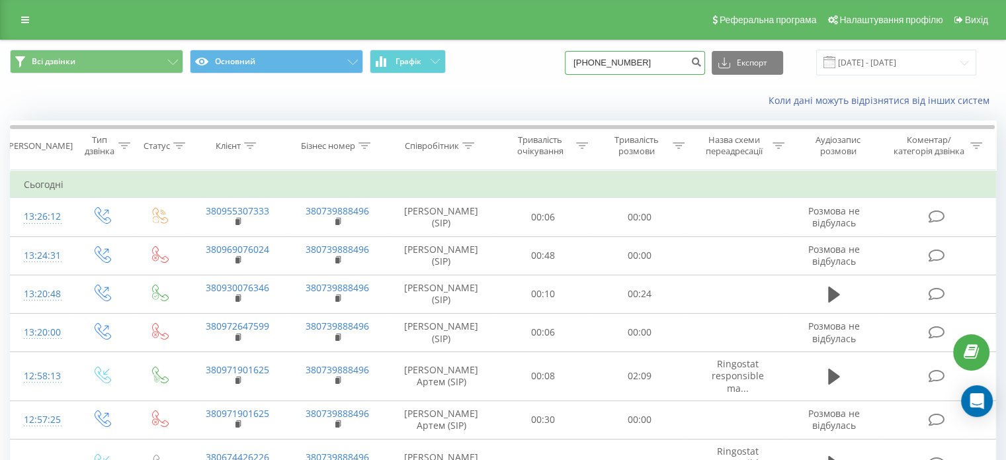
click at [627, 62] on input "+380 95 0651729" at bounding box center [635, 63] width 140 height 24
click at [614, 60] on input "+380 950651729" at bounding box center [635, 63] width 140 height 24
click at [604, 58] on input "+380950651729" at bounding box center [635, 63] width 140 height 24
type input "0950651729"
click at [852, 58] on input "22.07.2025 - 22.08.2025" at bounding box center [896, 63] width 160 height 26
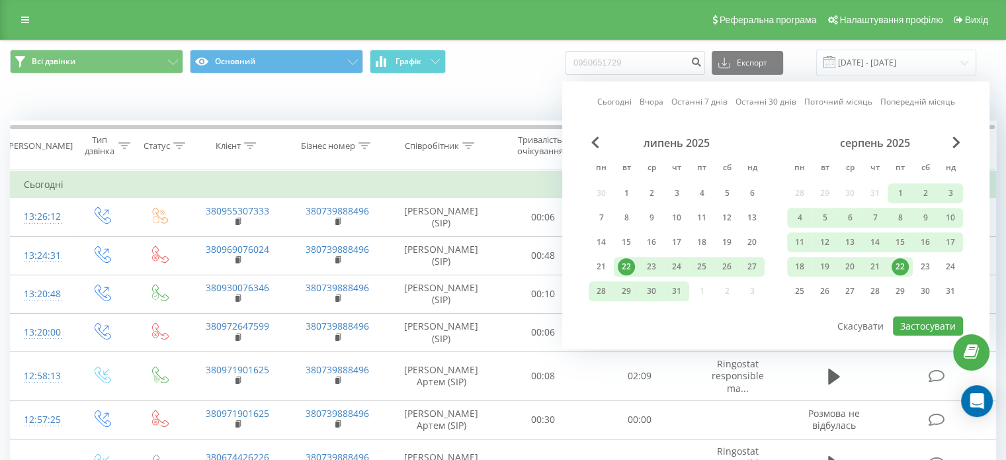
click at [606, 151] on div "липень 2025 пн вт ср чт пт сб нд 30 1 2 3 4 5 6 7 8 9 10 11 12 13 14 15 16 17 1…" at bounding box center [677, 220] width 176 height 169
click at [595, 143] on span "Previous Month" at bounding box center [595, 142] width 8 height 12
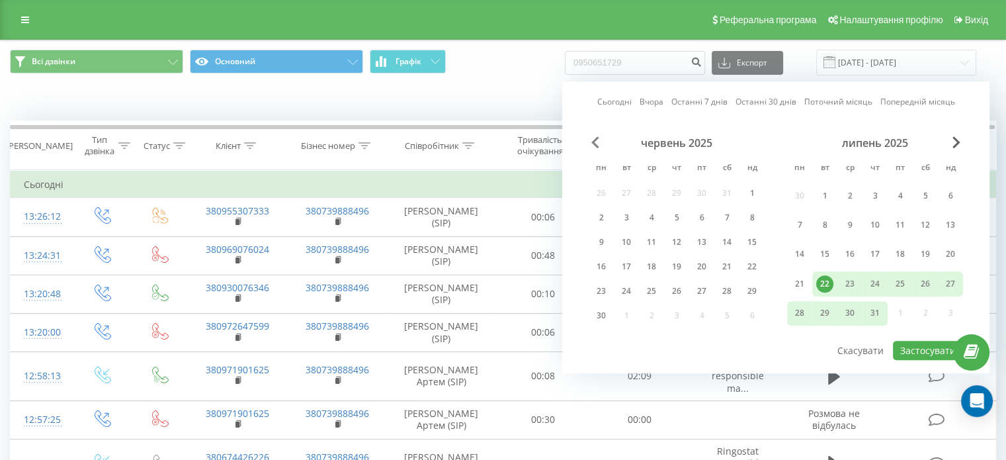
click at [594, 143] on span "Previous Month" at bounding box center [595, 142] width 8 height 12
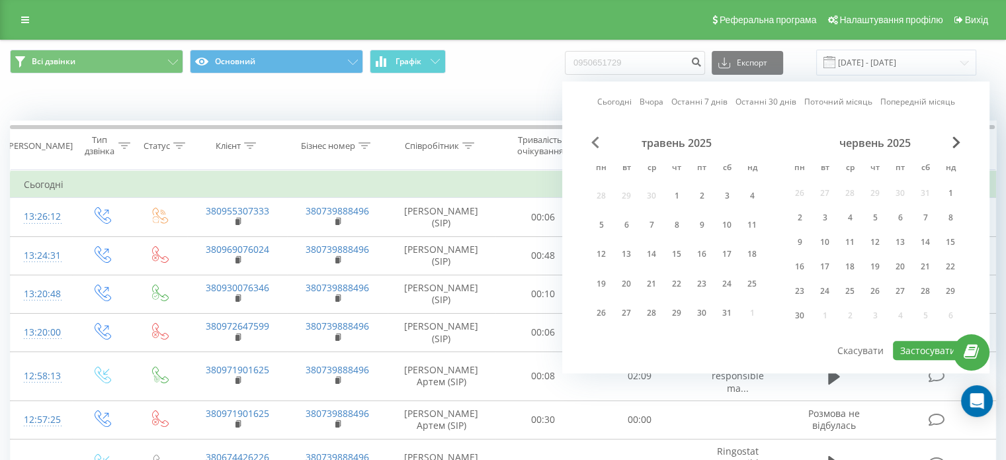
click at [593, 143] on span "Previous Month" at bounding box center [595, 142] width 8 height 12
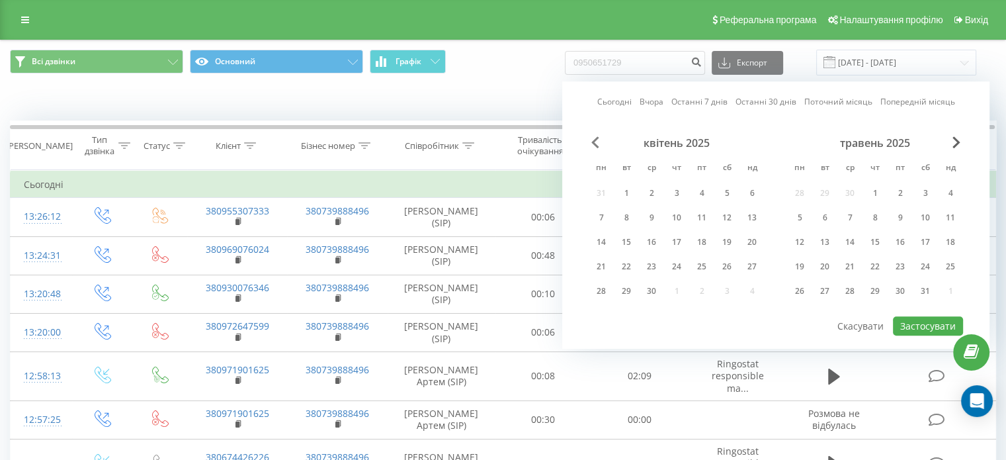
click at [593, 143] on span "Previous Month" at bounding box center [595, 142] width 8 height 12
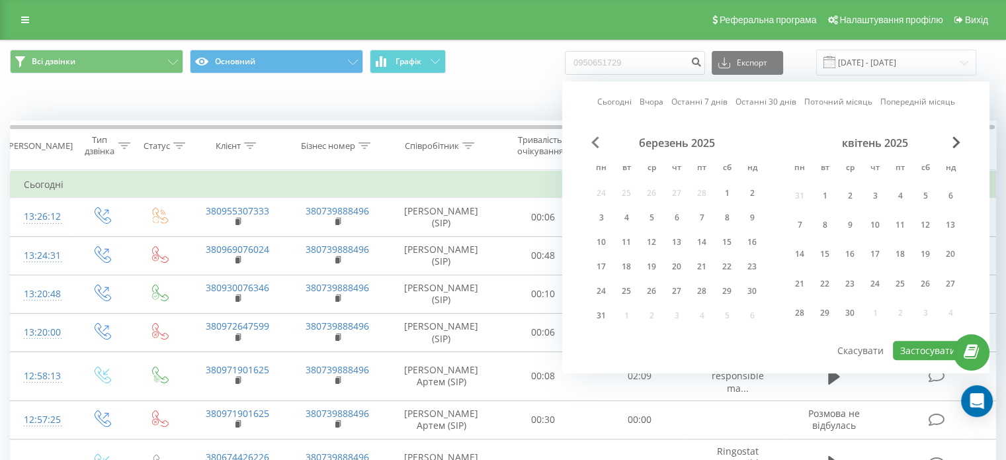
click at [593, 143] on span "Previous Month" at bounding box center [595, 142] width 8 height 12
click at [589, 143] on div "лютий 2025" at bounding box center [677, 142] width 176 height 13
click at [590, 142] on div "лютий 2025" at bounding box center [677, 142] width 176 height 13
click at [603, 220] on div "3" at bounding box center [600, 224] width 17 height 17
click at [959, 145] on span "Next Month" at bounding box center [956, 142] width 8 height 12
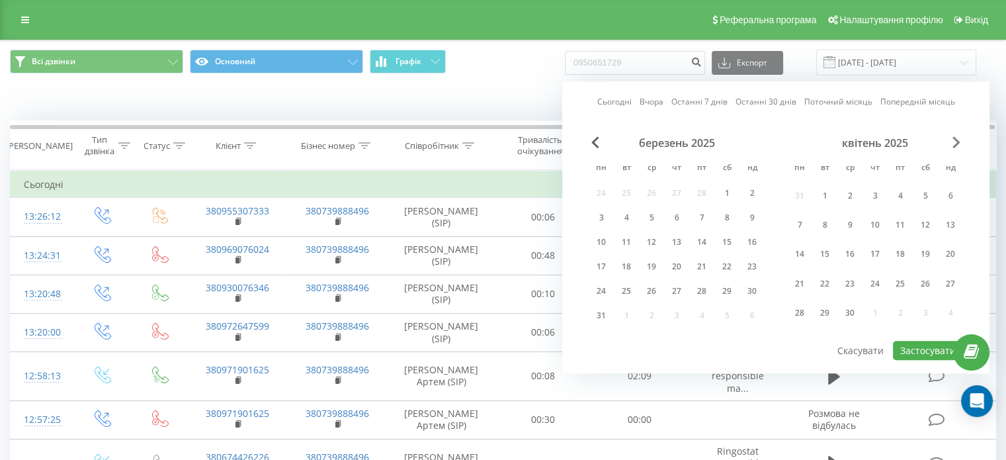
click at [959, 144] on span "Next Month" at bounding box center [956, 142] width 8 height 12
click at [955, 147] on span "Next Month" at bounding box center [956, 142] width 8 height 12
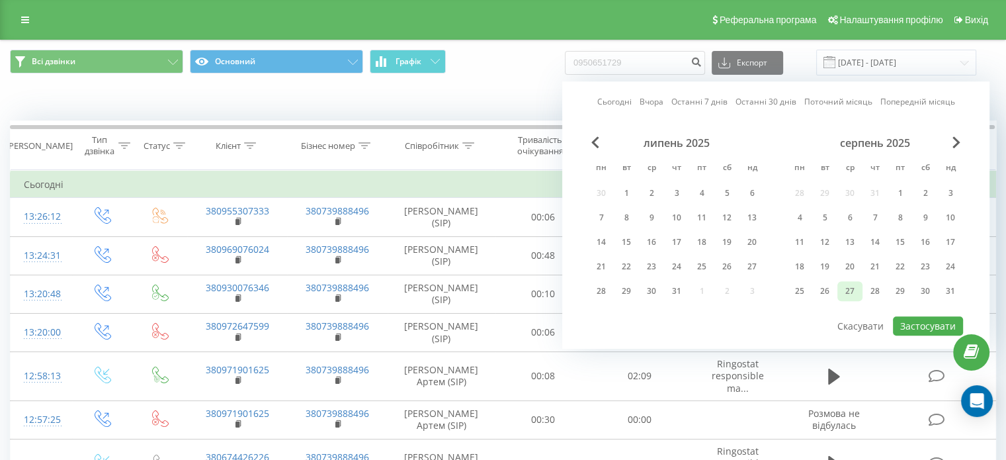
click at [857, 283] on div "27" at bounding box center [849, 290] width 17 height 17
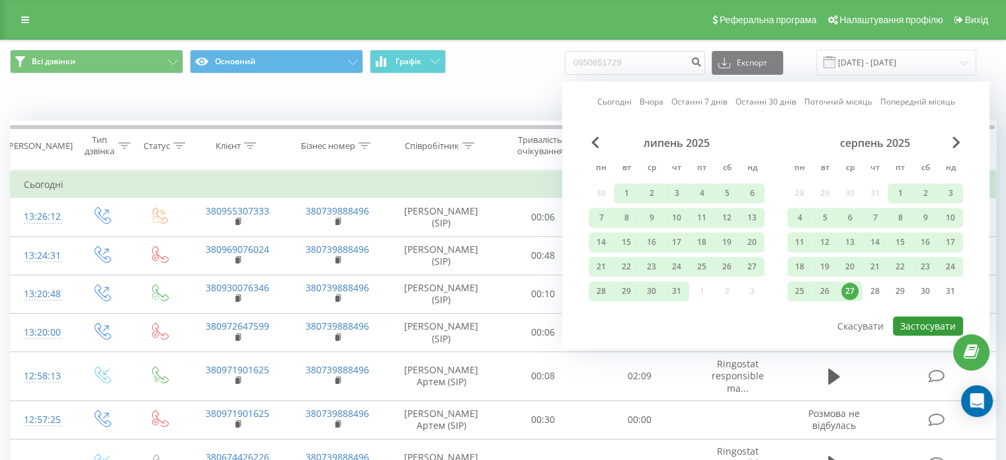
click at [914, 319] on button "Застосувати" at bounding box center [928, 325] width 70 height 19
type input "03.02.2025 - 27.08.2025"
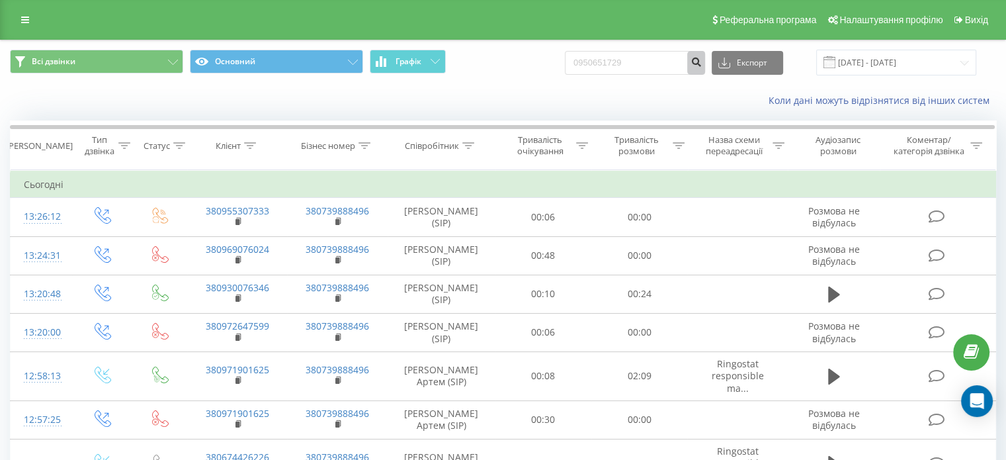
click at [699, 61] on button "submit" at bounding box center [696, 63] width 18 height 24
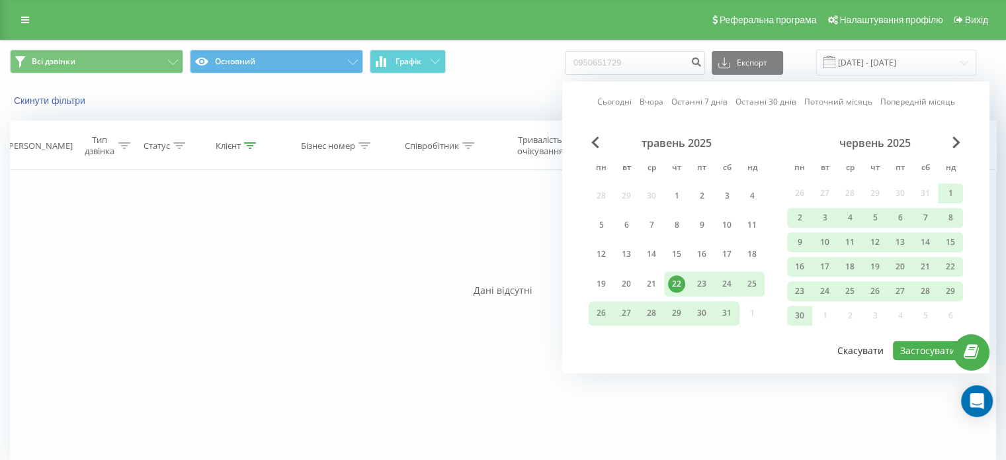
click at [854, 348] on button "Скасувати" at bounding box center [860, 350] width 61 height 19
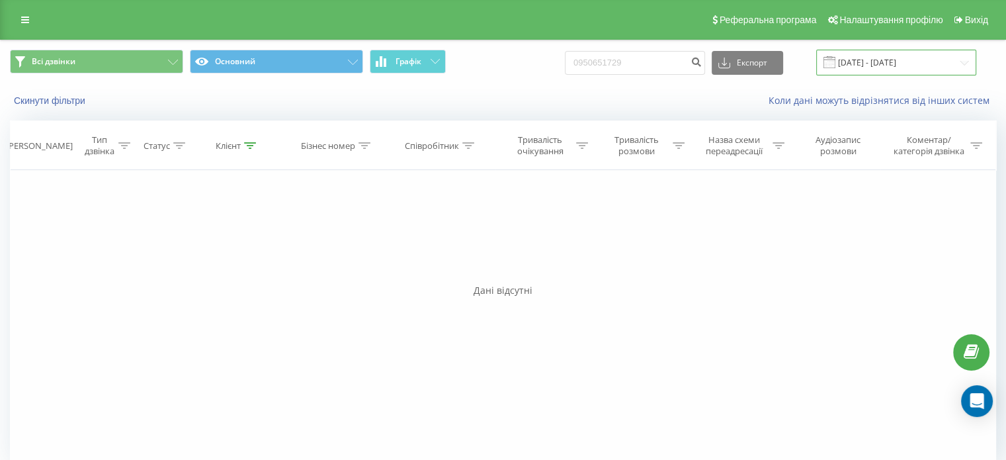
click at [901, 57] on input "[DATE] - [DATE]" at bounding box center [896, 63] width 160 height 26
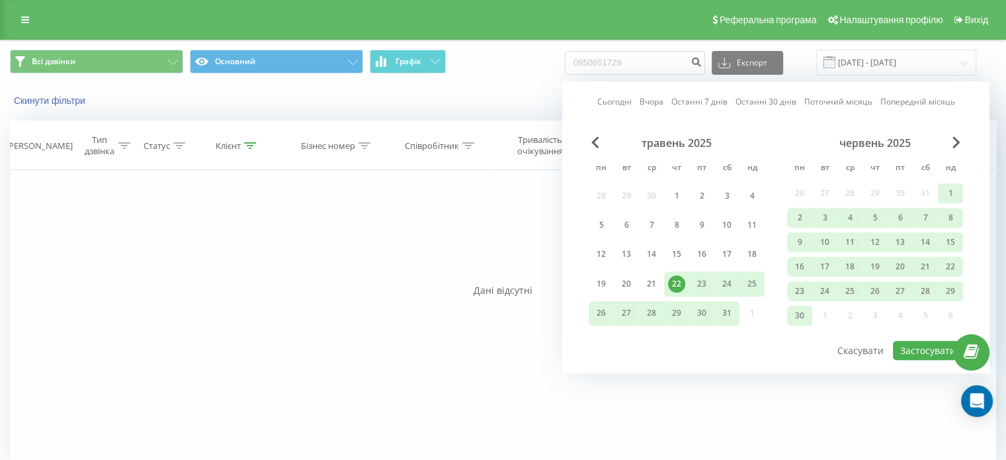
click at [604, 143] on div "травень 2025" at bounding box center [677, 142] width 176 height 13
click at [600, 142] on div "травень 2025" at bounding box center [677, 142] width 176 height 13
click at [595, 143] on span "Previous Month" at bounding box center [595, 142] width 8 height 12
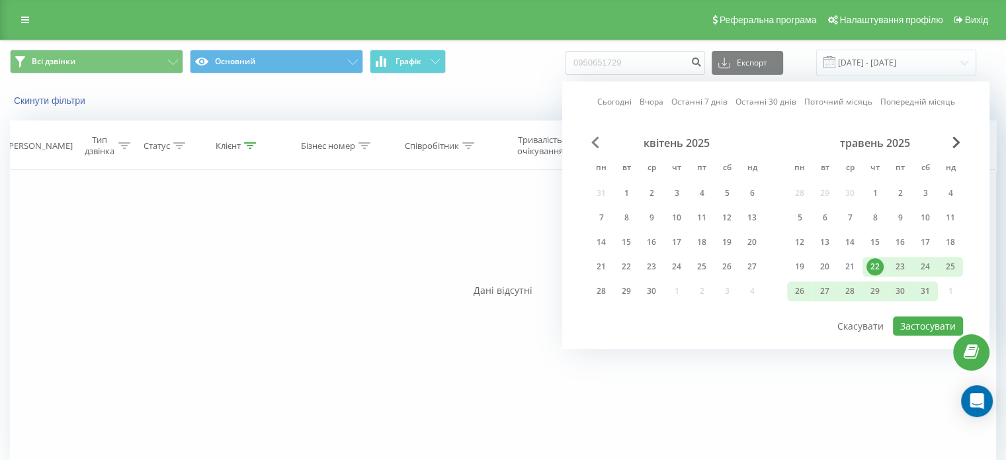
click at [595, 144] on span "Previous Month" at bounding box center [595, 142] width 8 height 12
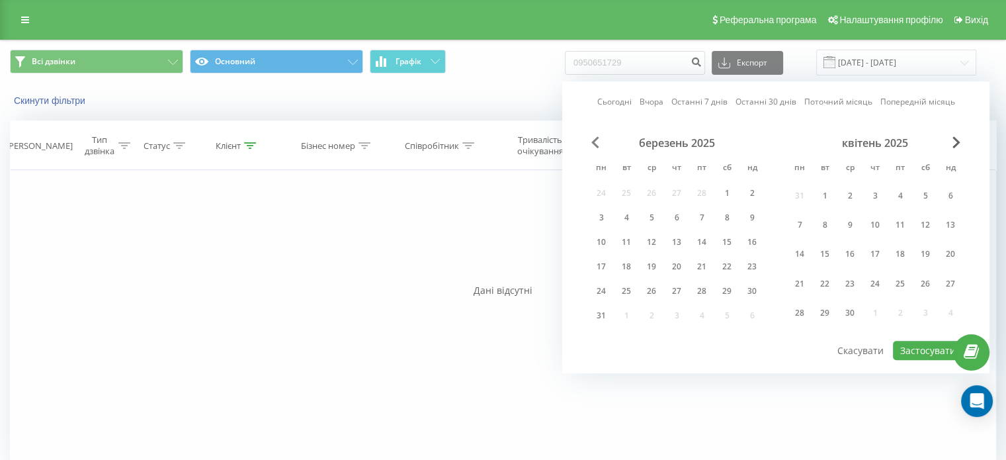
click at [595, 143] on span "Previous Month" at bounding box center [595, 142] width 8 height 12
click at [595, 142] on span "Previous Month" at bounding box center [595, 142] width 8 height 12
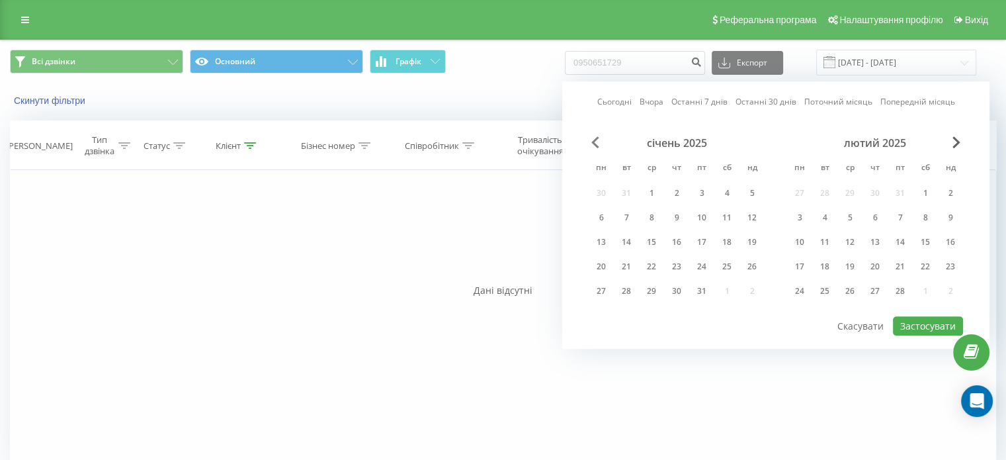
click at [595, 142] on span "Previous Month" at bounding box center [595, 142] width 8 height 12
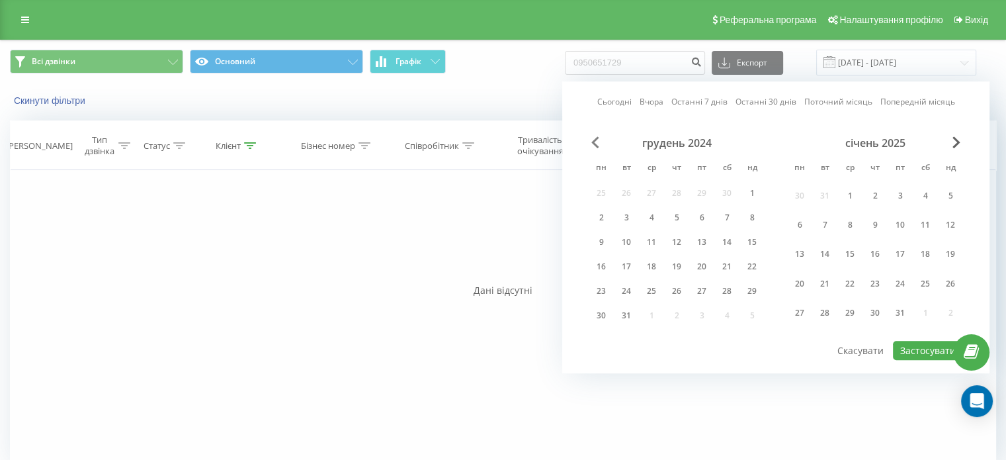
click at [595, 142] on span "Previous Month" at bounding box center [595, 142] width 8 height 12
click at [671, 277] on div "22" at bounding box center [676, 283] width 17 height 17
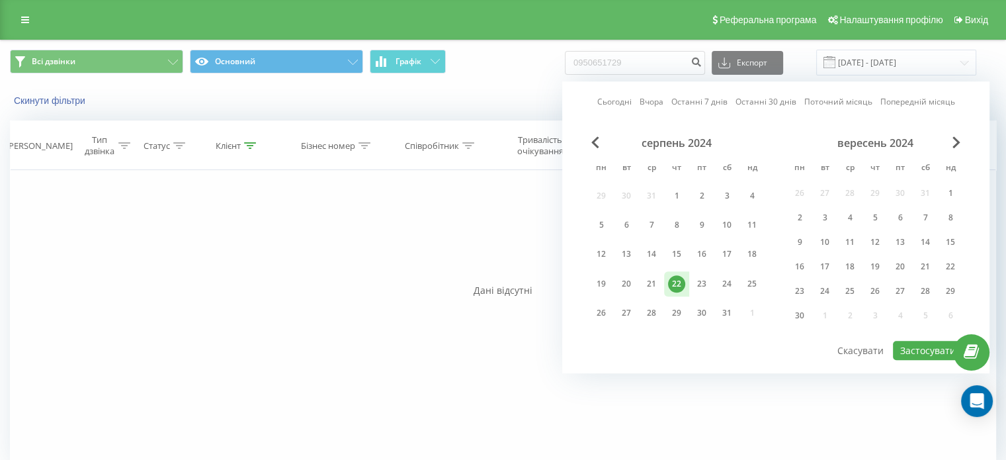
click at [954, 149] on div "вересень 2024" at bounding box center [875, 142] width 176 height 13
click at [954, 140] on span "Next Month" at bounding box center [956, 142] width 8 height 12
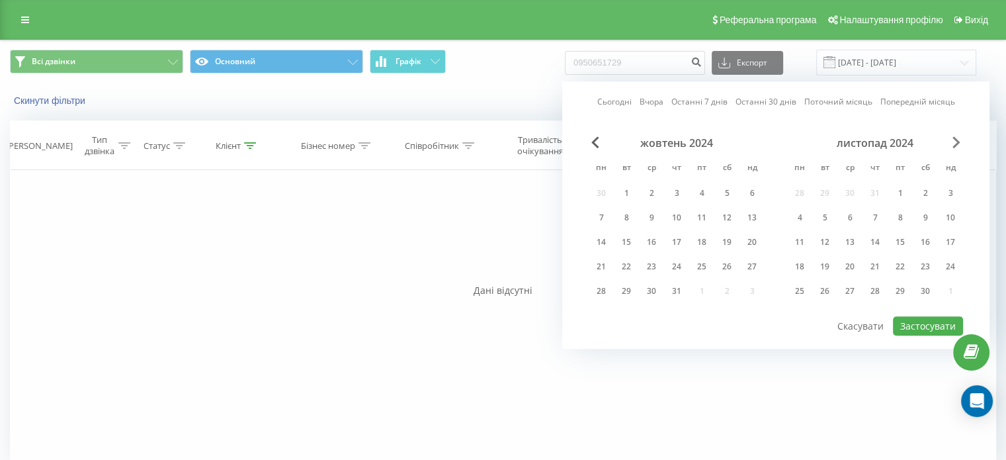
click at [954, 140] on span "Next Month" at bounding box center [956, 142] width 8 height 12
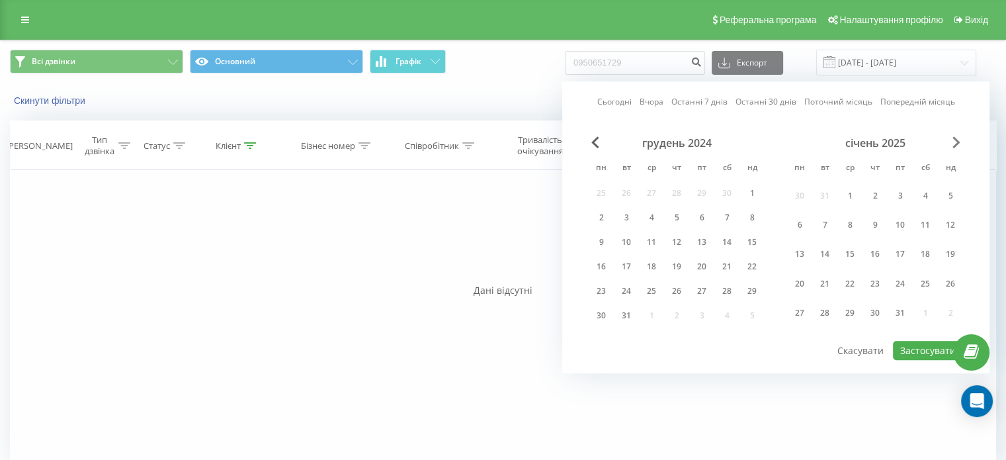
click at [954, 140] on span "Next Month" at bounding box center [956, 142] width 8 height 12
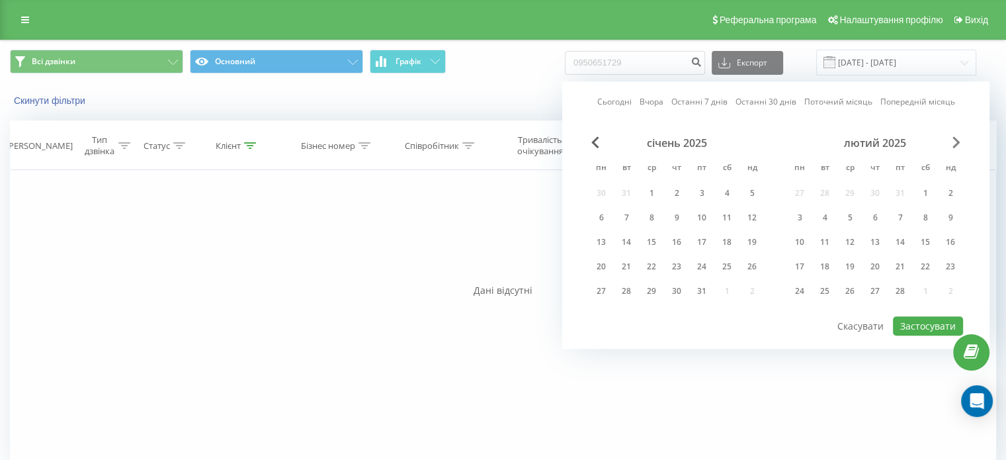
click at [954, 140] on span "Next Month" at bounding box center [956, 142] width 8 height 12
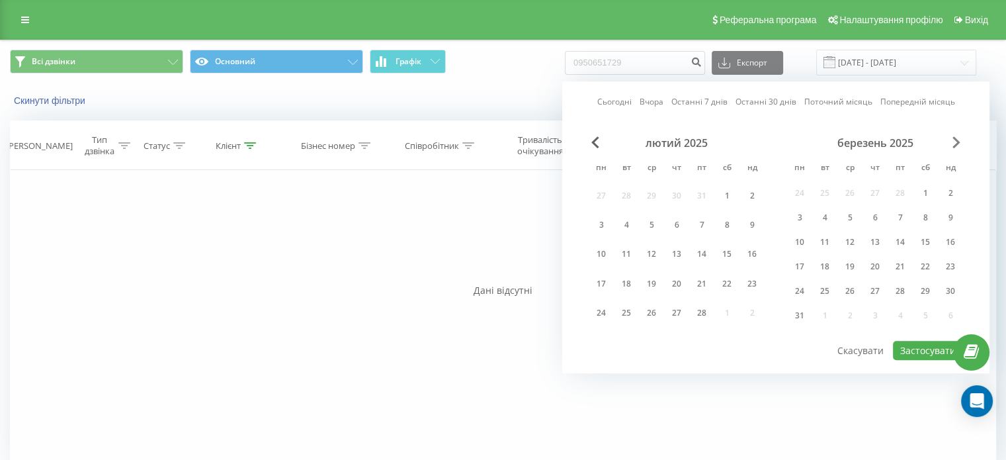
click at [954, 140] on span "Next Month" at bounding box center [956, 142] width 8 height 12
click at [950, 147] on div "квітень 2025" at bounding box center [875, 142] width 176 height 13
click at [855, 313] on div "30" at bounding box center [849, 312] width 17 height 17
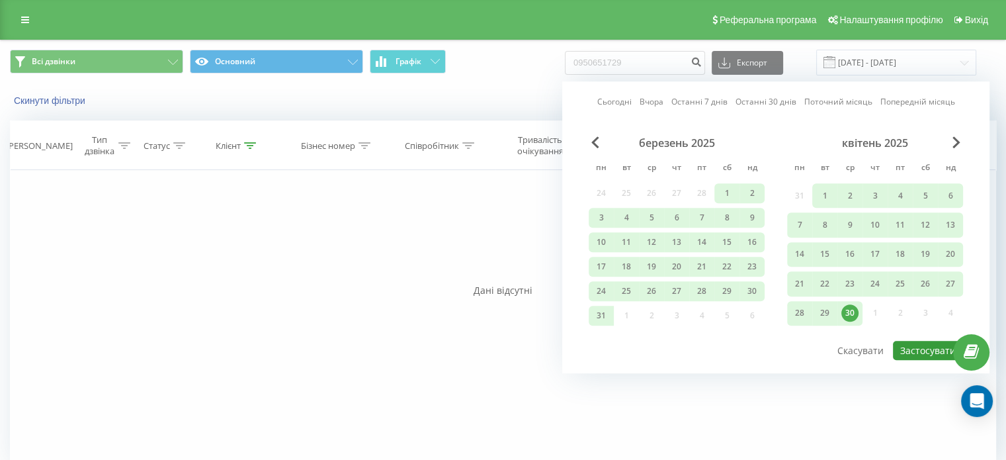
click at [918, 350] on button "Застосувати" at bounding box center [928, 350] width 70 height 19
type input "[DATE] - [DATE]"
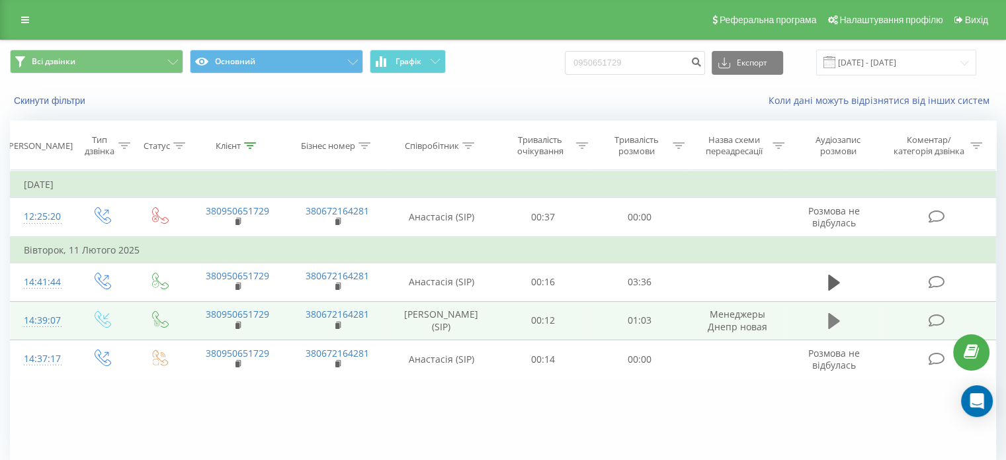
click at [833, 319] on icon at bounding box center [834, 321] width 12 height 16
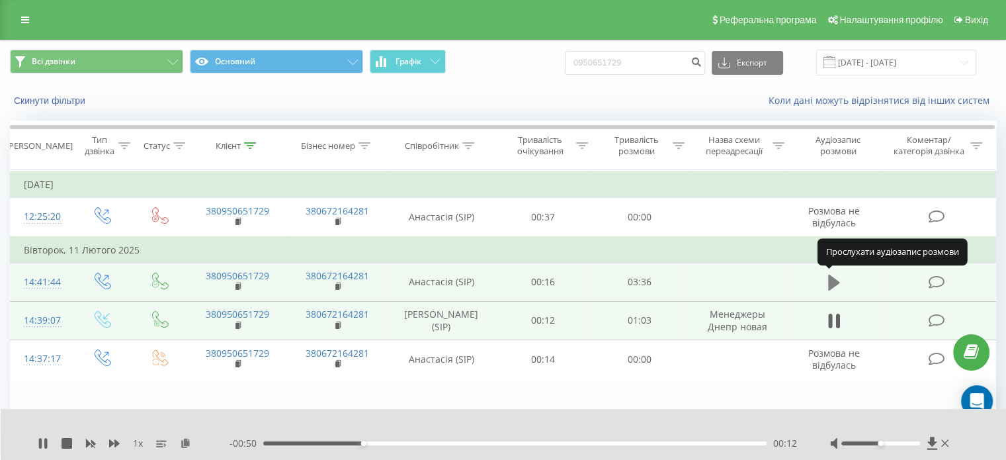
click at [831, 280] on icon at bounding box center [834, 282] width 12 height 16
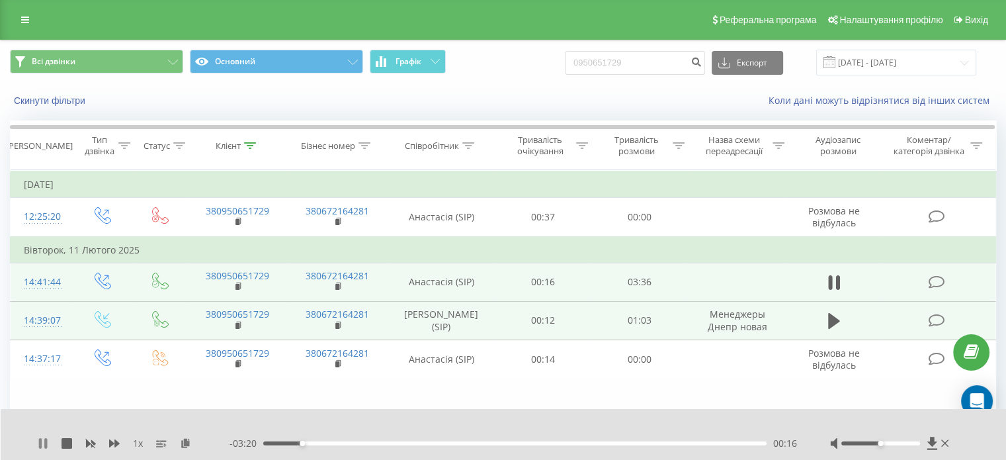
click at [39, 444] on icon at bounding box center [40, 443] width 3 height 11
click at [40, 446] on icon at bounding box center [43, 443] width 8 height 11
drag, startPoint x: 257, startPoint y: 446, endPoint x: 249, endPoint y: 446, distance: 7.3
click at [249, 446] on div "- 03:37 00:00 00:00" at bounding box center [512, 442] width 567 height 13
click at [40, 444] on icon at bounding box center [40, 443] width 3 height 11
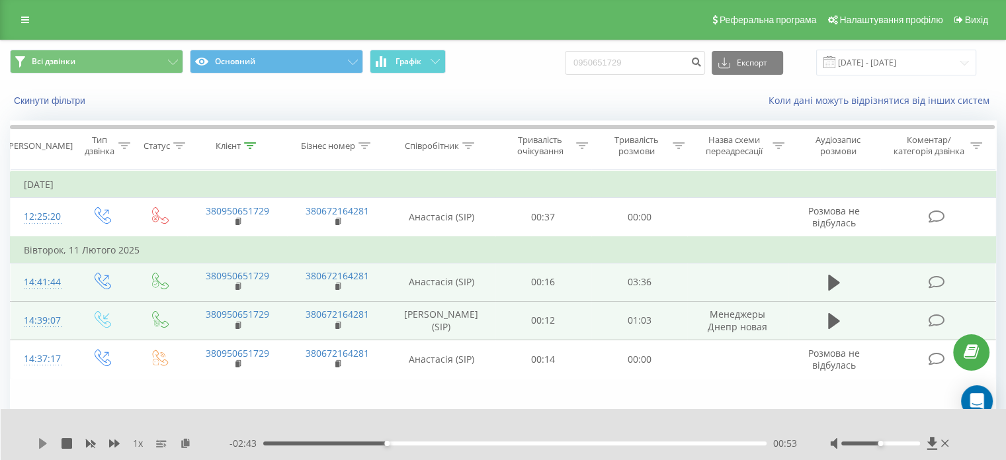
click at [42, 442] on icon at bounding box center [43, 443] width 8 height 11
click at [42, 442] on icon at bounding box center [43, 443] width 11 height 11
click at [40, 441] on icon at bounding box center [43, 443] width 8 height 11
click at [507, 72] on div "Всі дзвінки Основний Графік 0950651729 Експорт .csv .xls .xlsx 22.08.2024 - 30.…" at bounding box center [503, 63] width 986 height 26
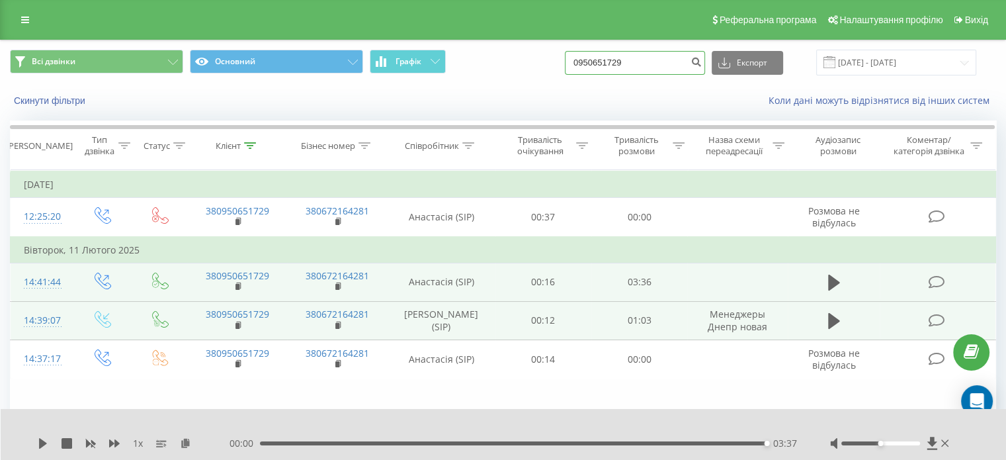
click at [619, 69] on input "0950651729" at bounding box center [635, 63] width 140 height 24
click at [642, 63] on input "0950651729" at bounding box center [635, 63] width 140 height 24
paste input "380967875565"
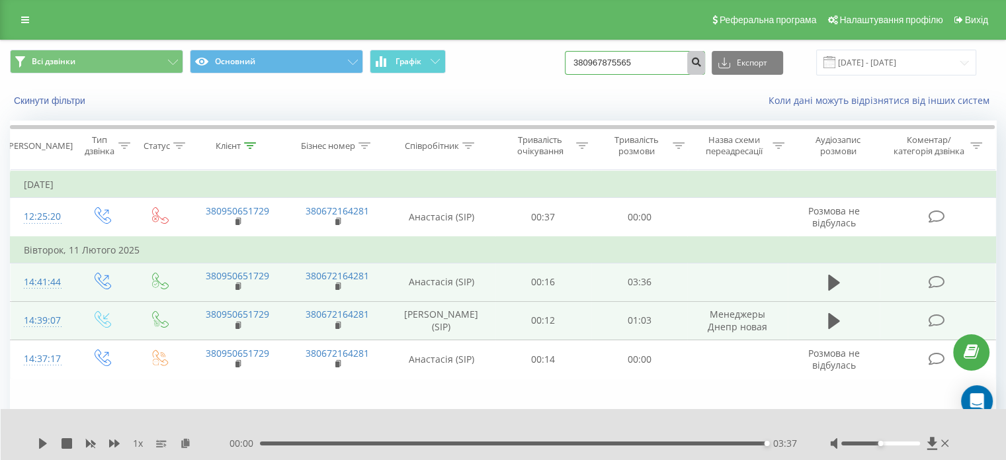
type input "380967875565"
click at [702, 63] on icon "submit" at bounding box center [695, 60] width 11 height 8
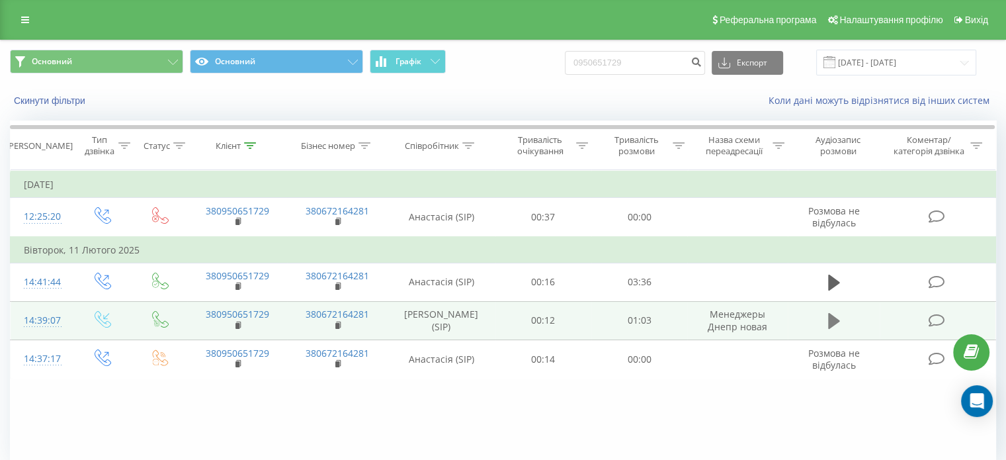
click at [833, 319] on icon at bounding box center [834, 321] width 12 height 16
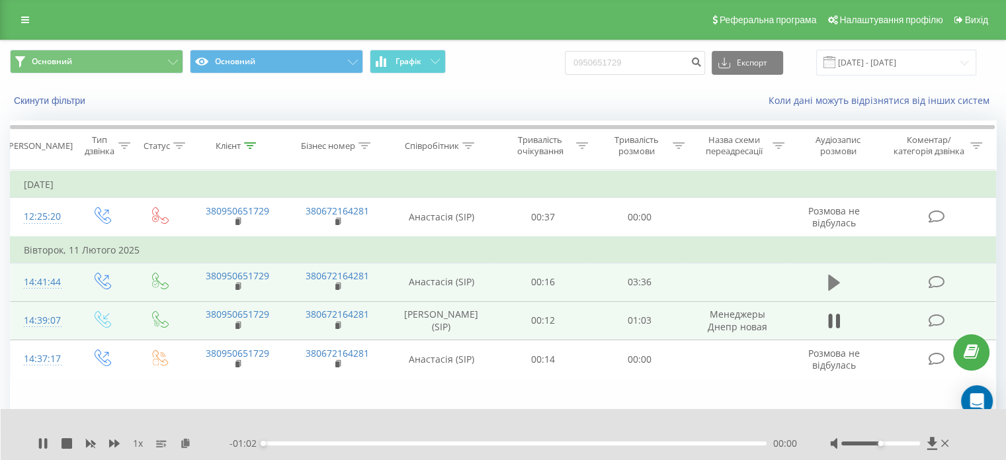
click at [833, 280] on icon at bounding box center [834, 282] width 12 height 16
click at [40, 440] on icon at bounding box center [40, 443] width 3 height 11
click at [38, 442] on icon at bounding box center [43, 443] width 11 height 11
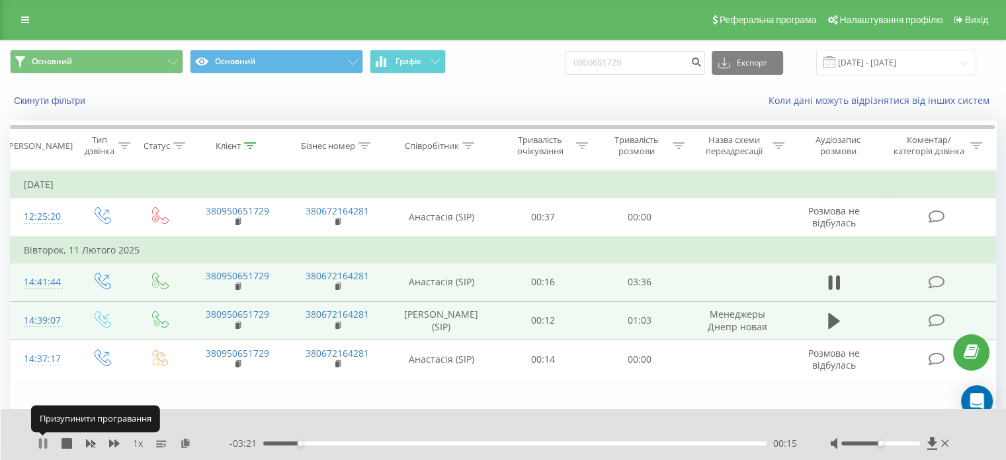
click at [42, 444] on icon at bounding box center [43, 443] width 11 height 11
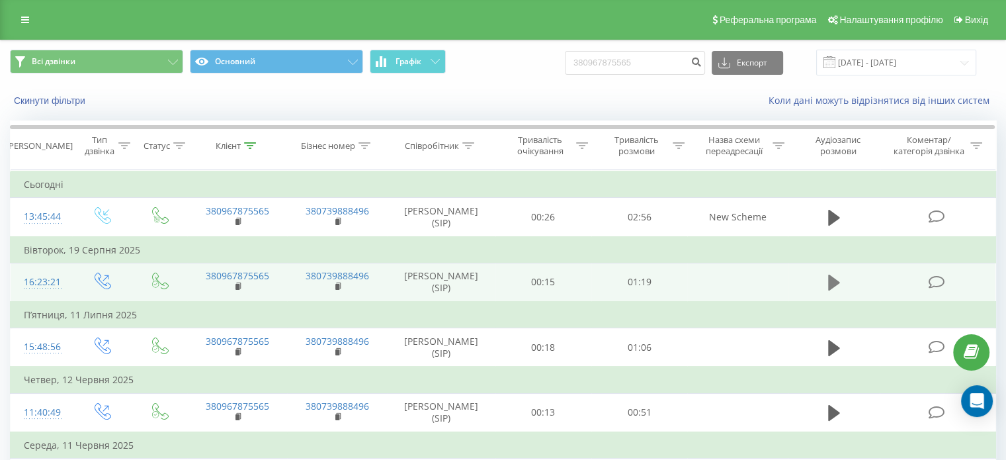
click at [836, 280] on icon at bounding box center [834, 282] width 12 height 16
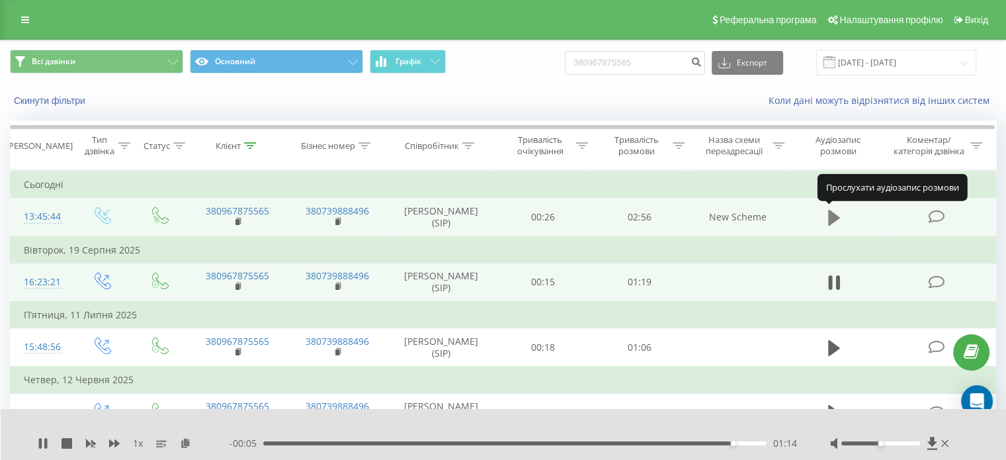
click at [831, 217] on icon at bounding box center [834, 218] width 12 height 16
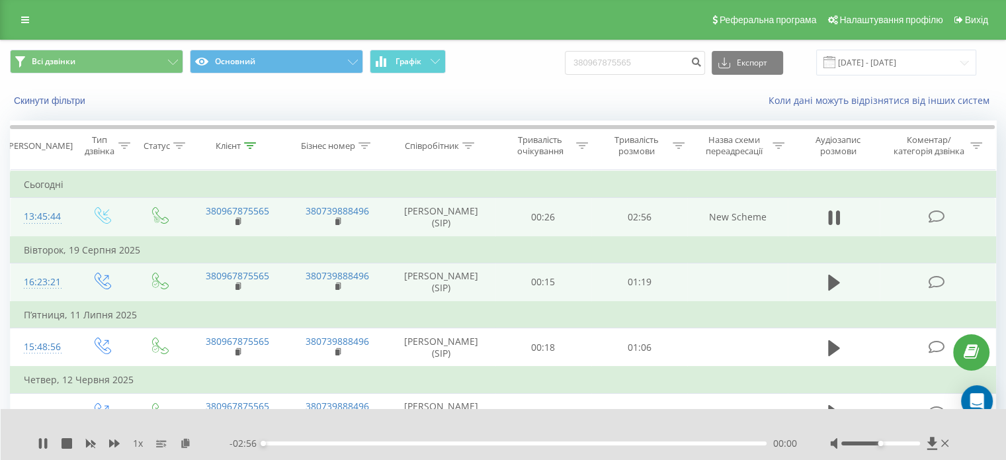
click at [104, 444] on div "1 x" at bounding box center [134, 442] width 192 height 13
click at [113, 444] on icon at bounding box center [114, 443] width 11 height 8
click at [108, 441] on div "1.25 x" at bounding box center [134, 442] width 192 height 13
click at [114, 444] on icon at bounding box center [114, 443] width 11 height 11
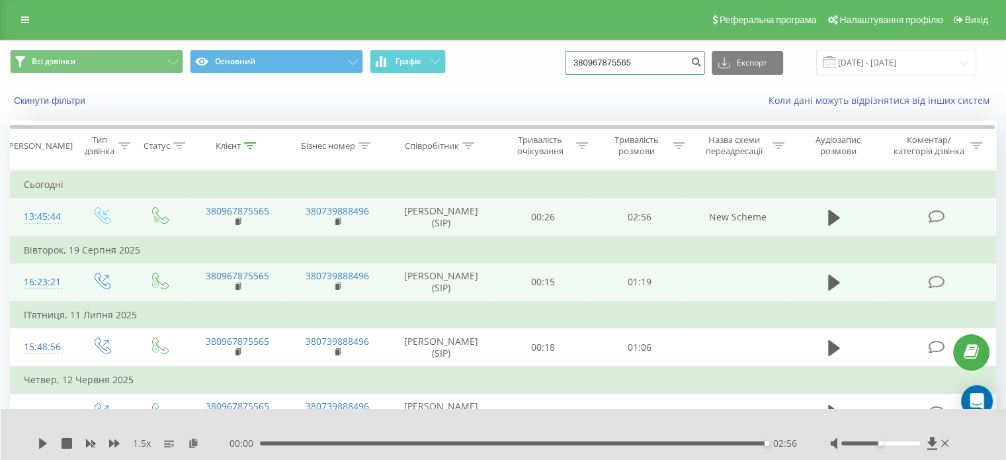
click at [665, 71] on input "380967875565" at bounding box center [635, 63] width 140 height 24
paste input "75175707"
type input "380975175707"
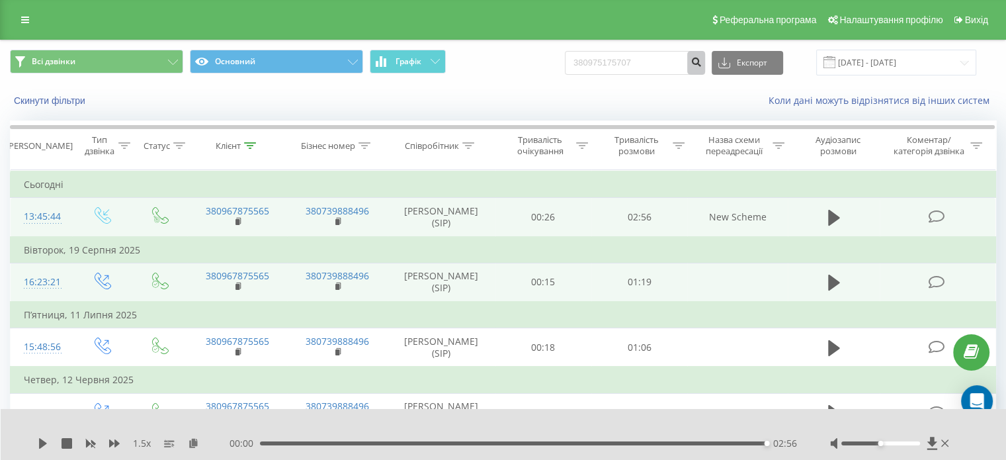
click at [702, 63] on icon "submit" at bounding box center [695, 60] width 11 height 8
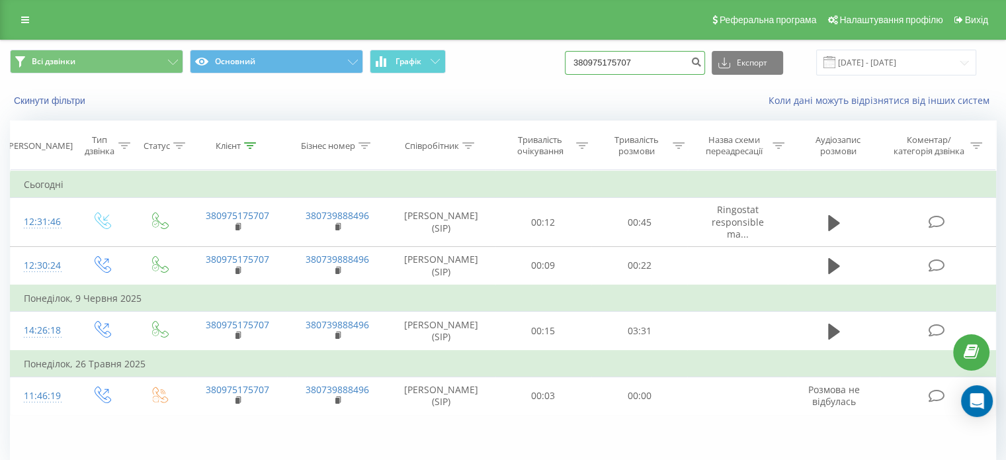
click at [657, 61] on input "380975175707" at bounding box center [635, 63] width 140 height 24
click at [651, 85] on div "Скинути фільтри Коли дані можуть відрізнятися вiд інших систем" at bounding box center [503, 101] width 1004 height 32
click at [626, 60] on input "380975175707" at bounding box center [635, 63] width 140 height 24
click at [563, 83] on div "Всі дзвінки Основний Графік 380975175707 Експорт .csv .xls .xlsx [DATE] - [DATE]" at bounding box center [503, 62] width 1004 height 44
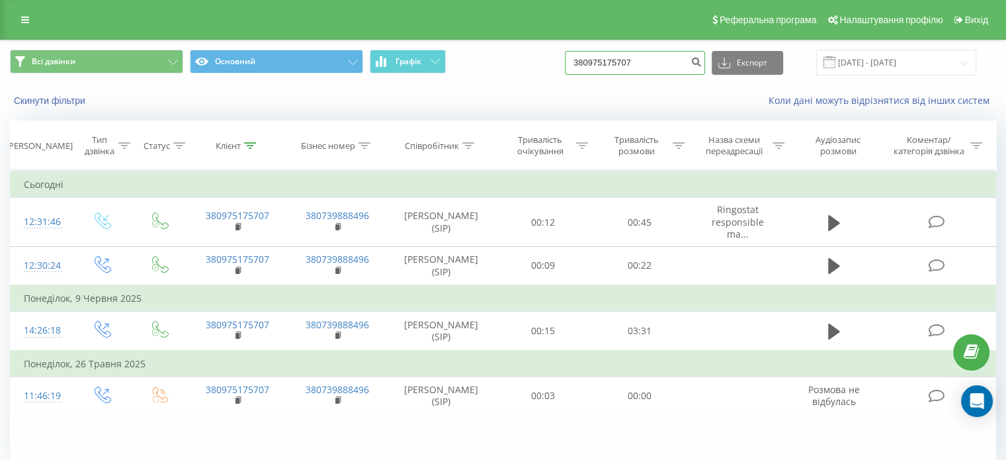
click at [651, 58] on input "380975175707" at bounding box center [635, 63] width 140 height 24
paste input "[PHONE_NUMBER]"
type input "[PHONE_NUMBER]"
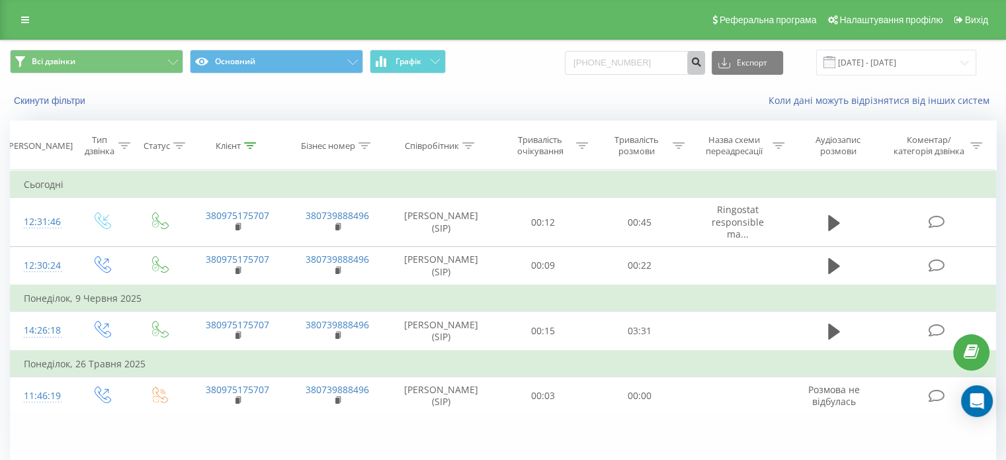
click at [702, 64] on icon "submit" at bounding box center [695, 60] width 11 height 8
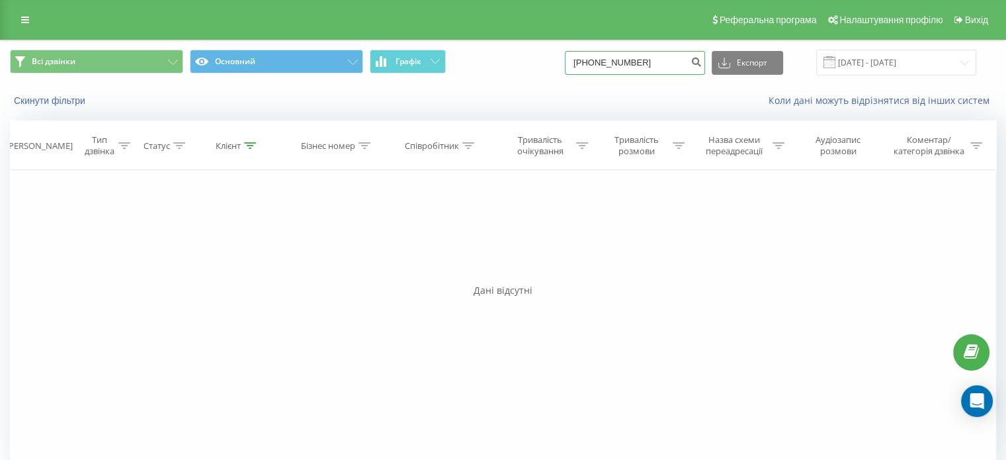
click at [593, 65] on input "[PHONE_NUMBER]" at bounding box center [635, 63] width 140 height 24
click at [596, 64] on input "[PHONE_NUMBER]" at bounding box center [635, 63] width 140 height 24
type input "380951152391"
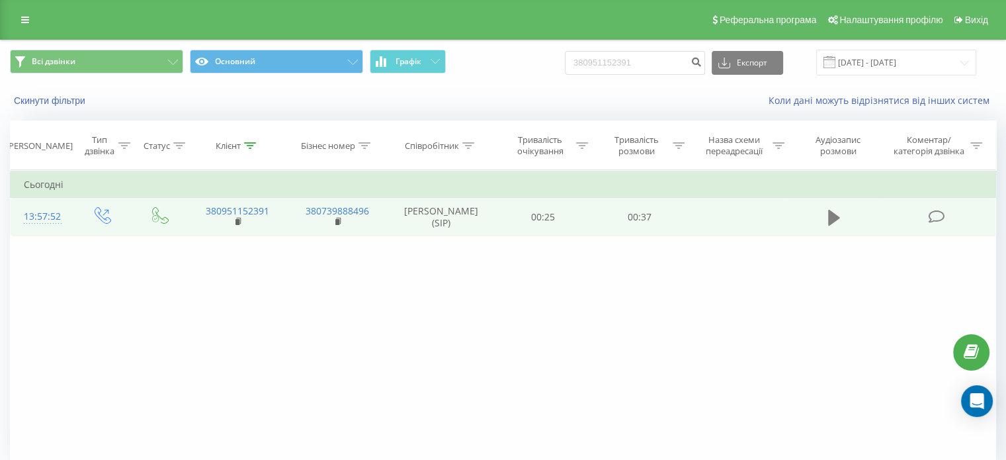
click at [838, 218] on icon at bounding box center [834, 217] width 12 height 19
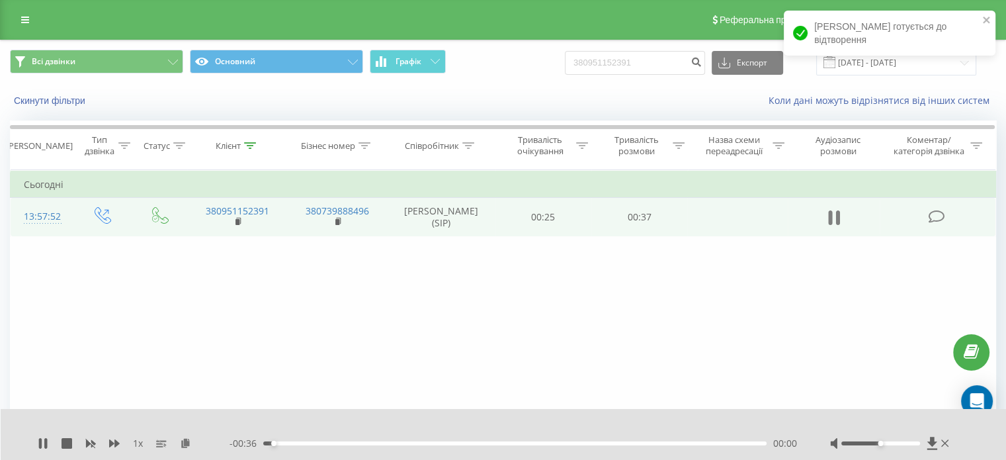
click at [836, 219] on icon at bounding box center [837, 217] width 4 height 15
